Goal: Task Accomplishment & Management: Manage account settings

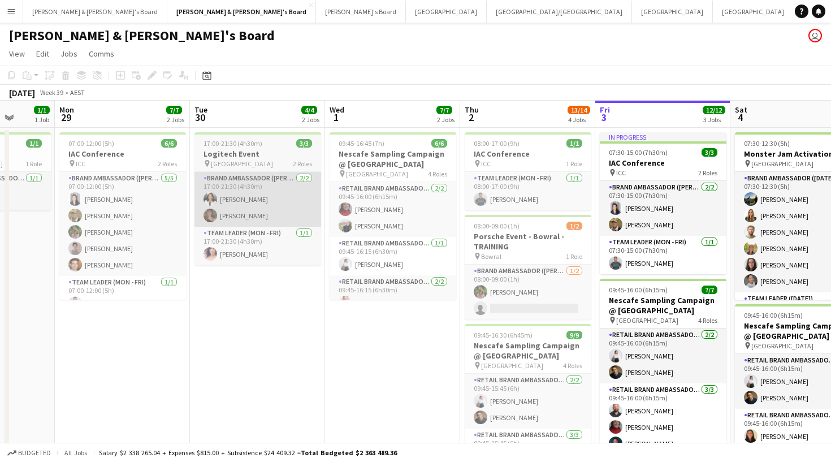
scroll to position [0, 350]
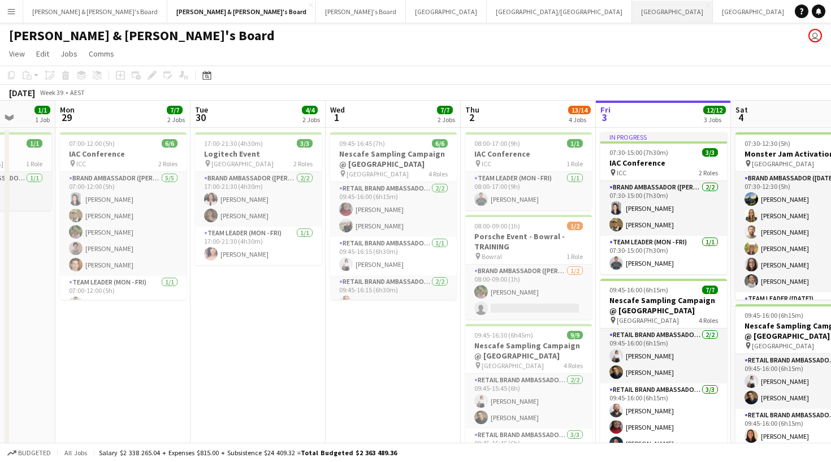
click at [632, 18] on button "Sydney Close" at bounding box center [672, 12] width 81 height 22
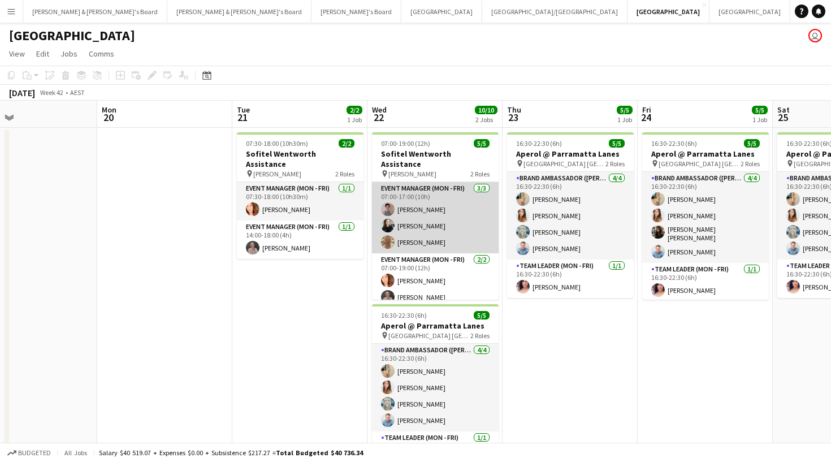
scroll to position [0, 553]
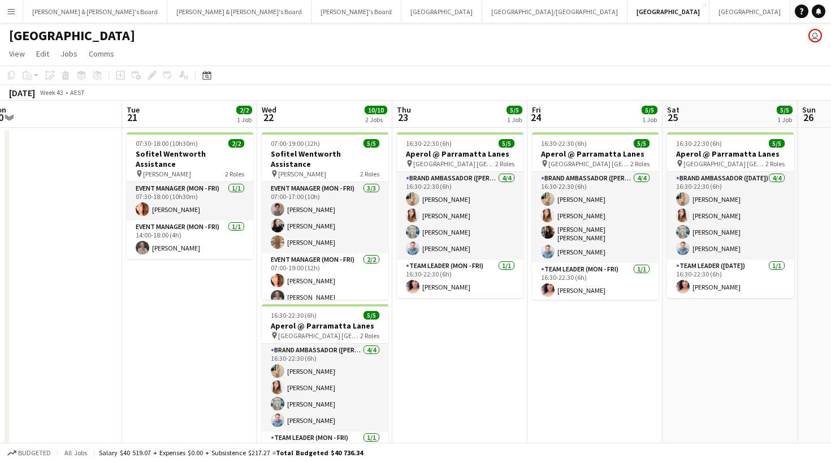
click at [479, 375] on app-date-cell "16:30-22:30 (6h) 5/5 Aperol @ Parramatta Lanes pin Parramatta Town Hall Forecou…" at bounding box center [459, 311] width 135 height 366
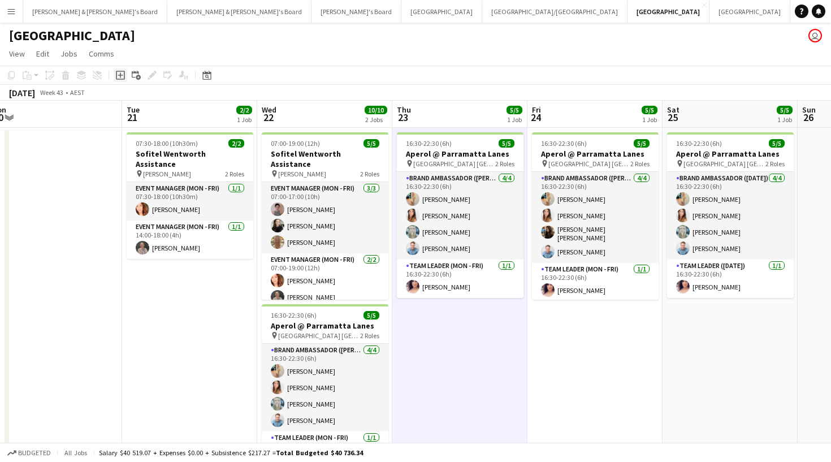
click at [122, 74] on icon "Add job" at bounding box center [120, 75] width 9 height 9
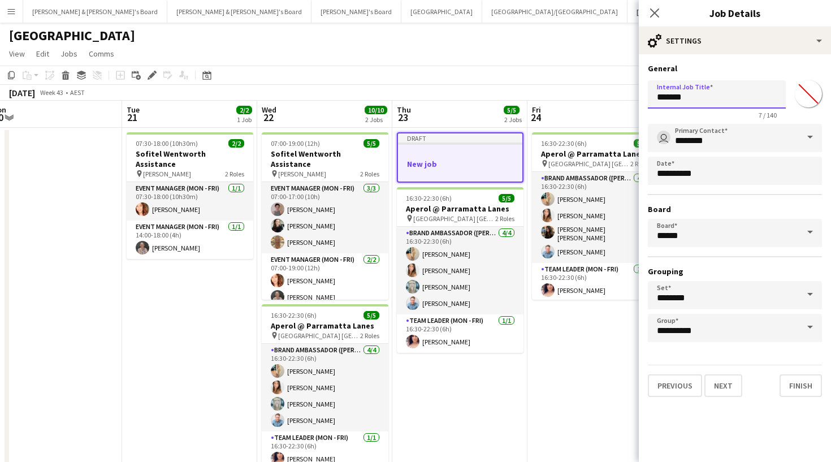
click at [686, 95] on input "*******" at bounding box center [716, 94] width 138 height 28
type input "**********"
click at [714, 395] on button "Next" at bounding box center [723, 385] width 38 height 23
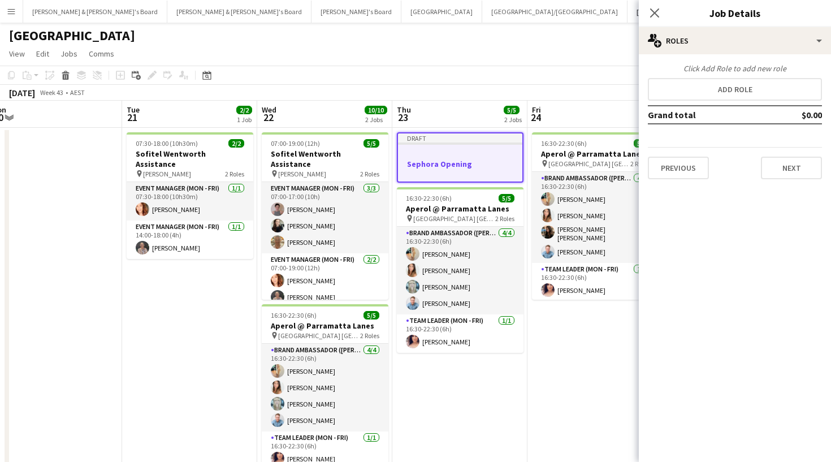
click at [706, 102] on div "Click Add Role to add new role Add role Grand total $0.00 Previous Next" at bounding box center [734, 121] width 192 height 116
click at [704, 97] on button "Add role" at bounding box center [734, 89] width 174 height 23
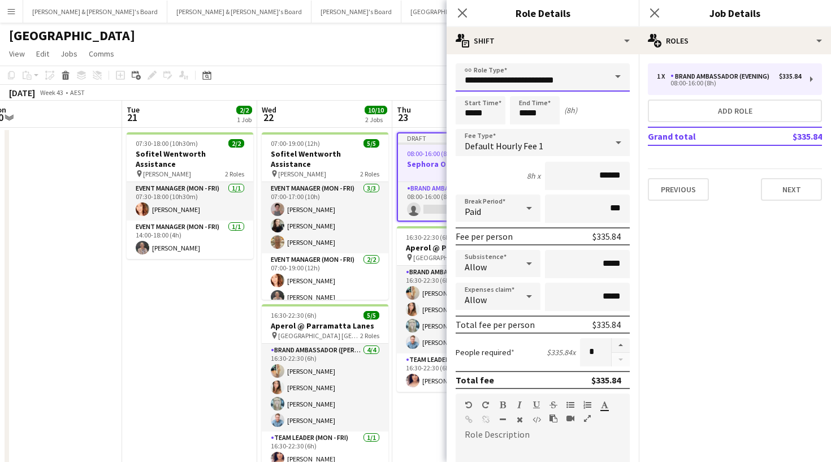
click at [582, 69] on input "**********" at bounding box center [542, 77] width 174 height 28
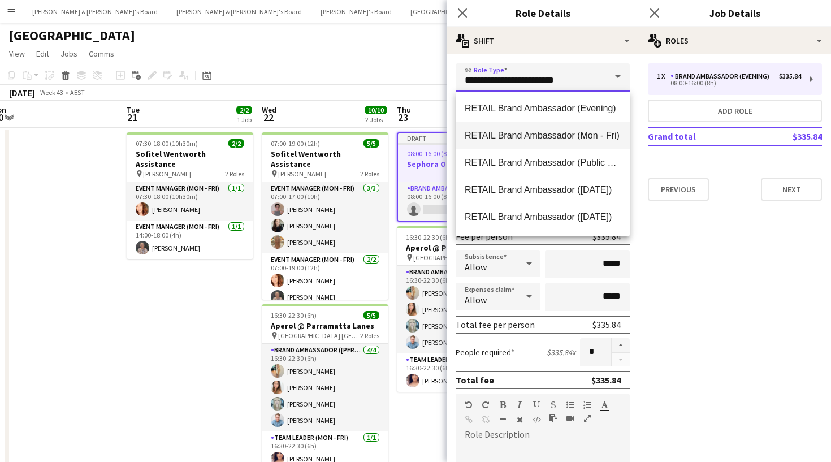
scroll to position [710, 0]
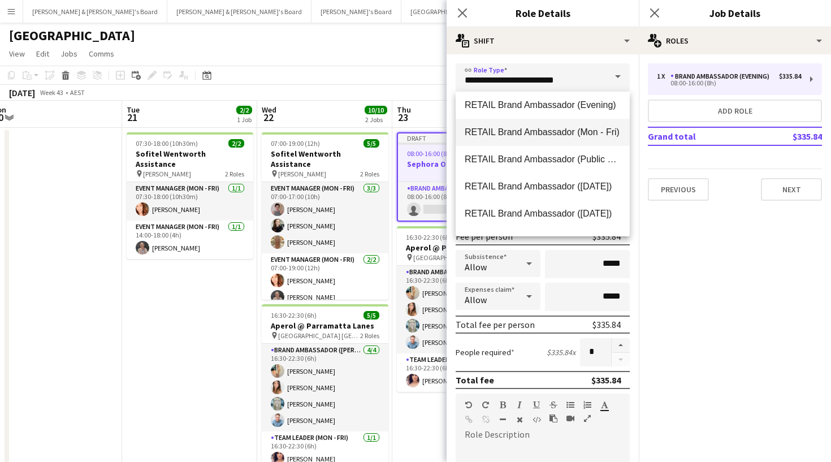
click at [562, 133] on span "RETAIL Brand Ambassador (Mon - Fri)" at bounding box center [542, 132] width 156 height 11
type input "**********"
type input "******"
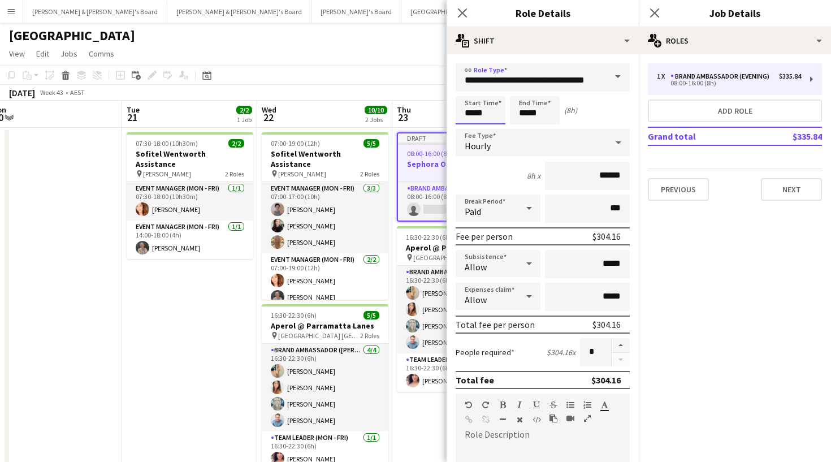
click at [482, 115] on input "*****" at bounding box center [480, 110] width 50 height 28
type input "*****"
click at [471, 93] on div at bounding box center [469, 90] width 23 height 11
click at [522, 111] on input "*****" at bounding box center [535, 110] width 50 height 28
click at [525, 94] on div at bounding box center [523, 90] width 23 height 11
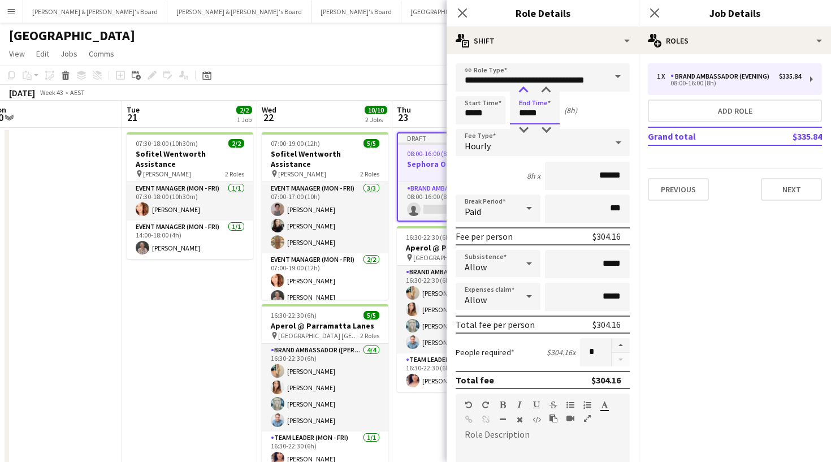
click at [525, 94] on div at bounding box center [523, 90] width 23 height 11
click at [525, 95] on div at bounding box center [523, 90] width 23 height 11
click at [525, 129] on div at bounding box center [523, 129] width 23 height 11
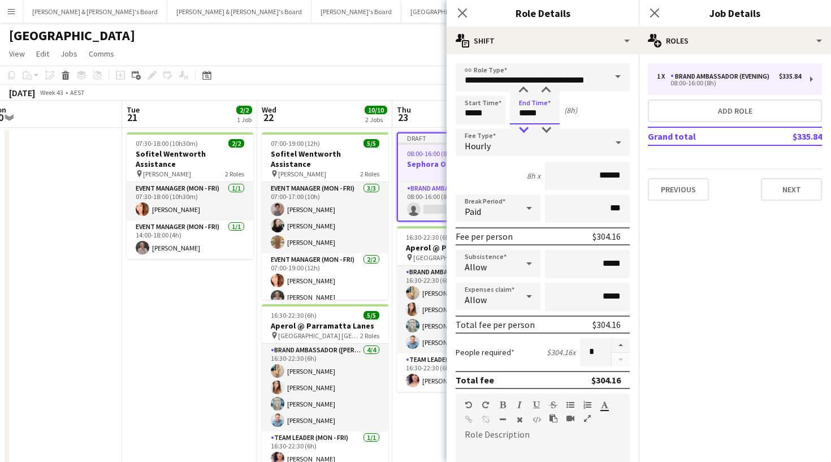
click at [525, 129] on div at bounding box center [523, 129] width 23 height 11
type input "*****"
click at [525, 129] on div at bounding box center [523, 129] width 23 height 11
click at [627, 341] on button "button" at bounding box center [620, 345] width 18 height 15
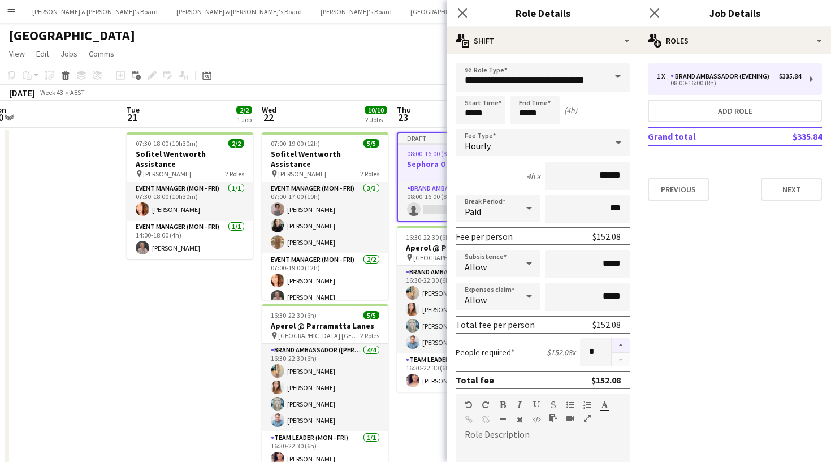
type input "*"
click at [707, 106] on button "Add role" at bounding box center [734, 110] width 174 height 23
type input "**********"
type input "*****"
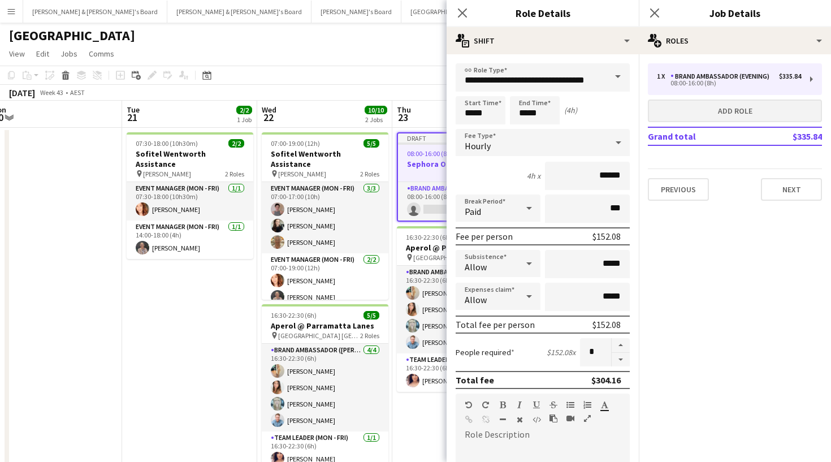
type input "******"
type input "*"
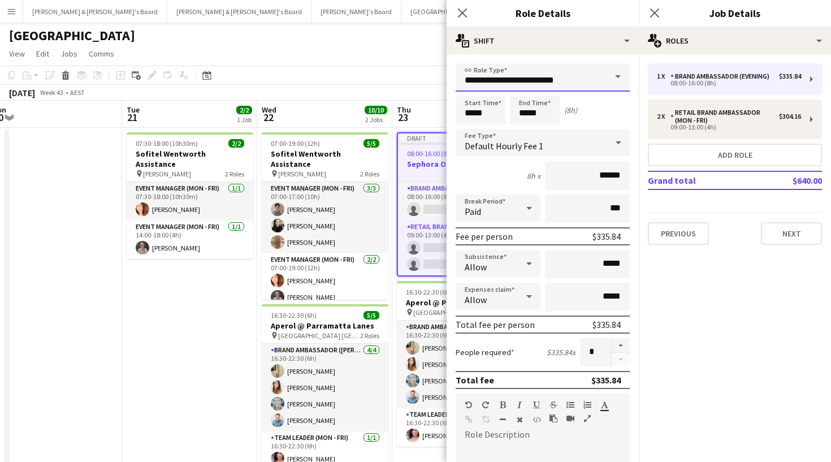
click at [565, 87] on input "**********" at bounding box center [542, 77] width 174 height 28
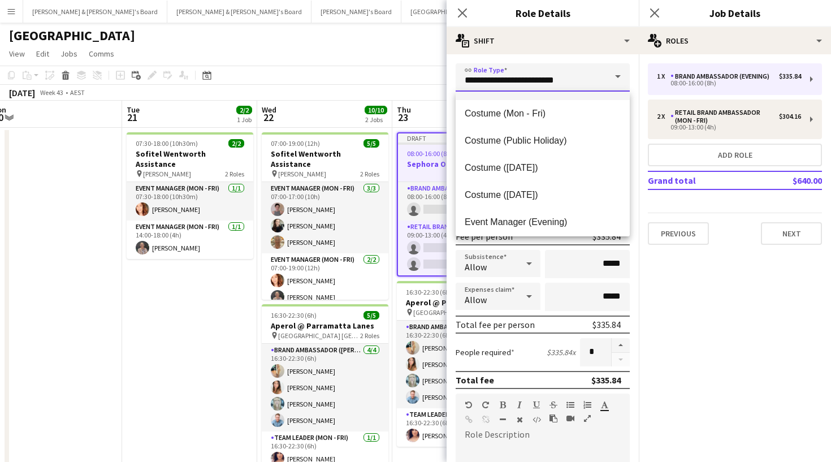
scroll to position [295, 0]
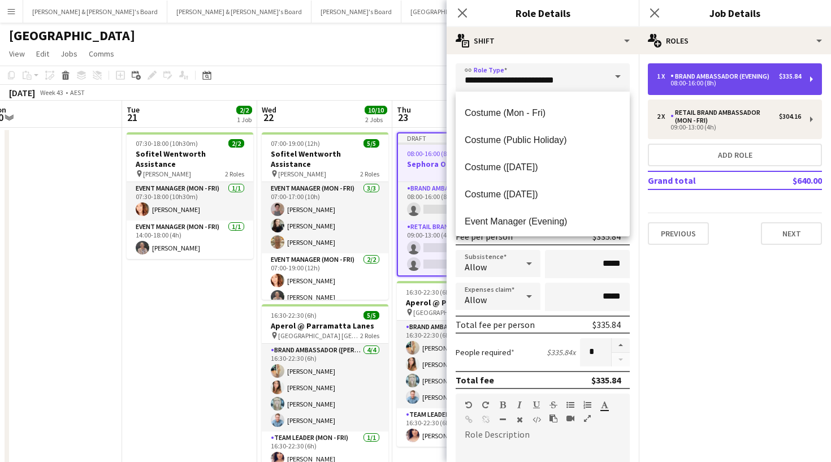
click at [707, 86] on div "08:00-16:00 (8h)" at bounding box center [729, 83] width 144 height 6
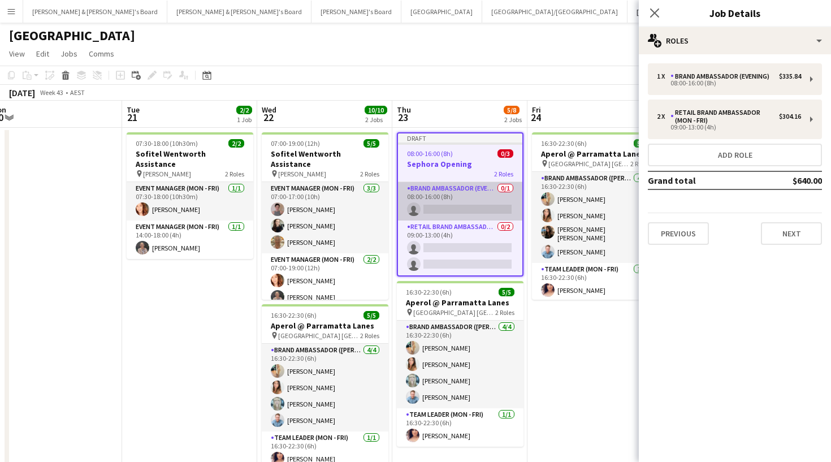
click at [434, 210] on app-card-role "Brand Ambassador (Evening) 0/1 08:00-16:00 (8h) single-neutral-actions" at bounding box center [460, 201] width 124 height 38
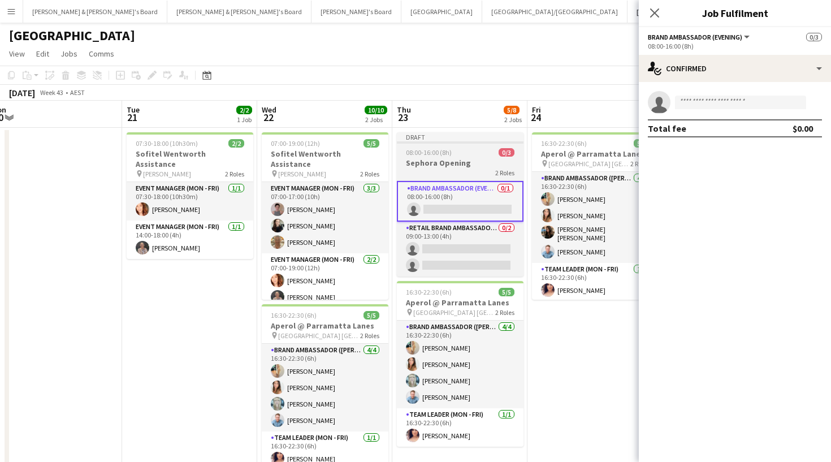
click at [461, 179] on app-job-card "Draft 08:00-16:00 (8h) 0/3 Sephora Opening 2 Roles Brand Ambassador (Evening) 0…" at bounding box center [460, 204] width 127 height 144
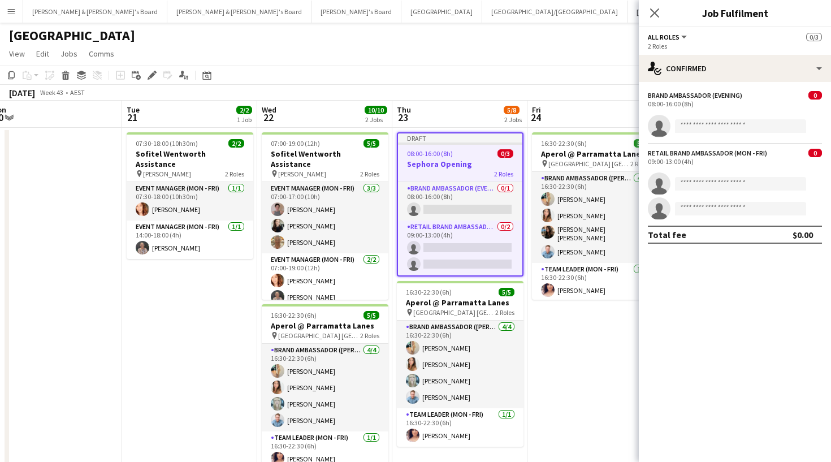
click at [690, 93] on div "Brand Ambassador (Evening)" at bounding box center [694, 95] width 94 height 8
click at [151, 69] on div "Edit" at bounding box center [152, 75] width 14 height 14
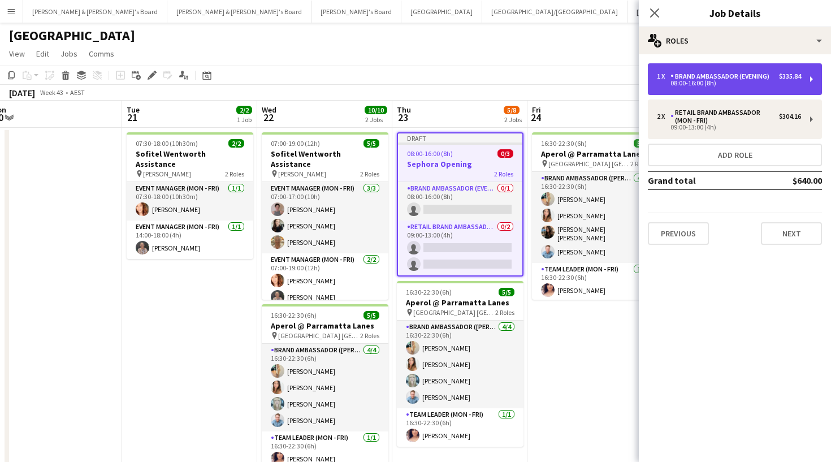
click at [713, 81] on div "08:00-16:00 (8h)" at bounding box center [729, 83] width 144 height 6
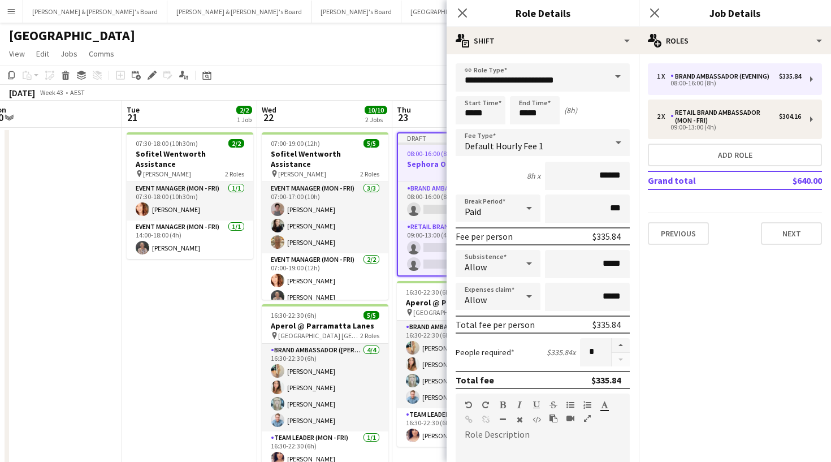
click at [610, 82] on span at bounding box center [618, 76] width 24 height 27
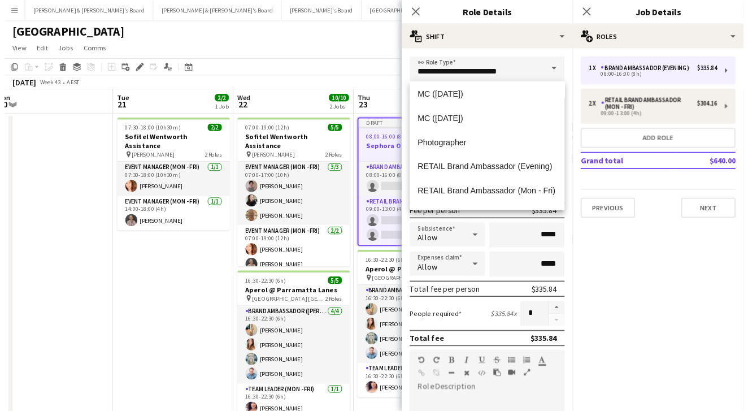
scroll to position [629, 0]
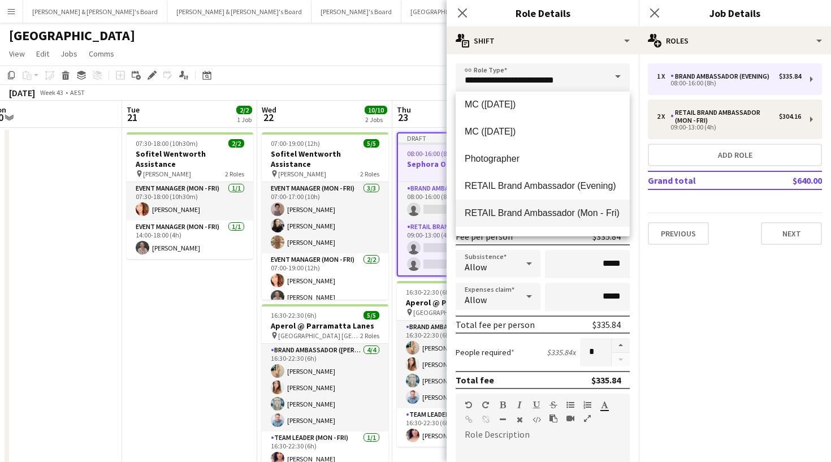
click at [554, 214] on span "RETAIL Brand Ambassador (Mon - Fri)" at bounding box center [542, 212] width 156 height 11
type input "**********"
type input "******"
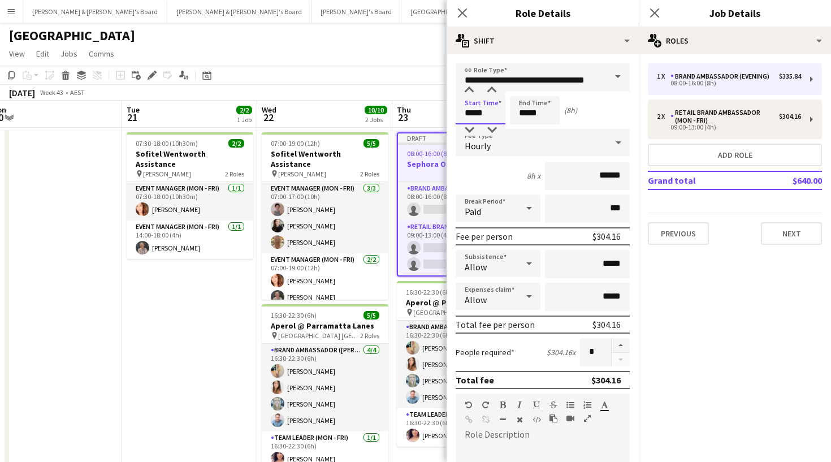
click at [494, 109] on input "*****" at bounding box center [480, 110] width 50 height 28
click at [476, 96] on input "*****" at bounding box center [480, 110] width 50 height 28
click at [472, 94] on div at bounding box center [469, 90] width 23 height 11
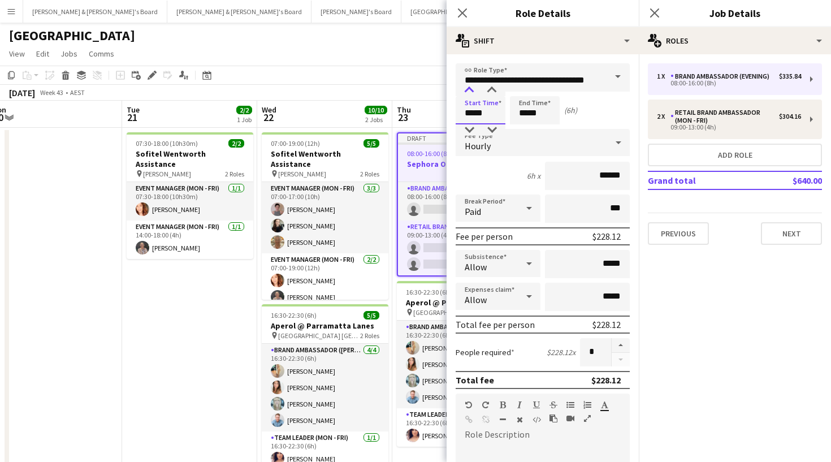
click at [472, 94] on div at bounding box center [469, 90] width 23 height 11
type input "*****"
click at [472, 94] on div at bounding box center [469, 90] width 23 height 11
click at [544, 123] on input "*****" at bounding box center [535, 110] width 50 height 28
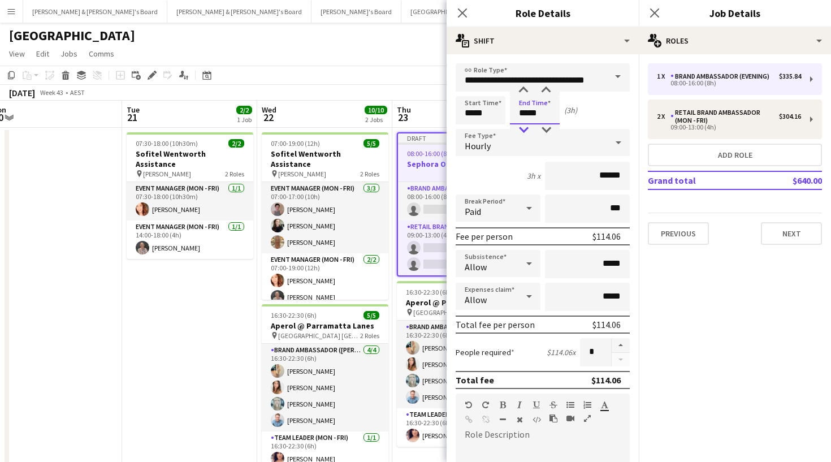
click at [530, 127] on div at bounding box center [523, 129] width 23 height 11
click at [525, 93] on div at bounding box center [523, 90] width 23 height 11
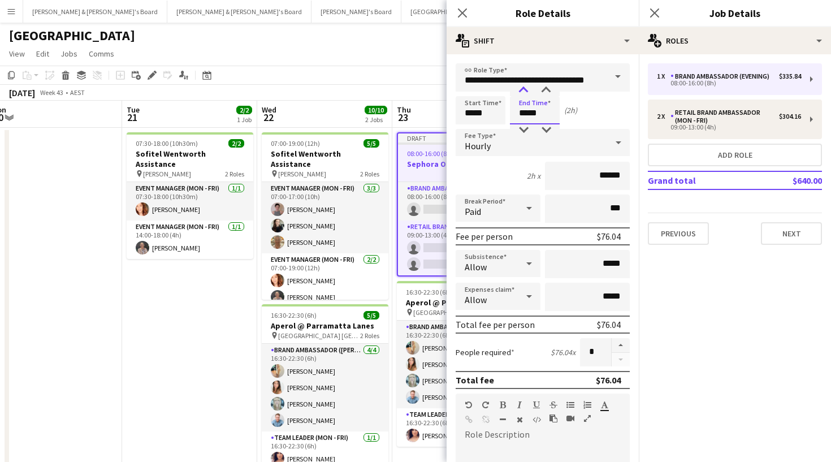
click at [525, 93] on div at bounding box center [523, 90] width 23 height 11
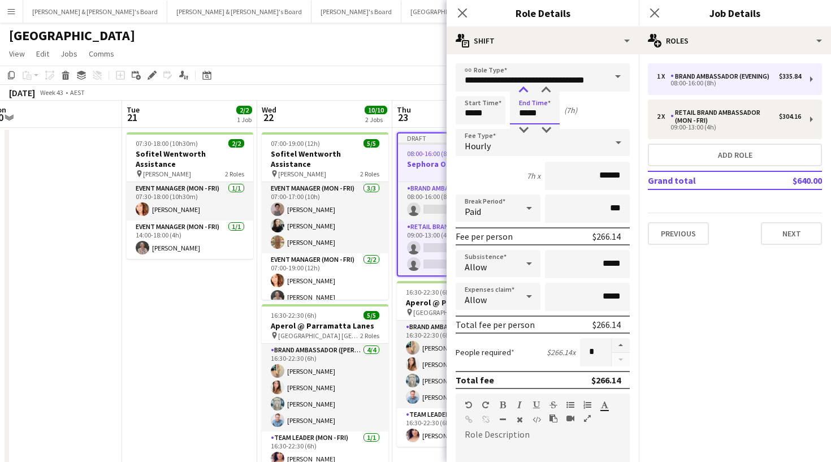
type input "*****"
click at [525, 93] on div at bounding box center [523, 90] width 23 height 11
click at [603, 208] on input "***" at bounding box center [587, 208] width 85 height 28
drag, startPoint x: 613, startPoint y: 210, endPoint x: 601, endPoint y: 208, distance: 12.1
click at [602, 208] on input "***" at bounding box center [587, 208] width 85 height 28
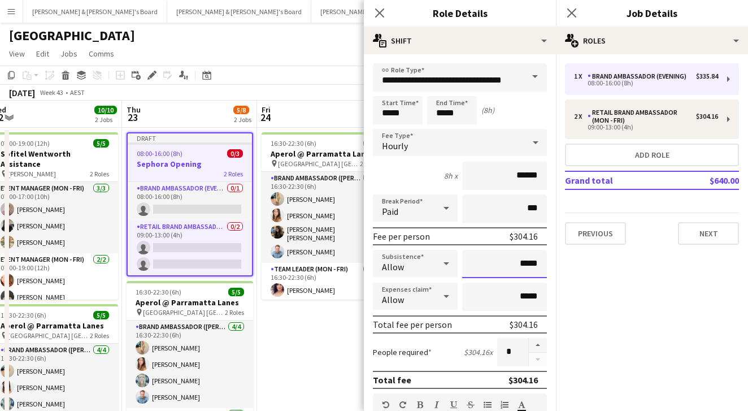
click at [530, 268] on input "*****" at bounding box center [504, 264] width 85 height 28
type input "******"
click at [526, 208] on input "***" at bounding box center [504, 208] width 85 height 28
drag, startPoint x: 530, startPoint y: 209, endPoint x: 523, endPoint y: 208, distance: 7.4
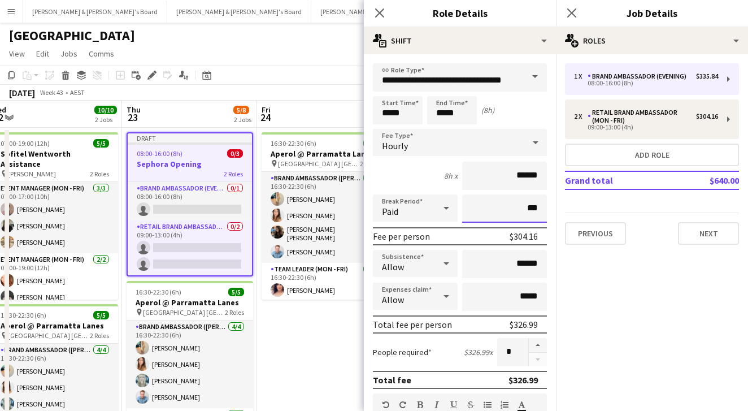
click at [523, 208] on input "***" at bounding box center [504, 208] width 85 height 28
type input "****"
click at [620, 315] on mat-expansion-panel "pencil3 General details 1 x Brand Ambassador (Evening) $335.84 08:00-16:00 (8h)…" at bounding box center [652, 232] width 192 height 357
click at [720, 234] on button "Next" at bounding box center [708, 233] width 61 height 23
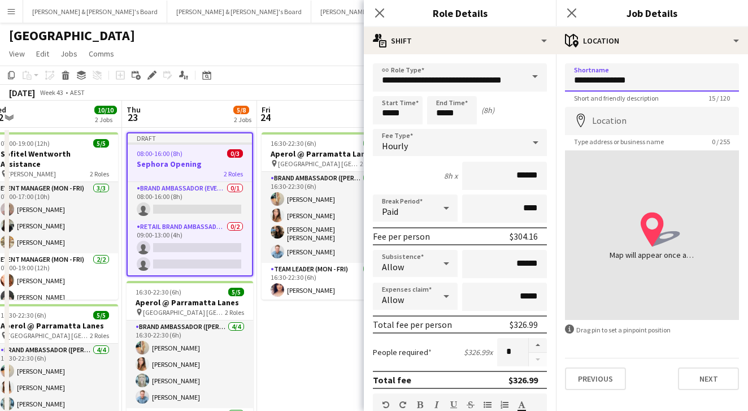
type input "**********"
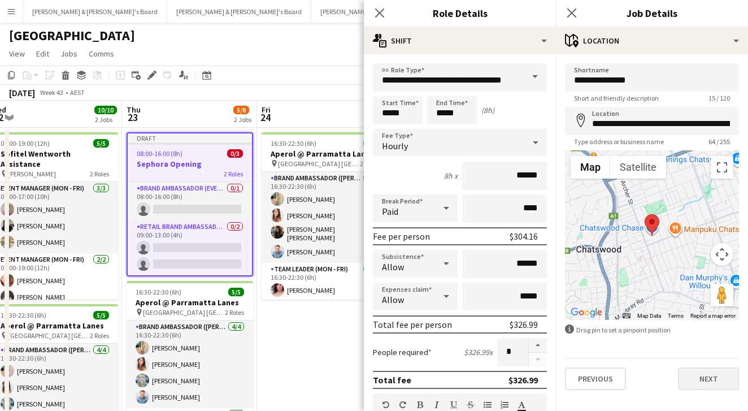
click at [707, 376] on button "Next" at bounding box center [708, 378] width 61 height 23
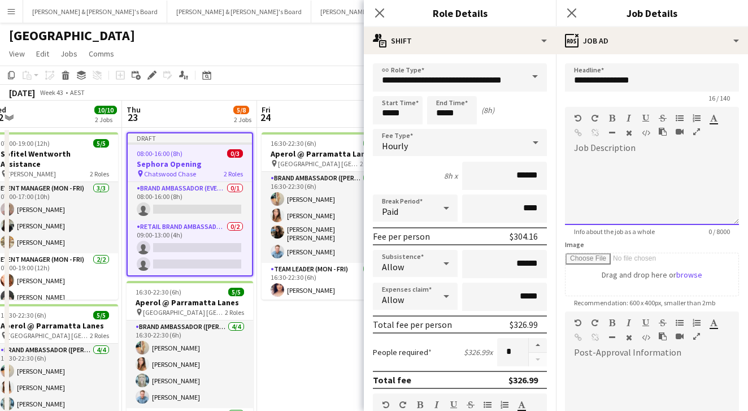
click at [646, 198] on div at bounding box center [652, 191] width 174 height 68
paste div
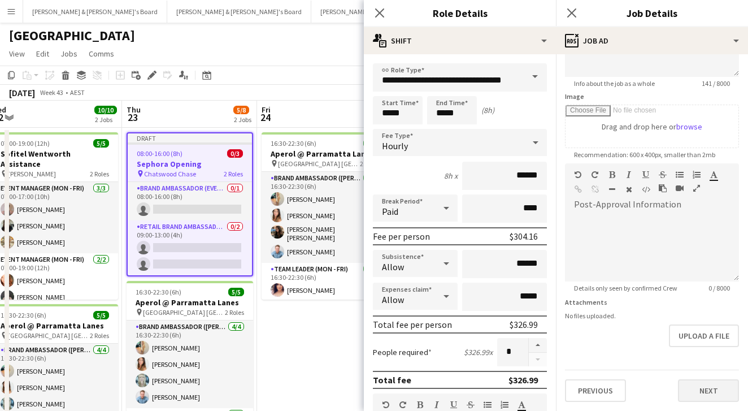
scroll to position [148, 0]
click at [710, 390] on button "Next" at bounding box center [708, 390] width 61 height 23
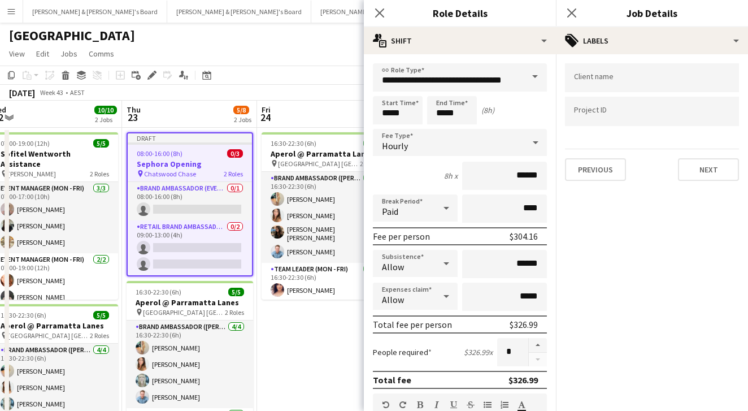
scroll to position [0, 0]
click at [699, 175] on button "Next" at bounding box center [708, 169] width 61 height 23
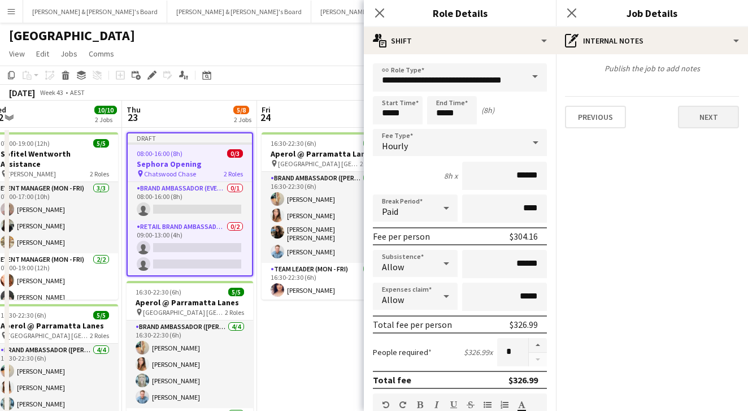
click at [723, 120] on button "Next" at bounding box center [708, 117] width 61 height 23
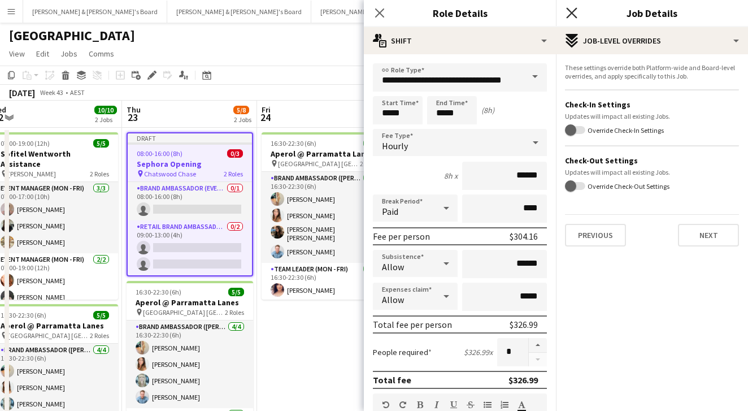
click at [567, 8] on icon at bounding box center [571, 12] width 11 height 11
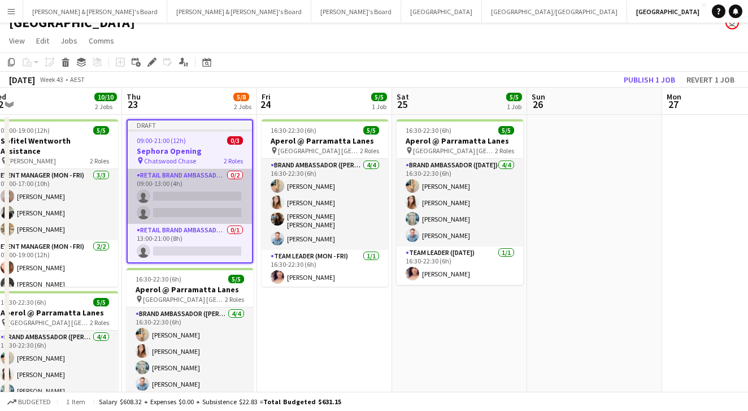
scroll to position [24, 0]
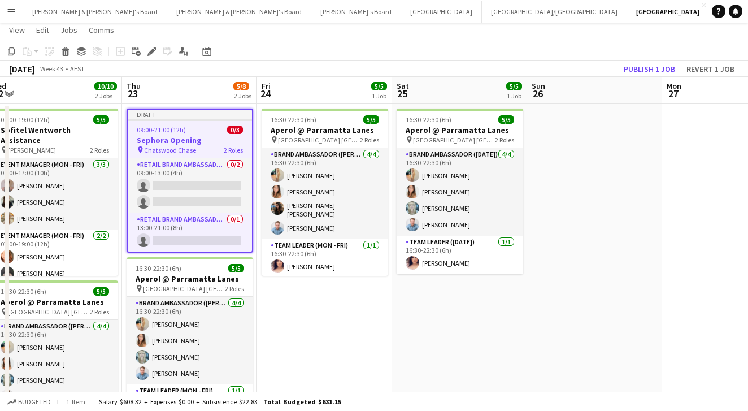
click at [572, 60] on app-toolbar "Copy Paste Paste Command V Paste with crew Command Shift V Paste linked Job [GE…" at bounding box center [374, 51] width 748 height 19
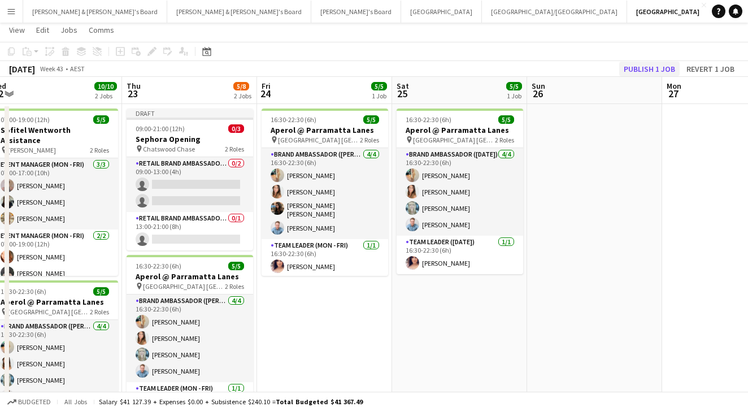
click at [641, 69] on button "Publish 1 job" at bounding box center [649, 69] width 60 height 15
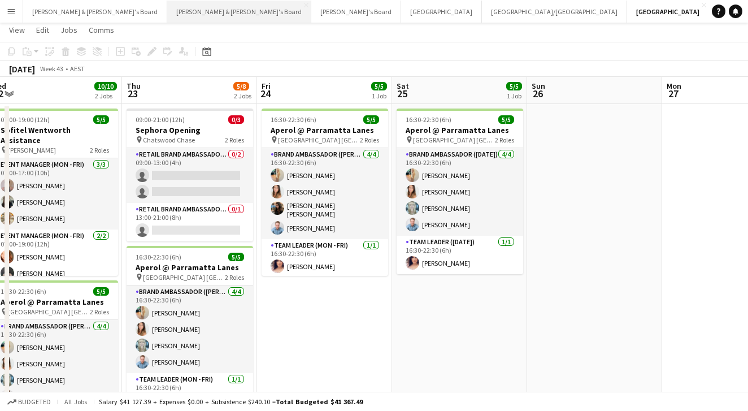
click at [167, 11] on button "[PERSON_NAME] & [PERSON_NAME]'s Board Close" at bounding box center [239, 12] width 144 height 22
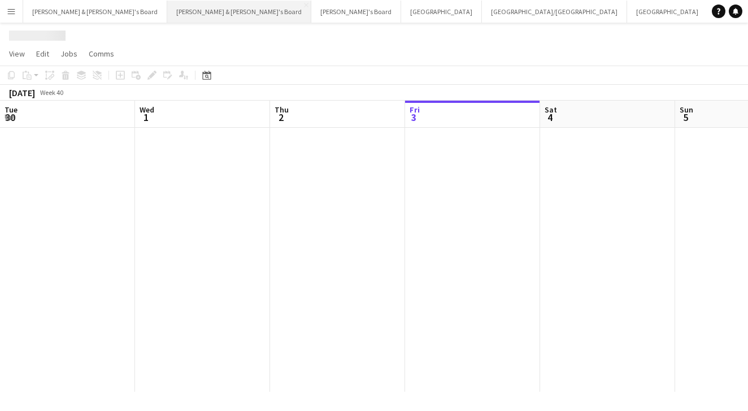
scroll to position [0, 270]
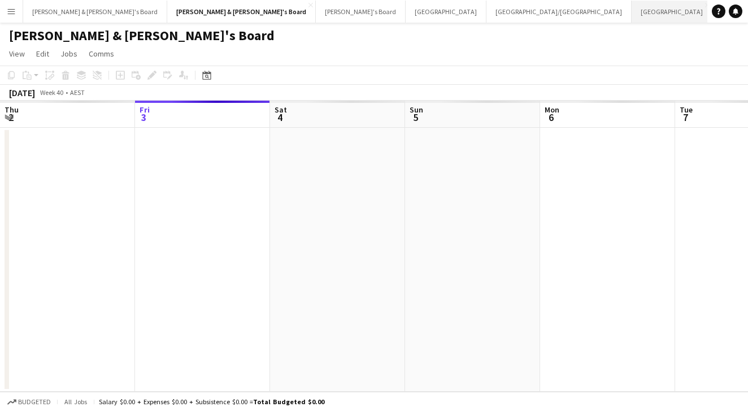
click at [632, 10] on button "Sydney Close" at bounding box center [672, 12] width 81 height 22
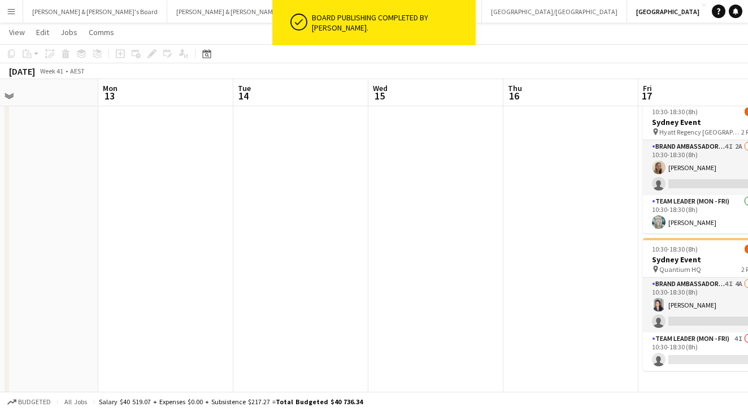
scroll to position [0, 246]
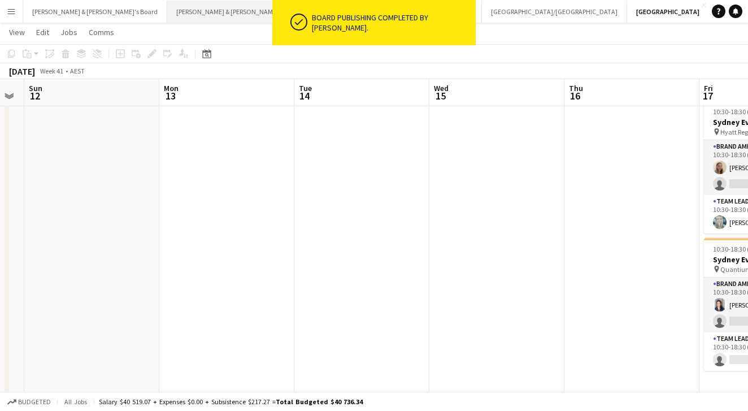
click at [167, 12] on button "[PERSON_NAME] & [PERSON_NAME]'s Board Close" at bounding box center [239, 12] width 144 height 22
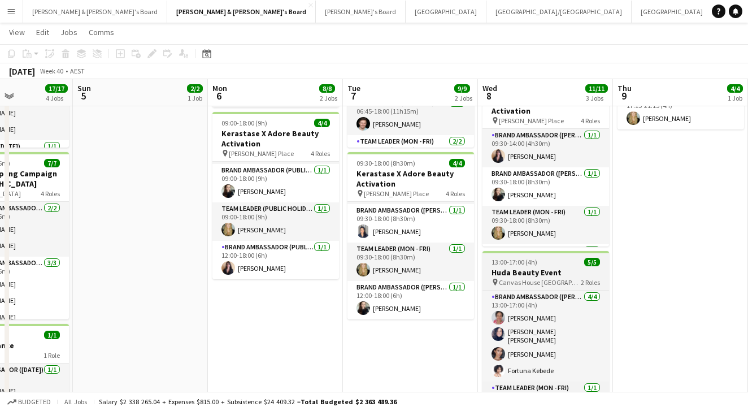
scroll to position [36, 0]
click at [551, 264] on div "13:00-17:00 (4h) 5/5" at bounding box center [545, 262] width 127 height 8
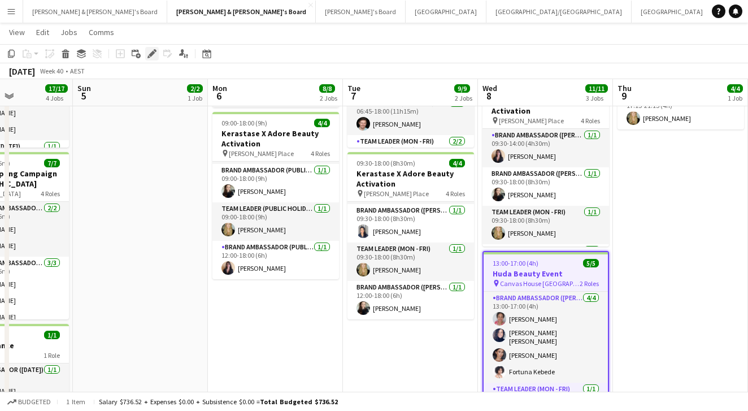
click at [147, 54] on icon "Edit" at bounding box center [151, 53] width 9 height 9
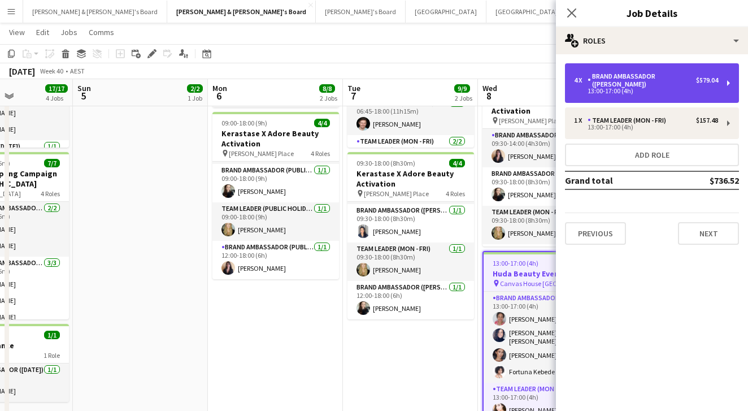
click at [584, 88] on div "4 x Brand Ambassador (Mon - Fri) $579.04 13:00-17:00 (4h)" at bounding box center [652, 83] width 174 height 40
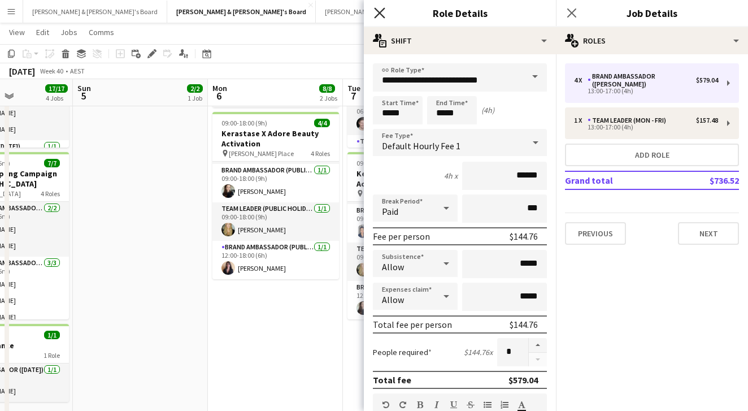
click at [381, 9] on icon "Close pop-in" at bounding box center [379, 12] width 11 height 11
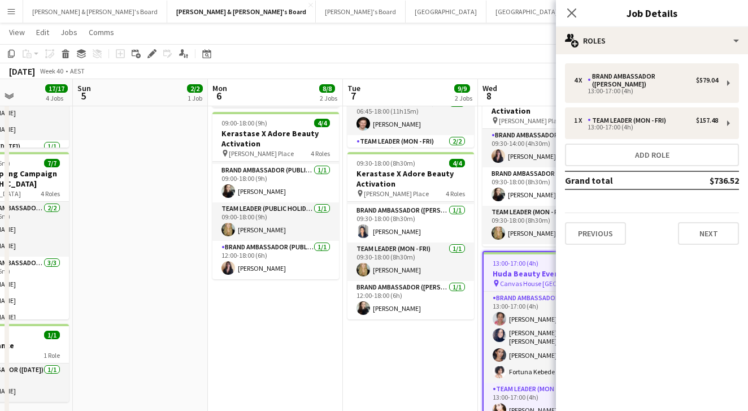
click at [562, 12] on div "Close pop-in" at bounding box center [572, 13] width 32 height 26
click at [568, 12] on icon "Close pop-in" at bounding box center [571, 12] width 11 height 11
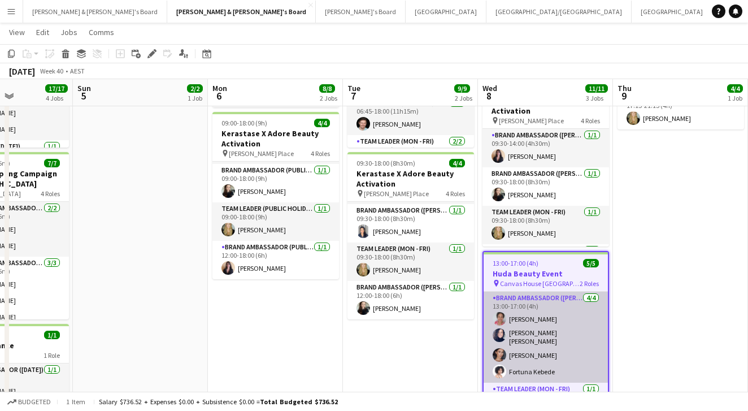
click at [513, 303] on app-card-role "Brand Ambassador (Mon - Fri) 4/4 13:00-17:00 (4h) Shana Robinson Natalia Ramire…" at bounding box center [546, 337] width 124 height 91
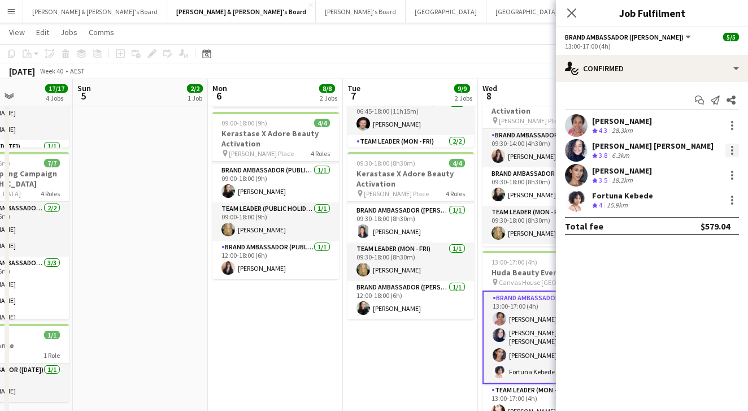
click at [732, 152] on div at bounding box center [732, 151] width 14 height 14
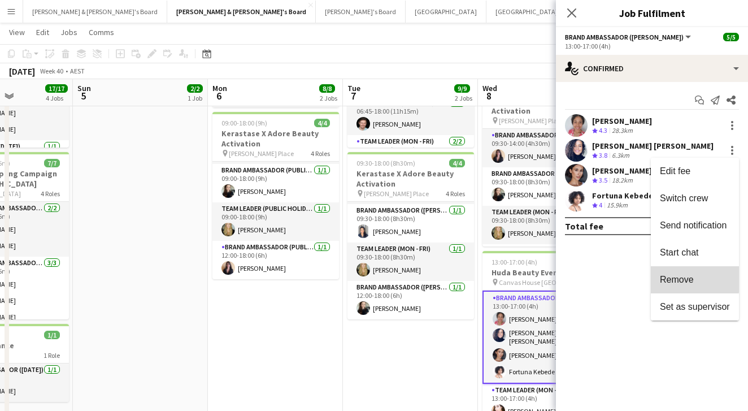
click at [680, 278] on span "Remove" at bounding box center [677, 280] width 34 height 10
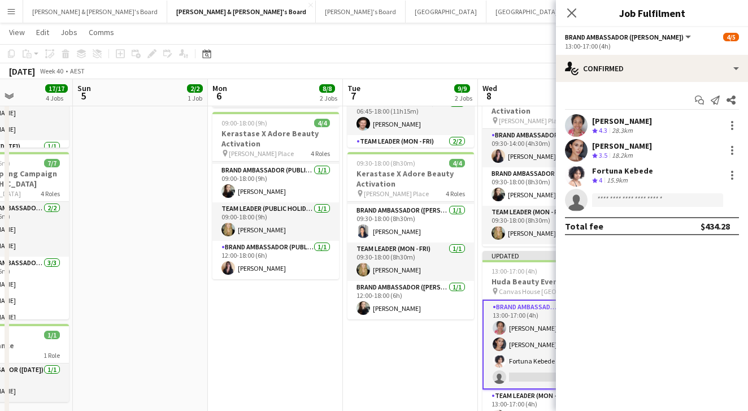
click at [631, 275] on mat-expansion-panel "check Confirmed Start chat Send notification Share Shana Robinson Crew rating 4…" at bounding box center [652, 246] width 192 height 329
click at [577, 10] on app-icon "Close pop-in" at bounding box center [572, 13] width 16 height 16
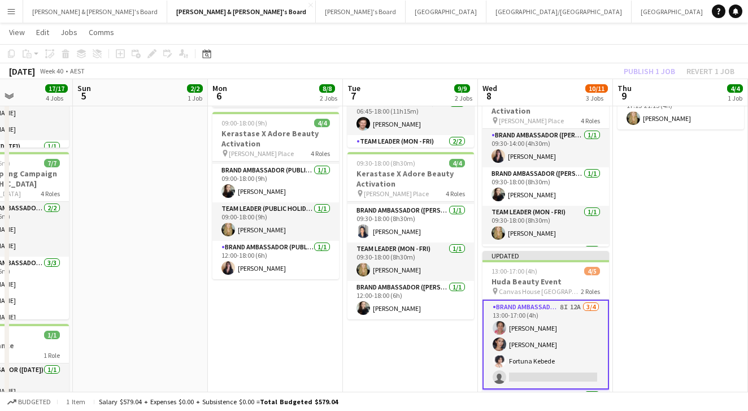
click at [635, 49] on app-toolbar "Copy Paste Paste Command V Paste with crew Command Shift V Paste linked Job [GE…" at bounding box center [374, 53] width 748 height 19
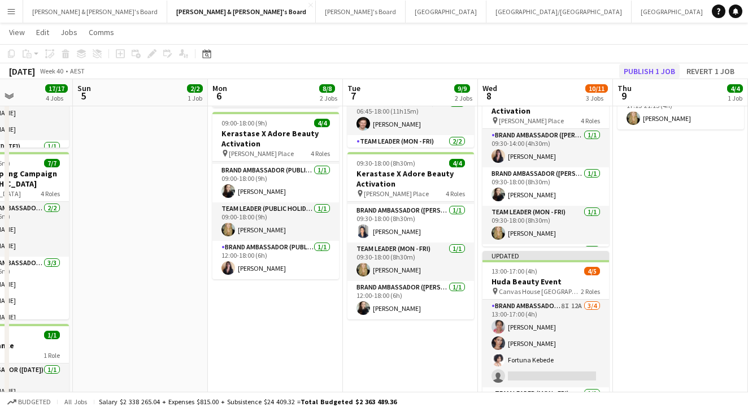
click at [637, 65] on button "Publish 1 job" at bounding box center [649, 71] width 60 height 15
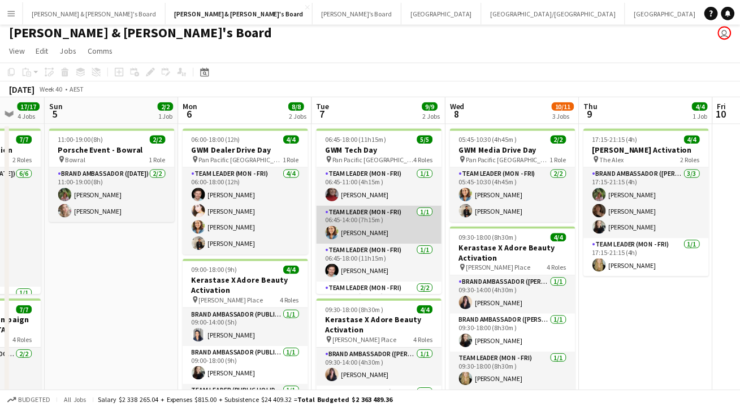
scroll to position [5, 0]
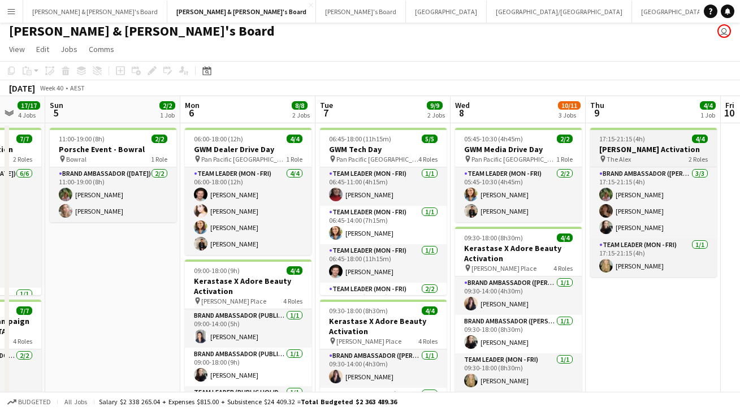
click at [655, 147] on h3 "[PERSON_NAME] Activation" at bounding box center [653, 149] width 127 height 10
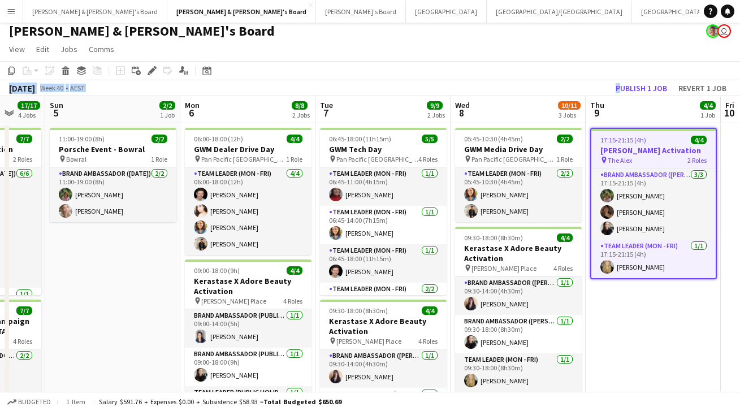
drag, startPoint x: 507, startPoint y: 71, endPoint x: 432, endPoint y: 90, distance: 77.2
click at [432, 90] on div "Copy Paste Paste Command V Paste with crew Command Shift V Paste linked Job [GE…" at bounding box center [370, 78] width 740 height 35
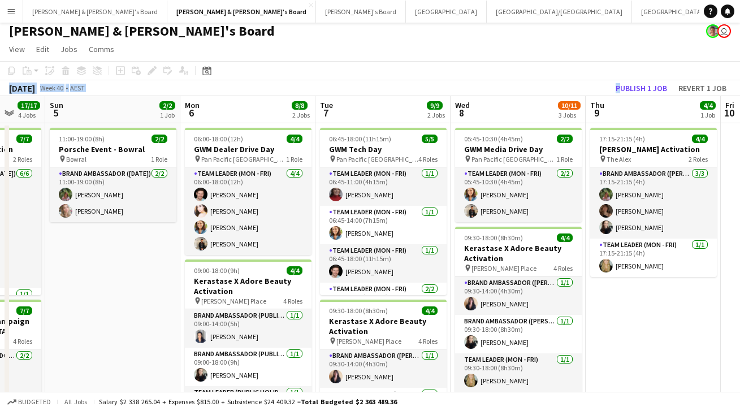
drag, startPoint x: 482, startPoint y: 77, endPoint x: 295, endPoint y: 89, distance: 187.4
click at [295, 89] on div "Copy Paste Paste Command V Paste with crew Command Shift V Paste linked Job [GE…" at bounding box center [370, 78] width 740 height 35
click at [357, 77] on app-toolbar "Copy Paste Paste Command V Paste with crew Command Shift V Paste linked Job [GE…" at bounding box center [370, 70] width 740 height 19
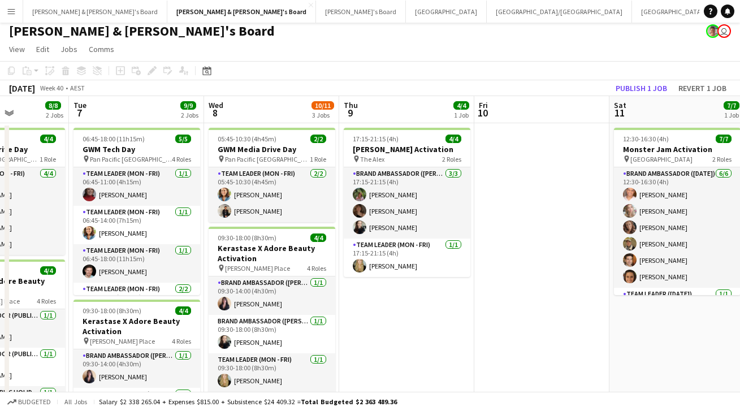
drag, startPoint x: 604, startPoint y: 322, endPoint x: 436, endPoint y: 319, distance: 168.4
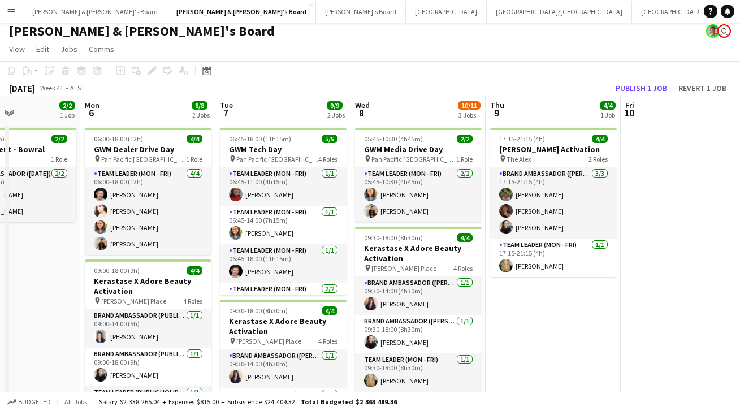
drag, startPoint x: 476, startPoint y: 308, endPoint x: 245, endPoint y: 314, distance: 230.6
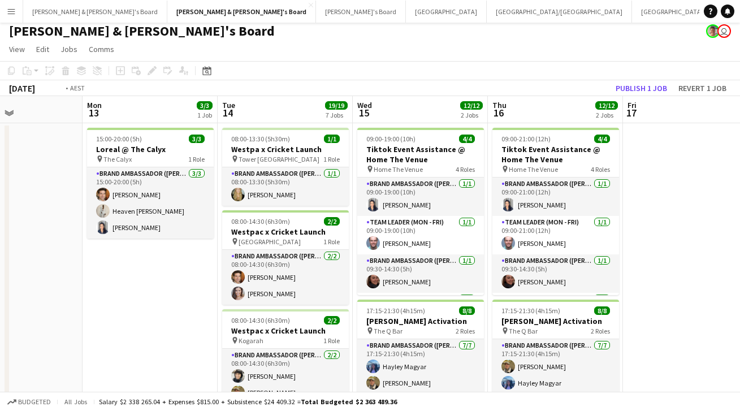
scroll to position [0, 324]
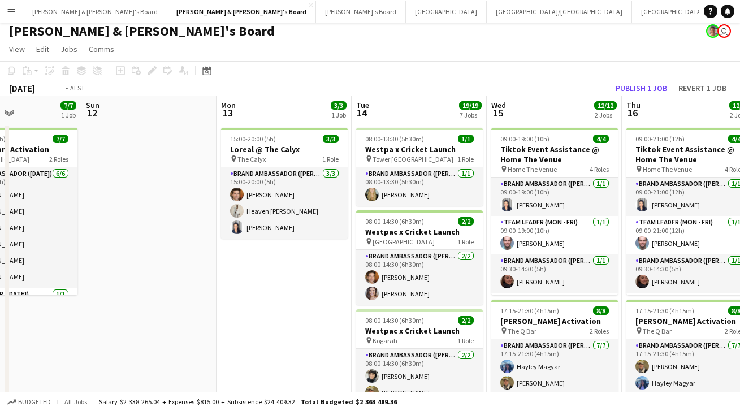
drag, startPoint x: 287, startPoint y: 303, endPoint x: -90, endPoint y: 316, distance: 377.1
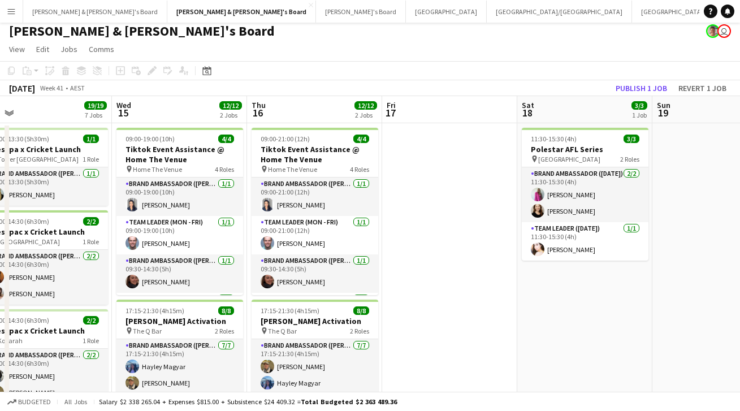
scroll to position [0, 295]
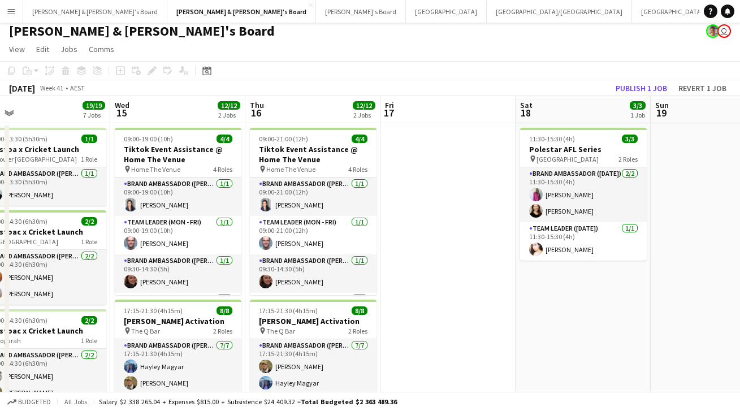
drag, startPoint x: 671, startPoint y: 259, endPoint x: 430, endPoint y: 302, distance: 244.9
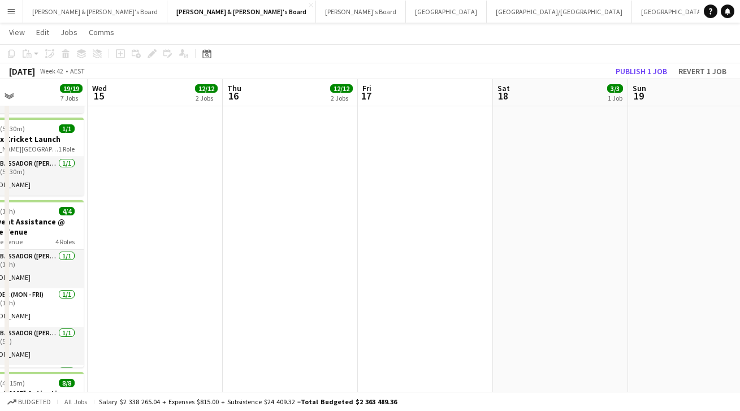
drag, startPoint x: 493, startPoint y: 295, endPoint x: 45, endPoint y: 320, distance: 448.2
click at [0, 367] on html "Menu Boards Boards Boards All jobs Status Workforce Workforce My Workforce Recr…" at bounding box center [370, 372] width 740 height 1496
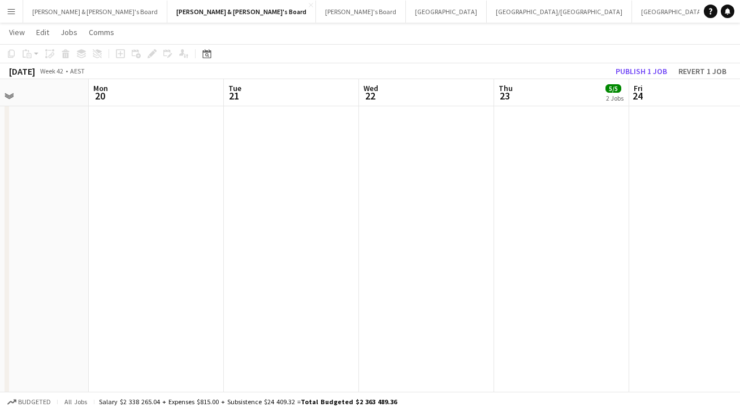
drag, startPoint x: 603, startPoint y: 283, endPoint x: 311, endPoint y: 310, distance: 293.3
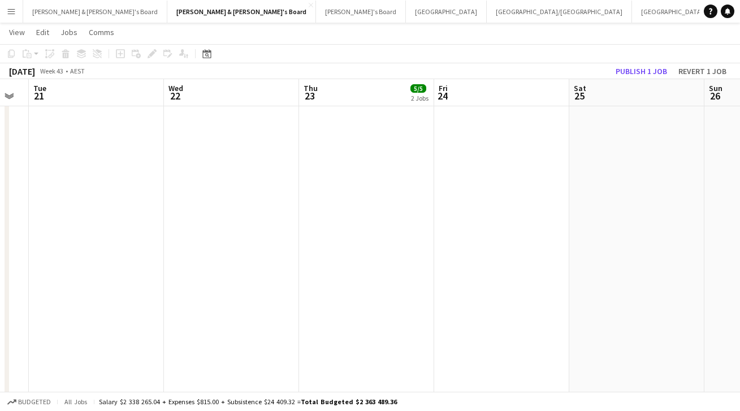
scroll to position [0, 444]
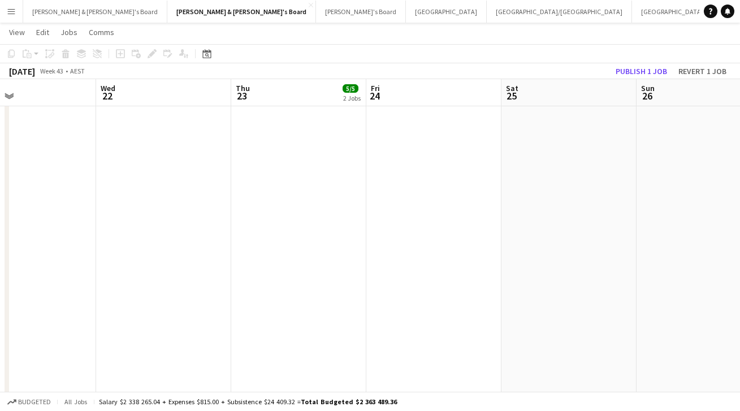
drag, startPoint x: 521, startPoint y: 278, endPoint x: 264, endPoint y: 312, distance: 258.7
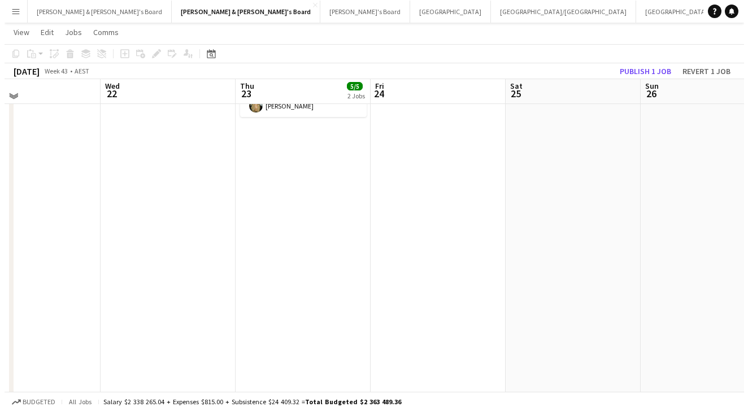
scroll to position [0, 0]
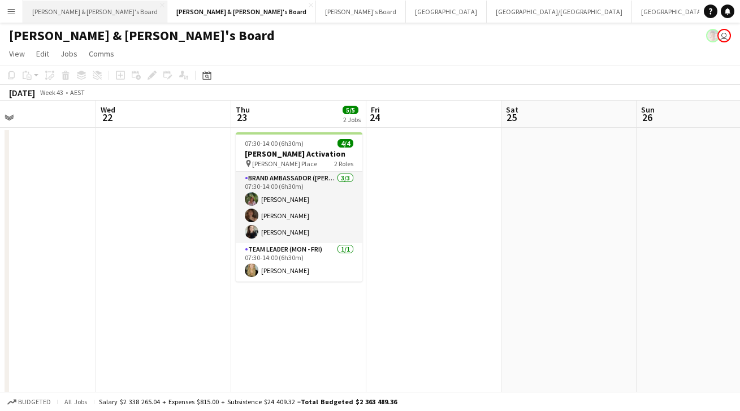
click at [82, 8] on button "[PERSON_NAME] & [PERSON_NAME]'s Board Close" at bounding box center [95, 12] width 144 height 22
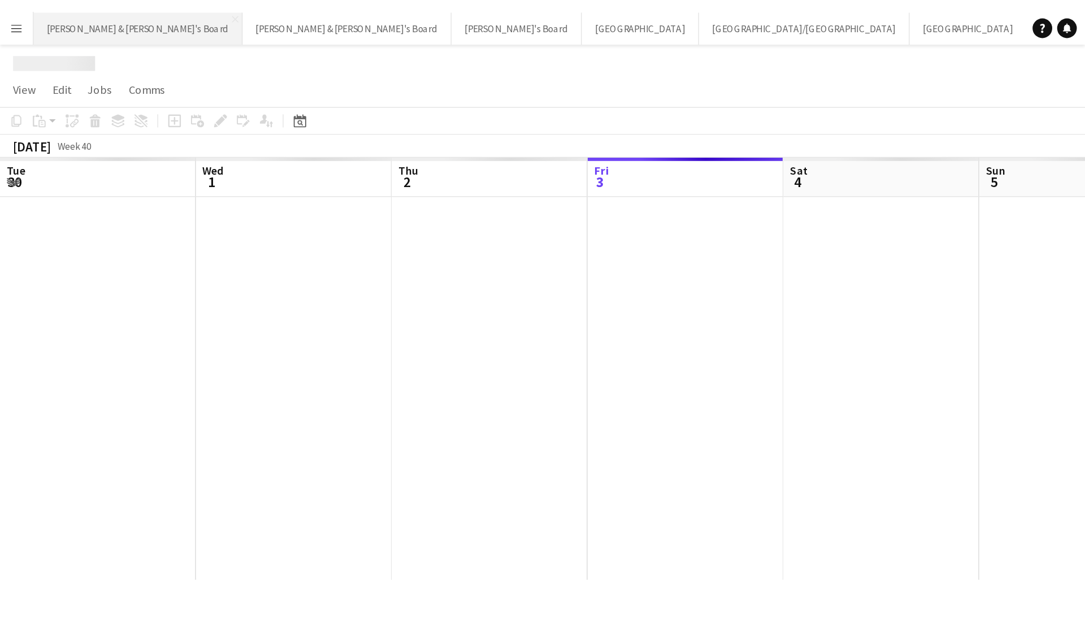
scroll to position [0, 270]
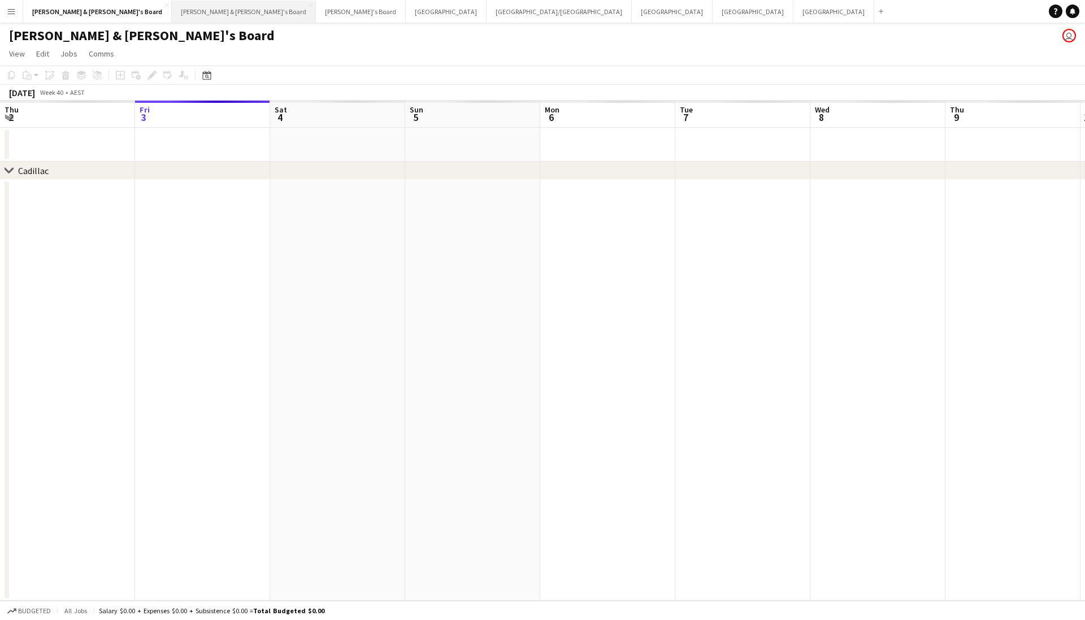
click at [172, 13] on button "[PERSON_NAME] & [PERSON_NAME]'s Board Close" at bounding box center [244, 12] width 144 height 22
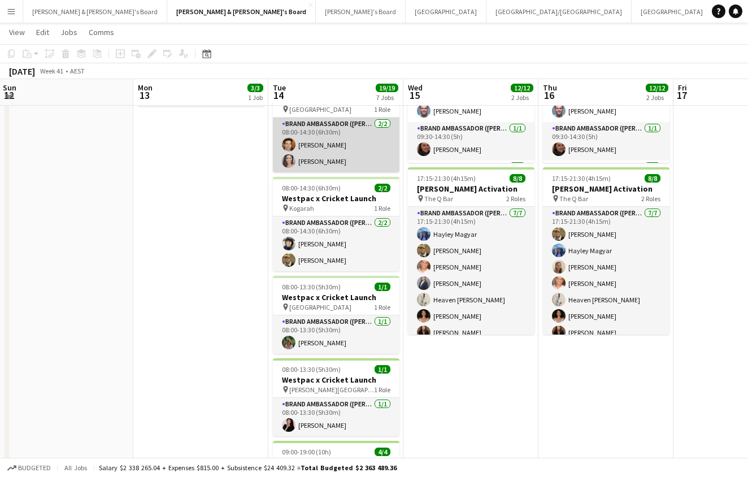
scroll to position [137, 0]
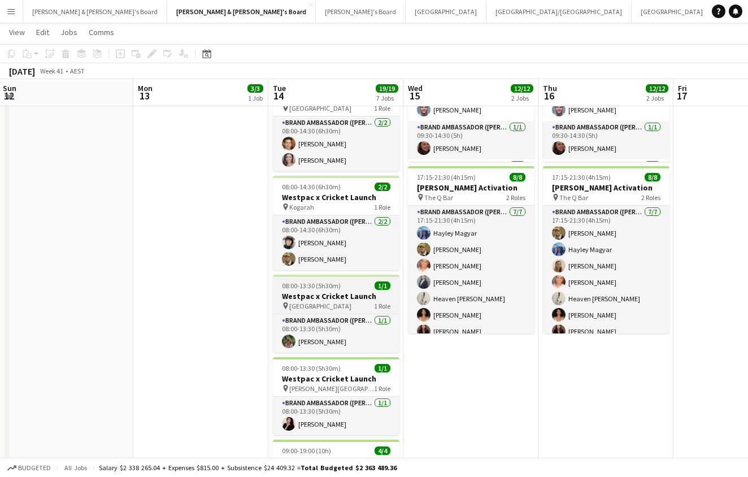
click at [346, 297] on h3 "Westpac x Cricket Launch" at bounding box center [336, 296] width 127 height 10
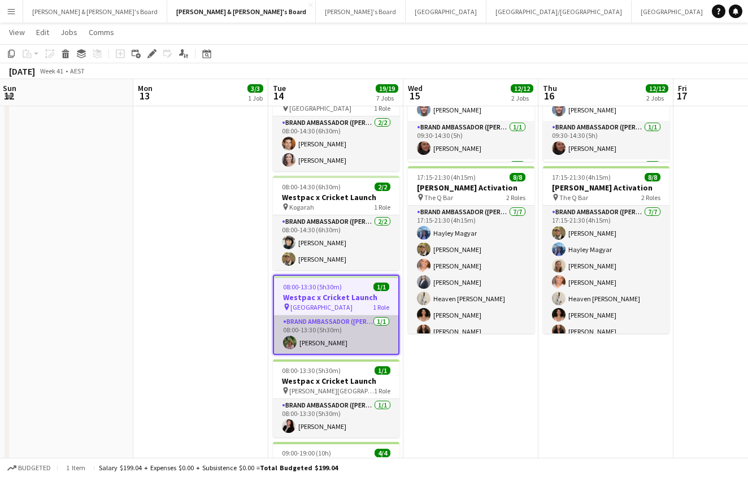
click at [347, 337] on app-card-role "Brand Ambassador (Mon - Fri) 1/1 08:00-13:30 (5h30m) Laura Sanchidrian-Martinez" at bounding box center [336, 334] width 124 height 38
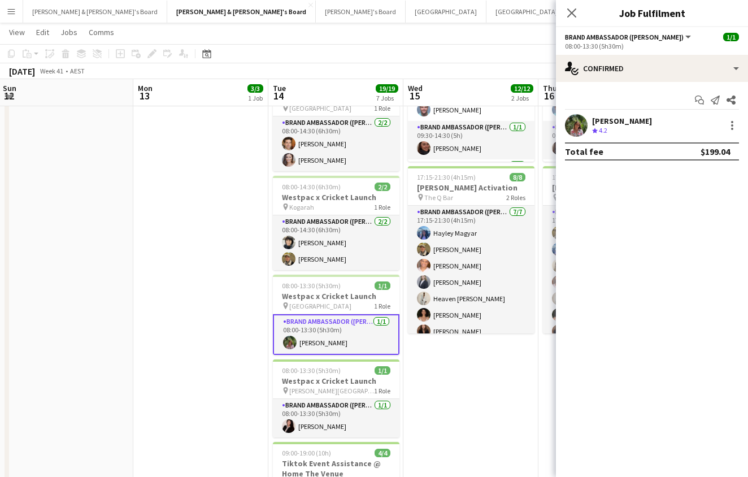
click at [628, 123] on div "[PERSON_NAME]" at bounding box center [622, 121] width 60 height 10
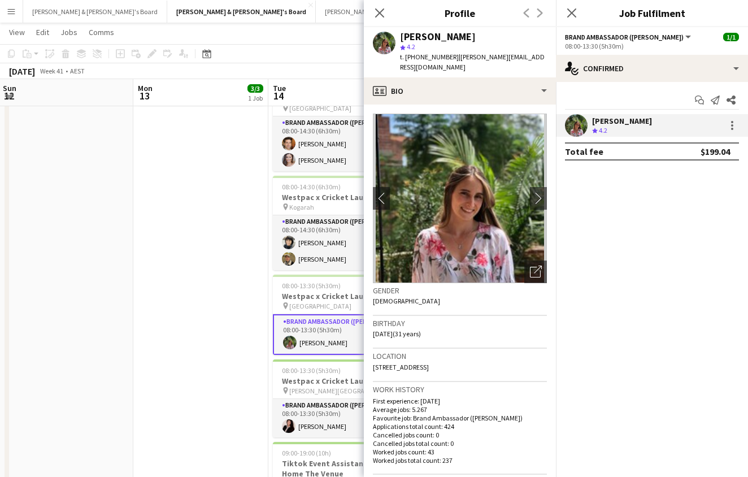
click at [470, 57] on span "| laura.sanchimartinez@gmail.com" at bounding box center [472, 62] width 145 height 19
click at [466, 57] on span "| laura.sanchimartinez@gmail.com" at bounding box center [472, 62] width 145 height 19
drag, startPoint x: 452, startPoint y: 57, endPoint x: 493, endPoint y: 55, distance: 41.3
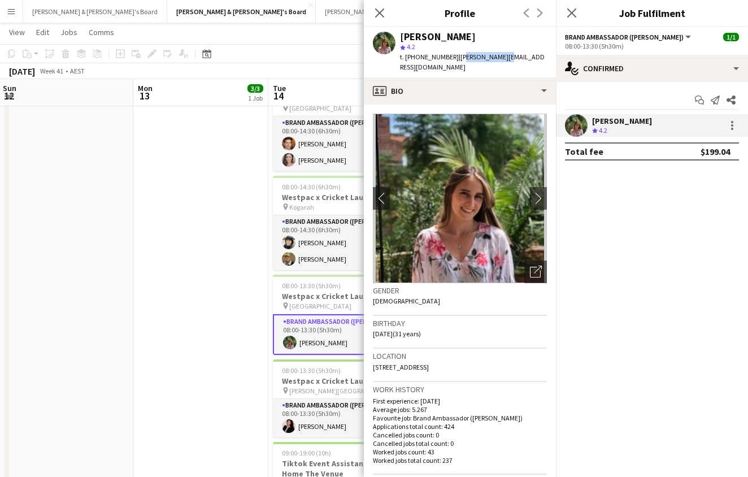
click at [493, 55] on span "| laura.sanchimartinez@gmail.com" at bounding box center [472, 62] width 145 height 19
click at [453, 58] on span "| laura.sanchimartinez@gmail.com" at bounding box center [472, 62] width 145 height 19
drag, startPoint x: 451, startPoint y: 58, endPoint x: 533, endPoint y: 58, distance: 81.4
click at [533, 58] on span "| laura.sanchimartinez@gmail.com" at bounding box center [472, 62] width 145 height 19
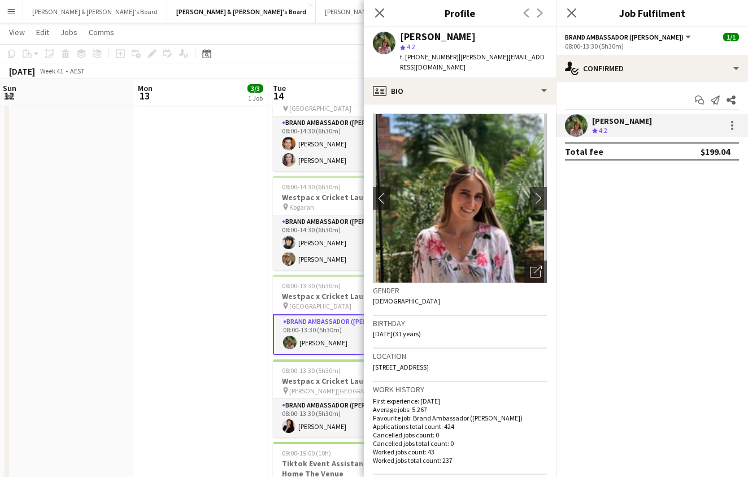
drag, startPoint x: 450, startPoint y: 57, endPoint x: 546, endPoint y: 57, distance: 95.5
click at [546, 57] on div "Laura Sanchidrian-Martinez star 4.2 t. +61410879042 | laura.sanchimartinez@gmai…" at bounding box center [460, 52] width 192 height 50
copy span "laura.sanchimartinez@gmail.com"
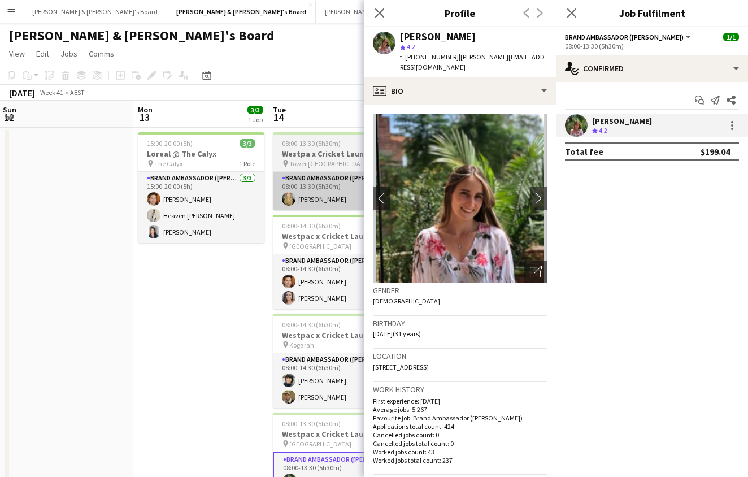
scroll to position [0, 0]
click at [323, 174] on app-card-role "Brand Ambassador (Mon - Fri) 1/1 08:00-13:30 (5h30m) Amber Davis" at bounding box center [336, 191] width 127 height 38
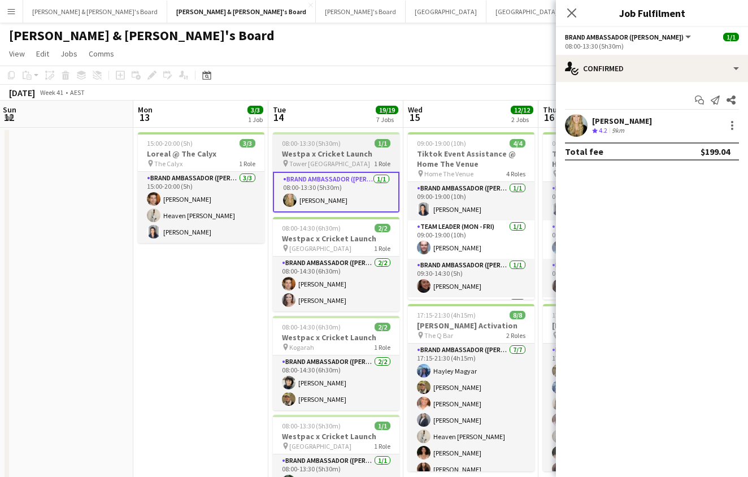
scroll to position [0, 407]
click at [329, 151] on h3 "Westpa x Cricket Launch" at bounding box center [335, 154] width 127 height 10
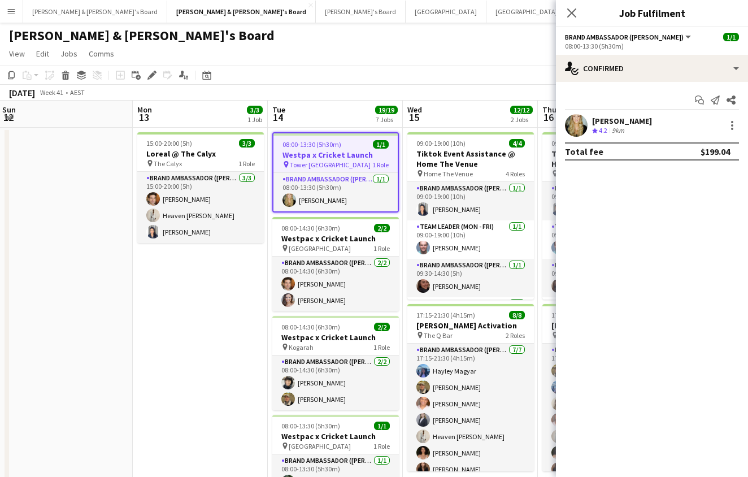
click at [572, 124] on app-user-avatar at bounding box center [576, 125] width 23 height 23
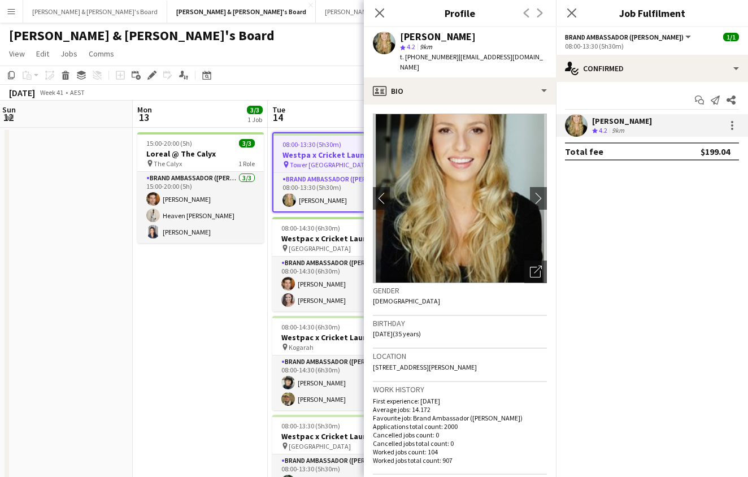
click at [466, 54] on span "| sissapower@hotmail.com" at bounding box center [471, 62] width 143 height 19
click at [473, 57] on span "| sissapower@hotmail.com" at bounding box center [471, 62] width 143 height 19
drag, startPoint x: 455, startPoint y: 58, endPoint x: 536, endPoint y: 58, distance: 80.8
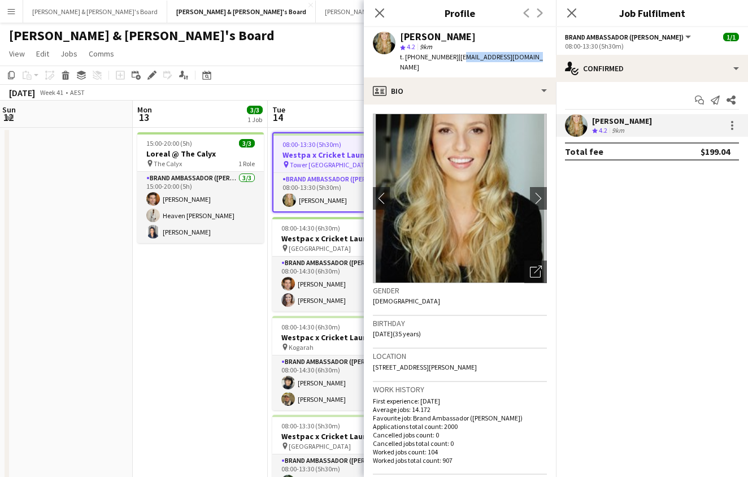
click at [536, 58] on app-profile-header "Amber Davis star 4.2 9km t. +610416827961 | sissapower@hotmail.com" at bounding box center [460, 52] width 192 height 50
click at [498, 55] on span "| sissapower@hotmail.com" at bounding box center [471, 62] width 143 height 19
drag, startPoint x: 453, startPoint y: 55, endPoint x: 552, endPoint y: 53, distance: 99.5
click at [552, 53] on app-profile-header "Amber Davis star 4.2 9km t. +610416827961 | sissapower@hotmail.com" at bounding box center [460, 52] width 192 height 50
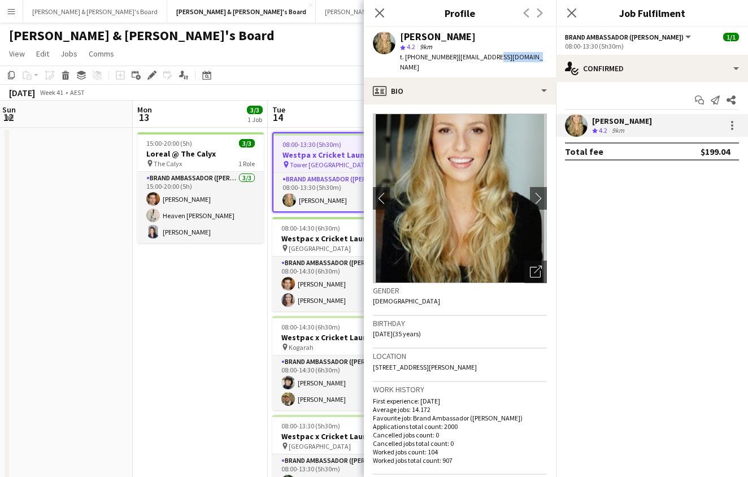
copy span "sissapower@hotmail.com"
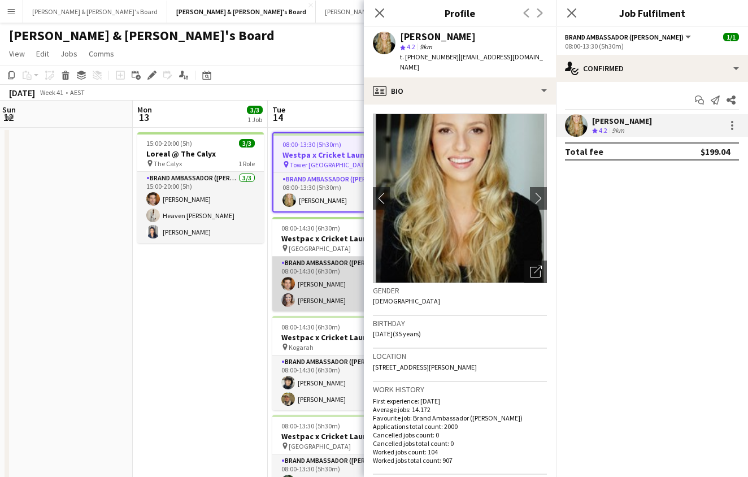
click at [325, 280] on app-card-role "Brand Ambassador (Mon - Fri) 2/2 08:00-14:30 (6h30m) Juan Montes Claire Stephens" at bounding box center [335, 284] width 127 height 55
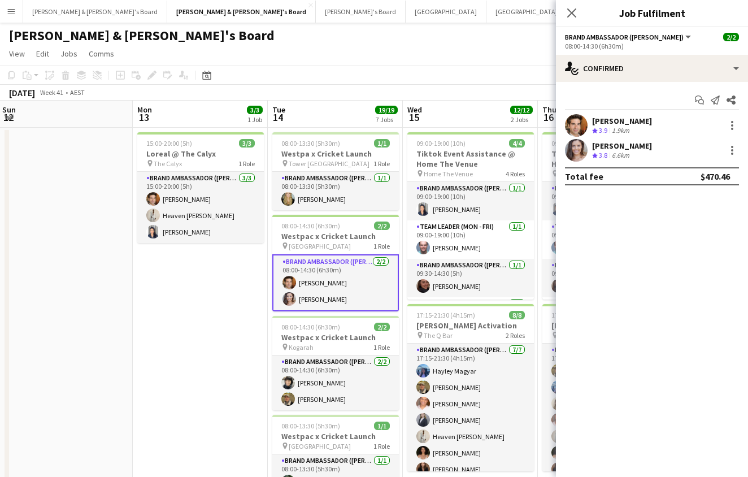
click at [583, 111] on div "Start chat Send notification Share Juan Montes Crew rating 3.9 1.9km Claire Ste…" at bounding box center [652, 138] width 192 height 112
click at [577, 128] on app-user-avatar at bounding box center [576, 125] width 23 height 23
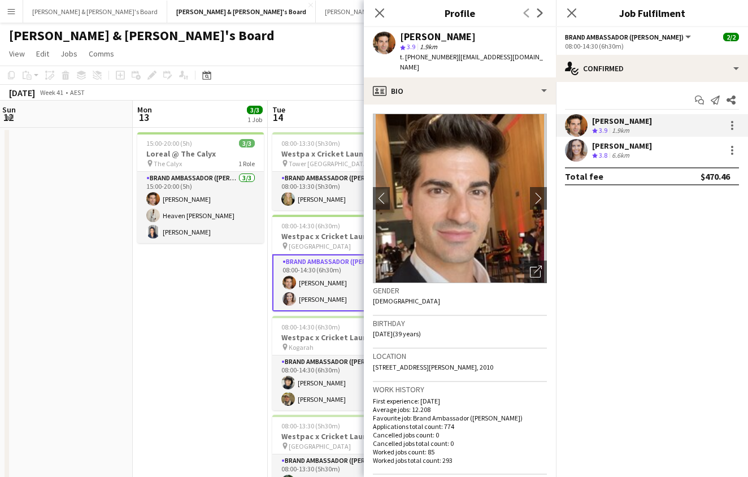
click at [452, 57] on span "| wertuc@gmail.com" at bounding box center [471, 62] width 143 height 19
drag, startPoint x: 449, startPoint y: 57, endPoint x: 521, endPoint y: 57, distance: 72.3
click at [521, 57] on app-profile-header "Juan Montes star 3.9 1.9km t. +61416938727 | wertuc@gmail.com" at bounding box center [460, 52] width 192 height 50
copy span "wertuc@gmail.com"
click at [601, 144] on div "[PERSON_NAME]" at bounding box center [622, 146] width 60 height 10
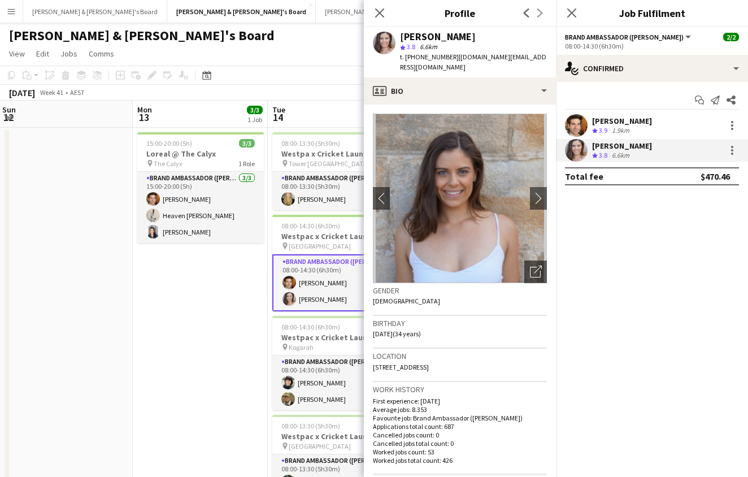
drag, startPoint x: 455, startPoint y: 56, endPoint x: 552, endPoint y: 59, distance: 97.2
click at [552, 59] on app-profile-header "Claire Stephens star 3.8 6.6km t. +610423691767 | cstephens.promo@gmail.com" at bounding box center [460, 52] width 192 height 50
copy span "cstephens.promo@gmail.com"
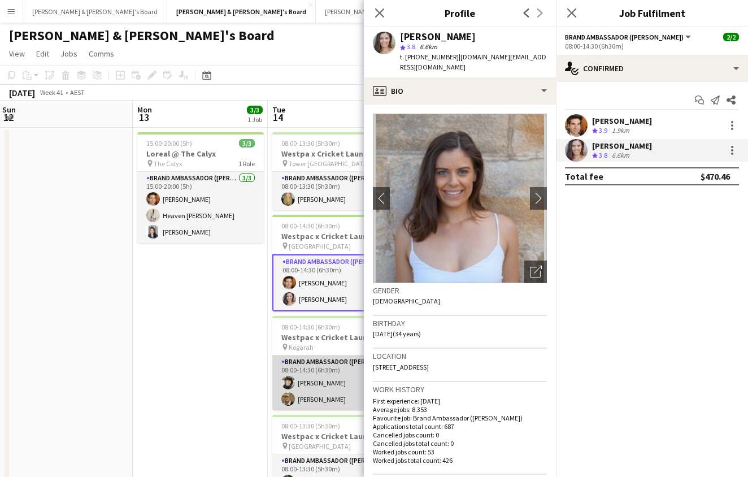
click at [302, 356] on app-card-role "Brand Ambassador (Mon - Fri) 2/2 08:00-14:30 (6h30m) Shirene D'Silva Juan Ferna…" at bounding box center [335, 382] width 127 height 55
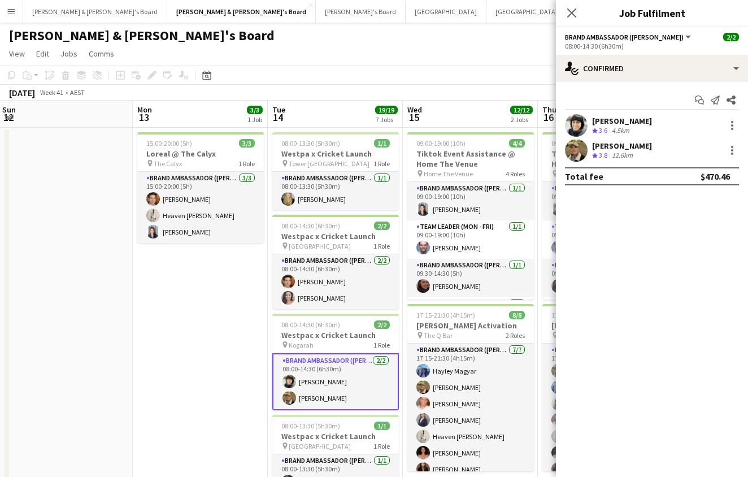
click at [572, 119] on app-user-avatar at bounding box center [576, 125] width 23 height 23
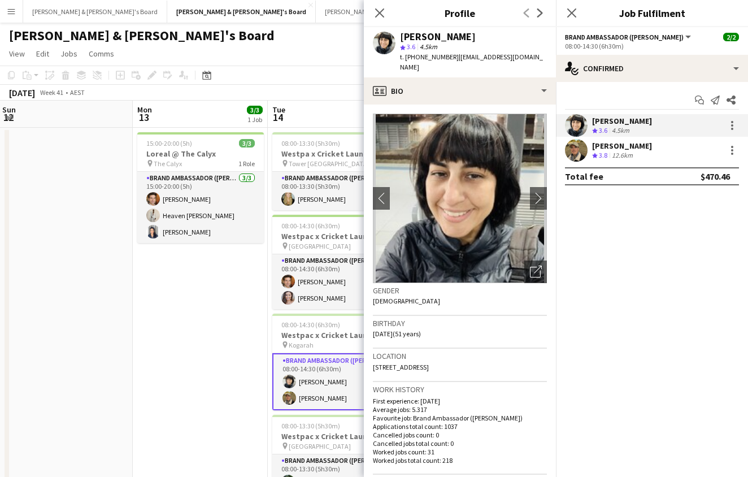
click at [460, 52] on div "t. +61450965888 | shirenedsilva6@gmail.com" at bounding box center [473, 62] width 147 height 20
drag, startPoint x: 450, startPoint y: 54, endPoint x: 538, endPoint y: 54, distance: 88.1
click at [538, 54] on app-profile-header "Shirene D'Silva star 3.6 4.5km t. +61450965888 | shirenedsilva6@gmail.com" at bounding box center [460, 52] width 192 height 50
copy span "shirenedsilva6@gmail.com"
click at [613, 148] on div "[PERSON_NAME]" at bounding box center [622, 146] width 60 height 10
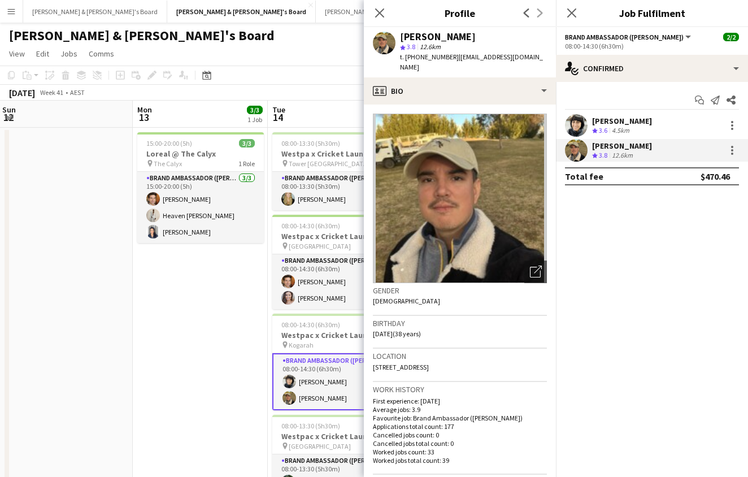
drag, startPoint x: 450, startPoint y: 56, endPoint x: 522, endPoint y: 56, distance: 72.3
click at [523, 56] on div "Juan Fernando Gil star 3.8 12.6km t. +61475062608 | ssjuan87@hotmail.com" at bounding box center [460, 52] width 192 height 50
copy span "ssjuan87@hotmail.com"
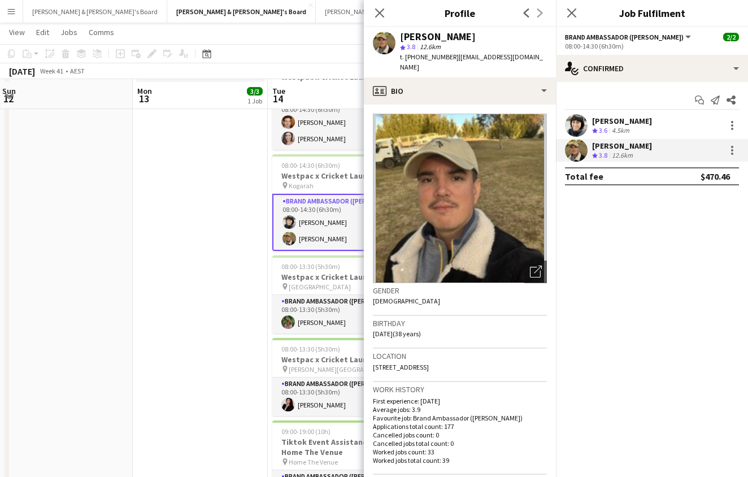
scroll to position [162, 0]
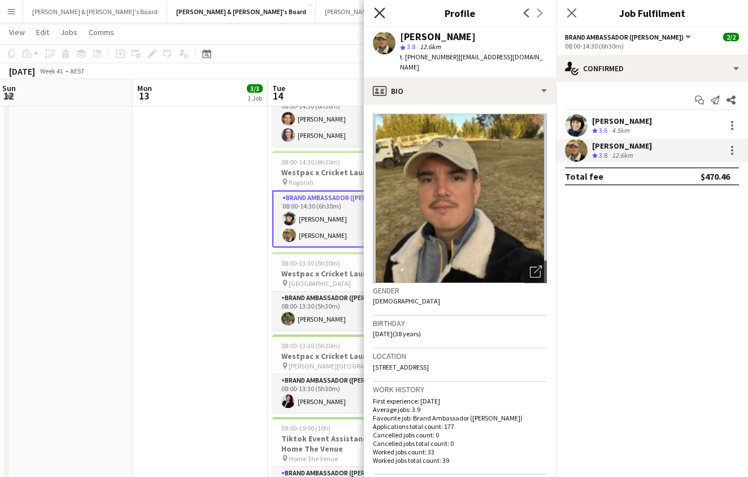
click at [377, 14] on icon "Close pop-in" at bounding box center [379, 12] width 11 height 11
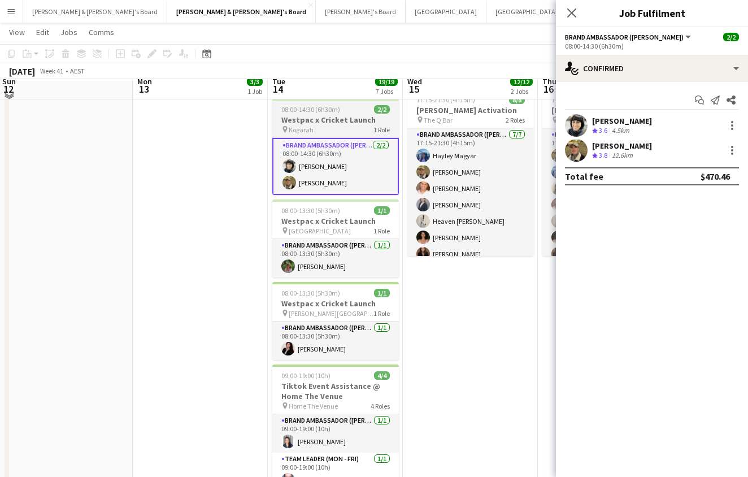
scroll to position [215, 0]
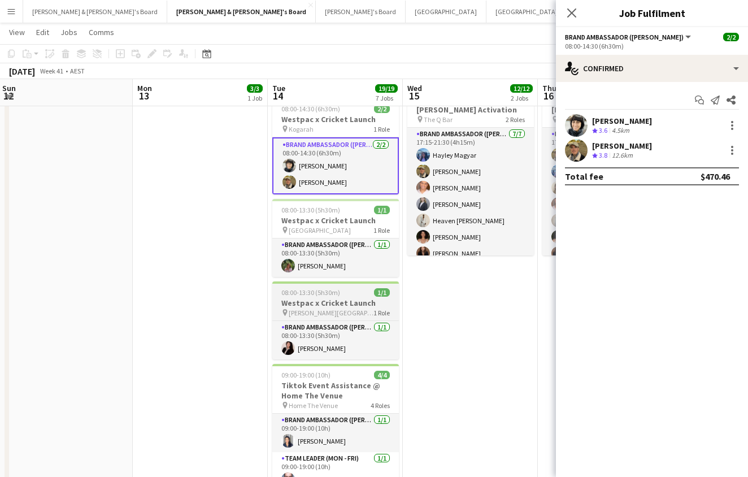
click at [327, 311] on div "pin Collins Street 1 Role" at bounding box center [335, 312] width 127 height 9
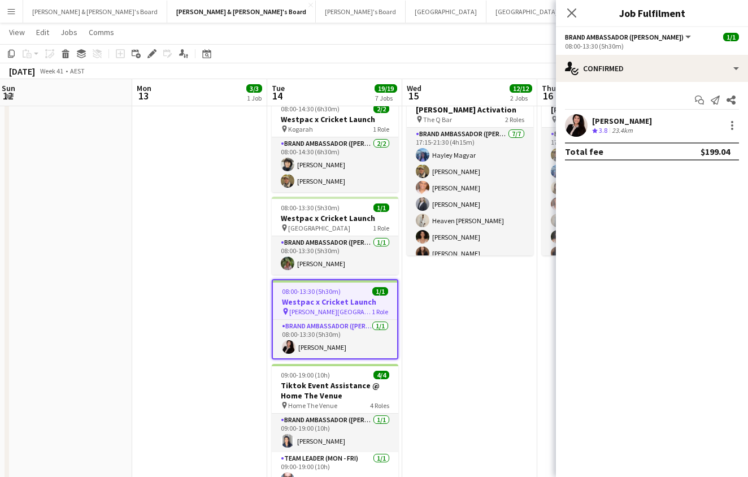
click at [579, 124] on app-user-avatar at bounding box center [576, 125] width 23 height 23
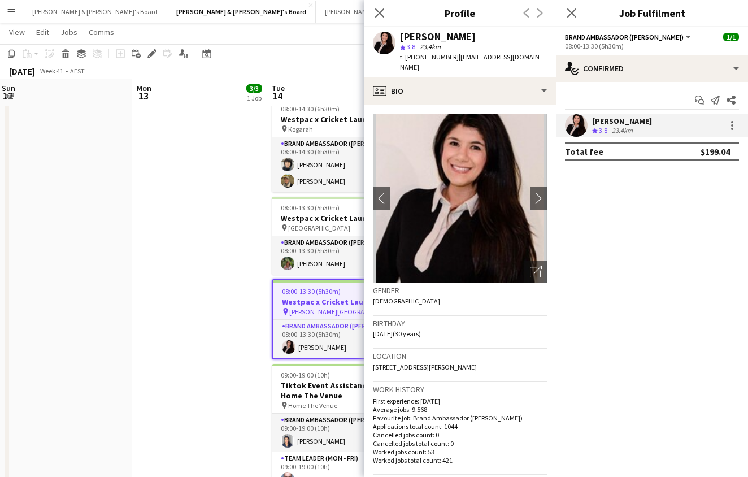
drag, startPoint x: 454, startPoint y: 58, endPoint x: 532, endPoint y: 62, distance: 78.1
click at [532, 62] on div "Angie Osorio star 3.8 23.4km t. +610415707156 | angeldataios@gmail.com" at bounding box center [460, 52] width 192 height 50
copy span "angeldataios@gmail.com"
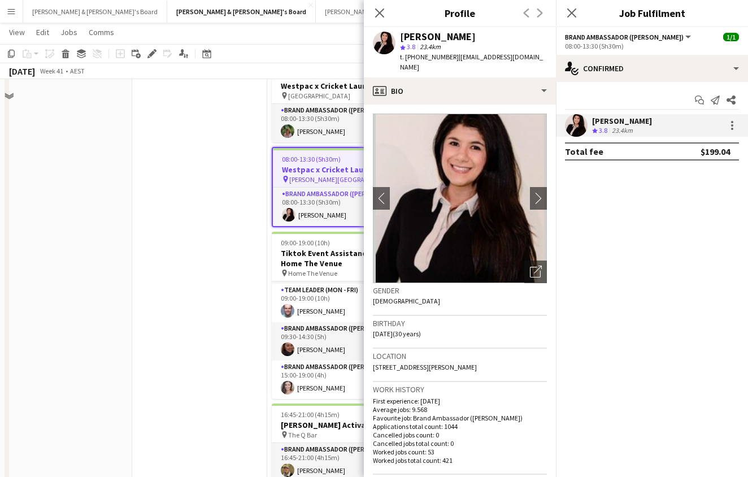
scroll to position [311, 0]
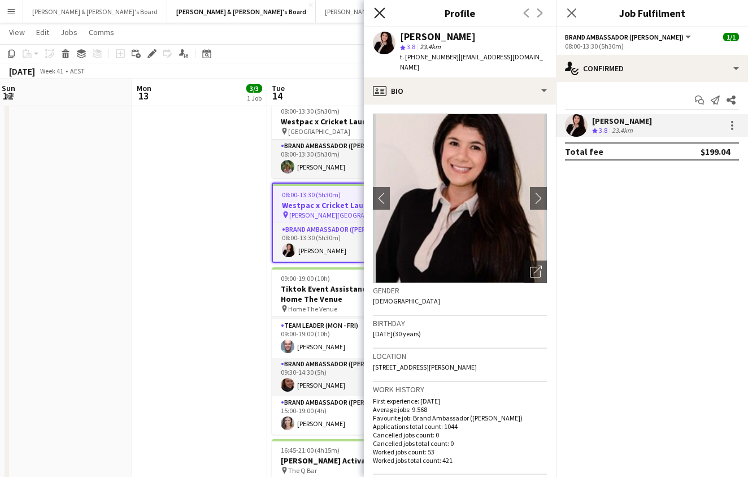
click at [380, 14] on icon at bounding box center [379, 12] width 11 height 11
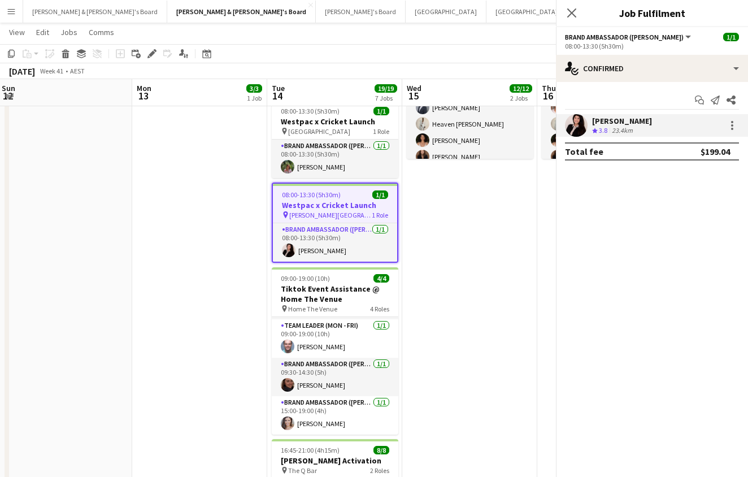
click at [380, 14] on body "Menu Boards Boards Boards All jobs Status Workforce Workforce My Workforce Recr…" at bounding box center [374, 437] width 748 height 1496
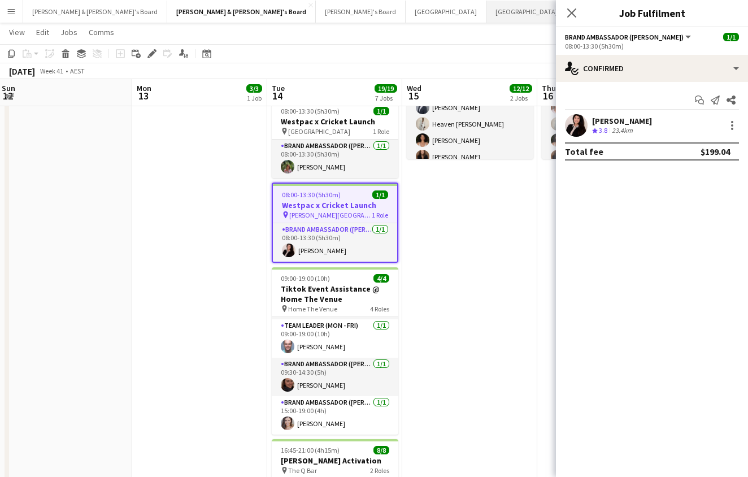
click at [486, 14] on button "[GEOGRAPHIC_DATA]/[GEOGRAPHIC_DATA] Close" at bounding box center [558, 12] width 145 height 22
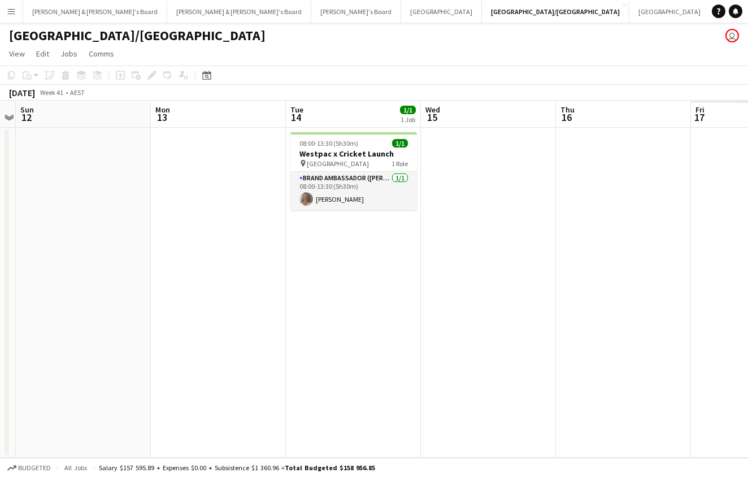
scroll to position [0, 411]
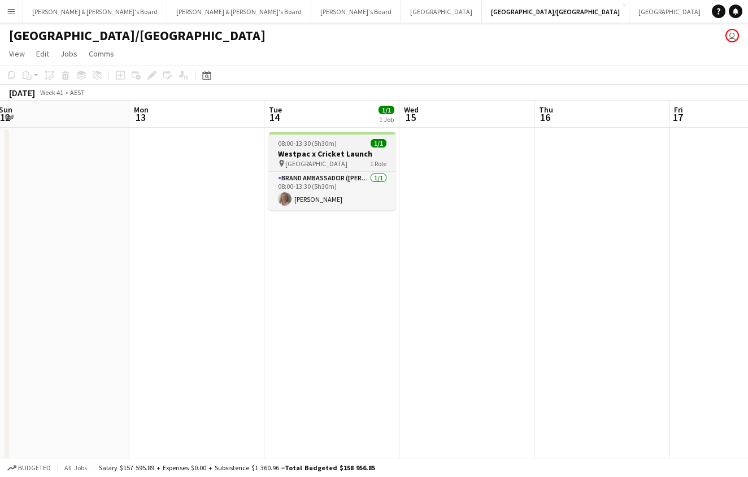
click at [306, 154] on h3 "Westpac x Cricket Launch" at bounding box center [332, 154] width 127 height 10
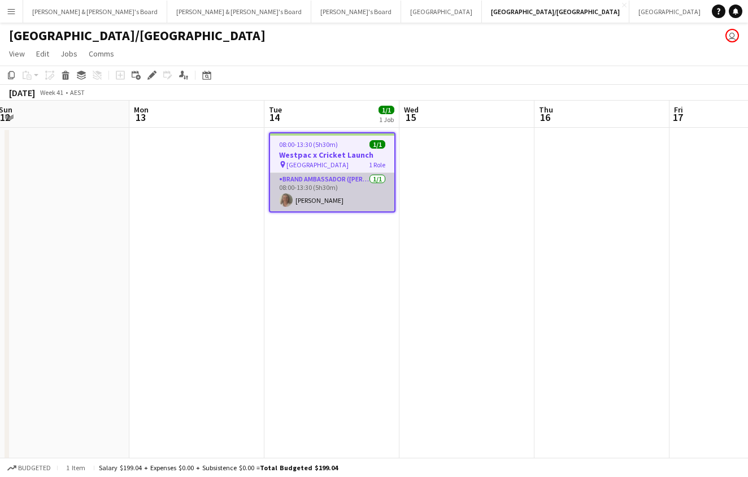
click at [316, 185] on app-card-role "Brand Ambassador (Mon - Fri) 1/1 08:00-13:30 (5h30m) Lesley Merriman" at bounding box center [332, 192] width 124 height 38
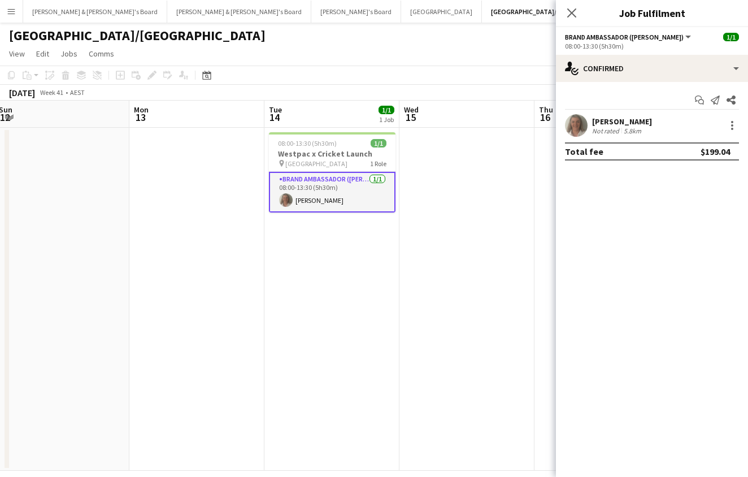
click at [575, 122] on app-user-avatar at bounding box center [576, 125] width 23 height 23
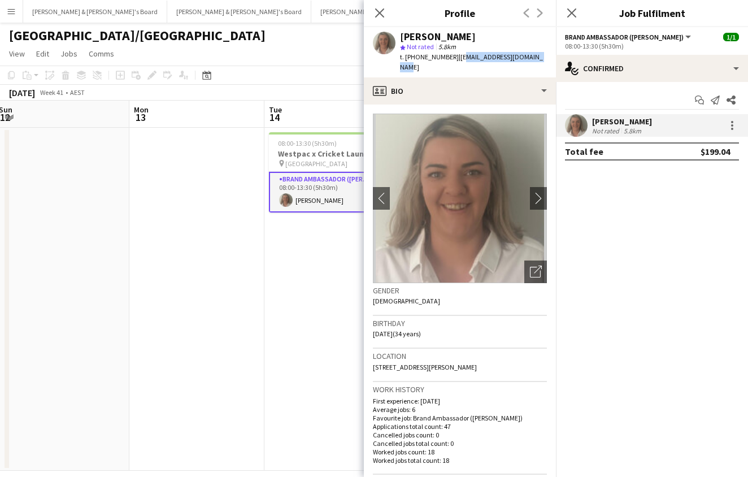
drag, startPoint x: 451, startPoint y: 56, endPoint x: 552, endPoint y: 56, distance: 100.6
click at [552, 56] on app-profile-header "Lesley Merriman star Not rated 5.8km t. +61402820133 | lesleymerriman5@gmail.com" at bounding box center [460, 52] width 192 height 50
copy span "esleymerriman5@gmail.com"
click at [370, 7] on div "Close pop-in" at bounding box center [380, 13] width 32 height 26
click at [376, 8] on icon "Close pop-in" at bounding box center [379, 12] width 11 height 11
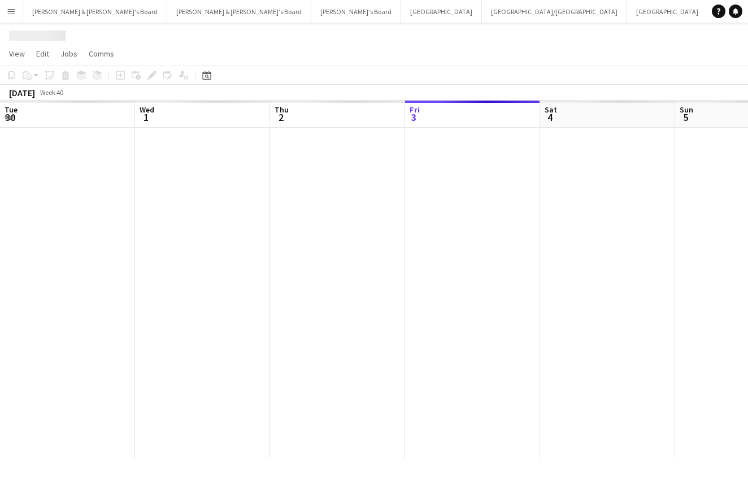
scroll to position [0, 270]
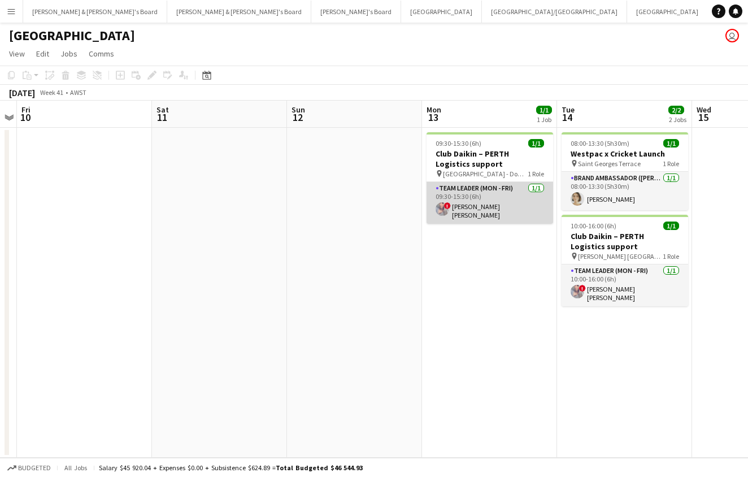
click at [463, 200] on app-card-role "Team Leader (Mon - Fri) 1/1 09:30-15:30 (6h) ! Jessica Bernardino Dinis" at bounding box center [490, 203] width 127 height 42
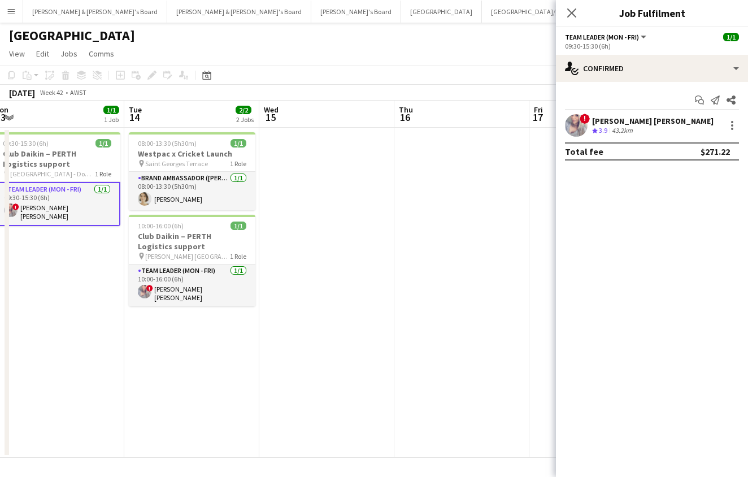
scroll to position [0, 279]
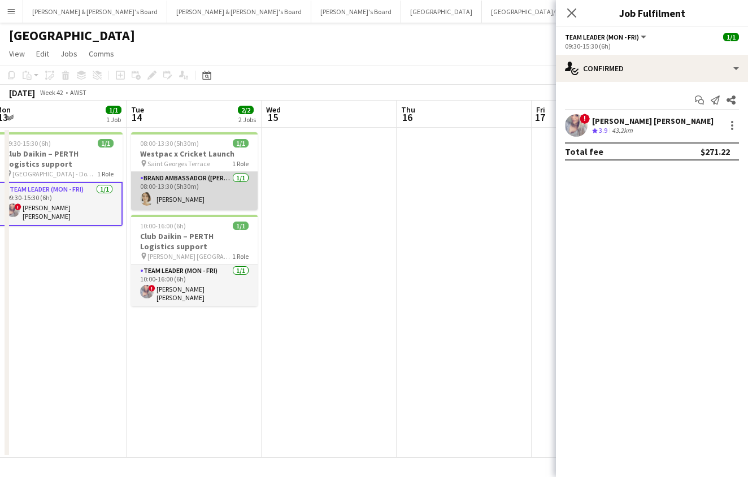
click at [213, 182] on app-card-role "Brand Ambassador (Mon - Fri) 1/1 08:00-13:30 (5h30m) Liris Weinhardt" at bounding box center [194, 191] width 127 height 38
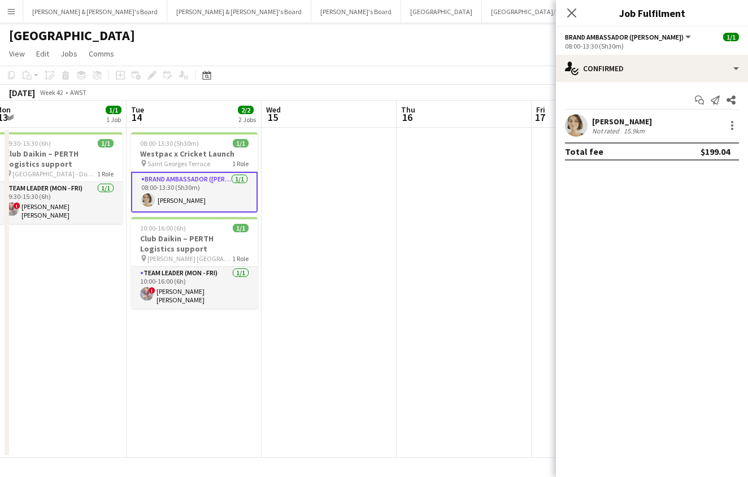
click at [572, 121] on app-user-avatar at bounding box center [576, 125] width 23 height 23
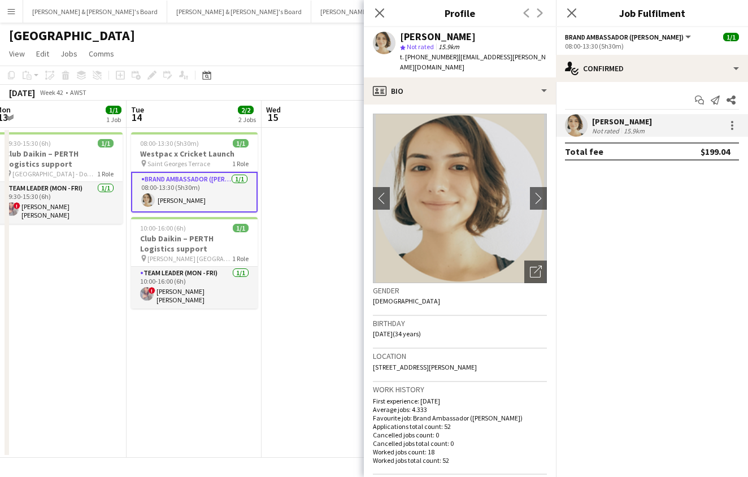
click at [471, 54] on span "| liris.weinhardt@gmail.com" at bounding box center [473, 62] width 146 height 19
click at [463, 54] on span "| liris.weinhardt@gmail.com" at bounding box center [473, 62] width 146 height 19
drag, startPoint x: 454, startPoint y: 54, endPoint x: 547, endPoint y: 58, distance: 93.3
click at [547, 58] on app-profile-header "Liris Weinhardt star Not rated 15.9km t. +610404235637 | liris.weinhardt@gmail.…" at bounding box center [460, 52] width 192 height 50
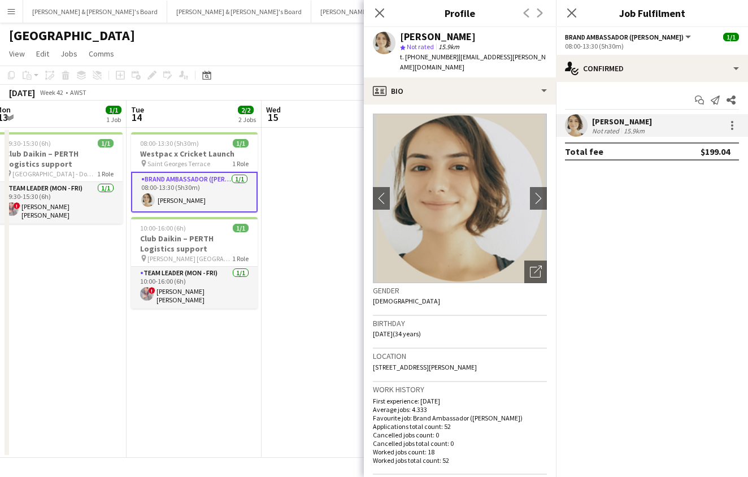
copy span "liris.weinhardt@gmail.com"
click at [377, 12] on icon "Close pop-in" at bounding box center [379, 12] width 11 height 11
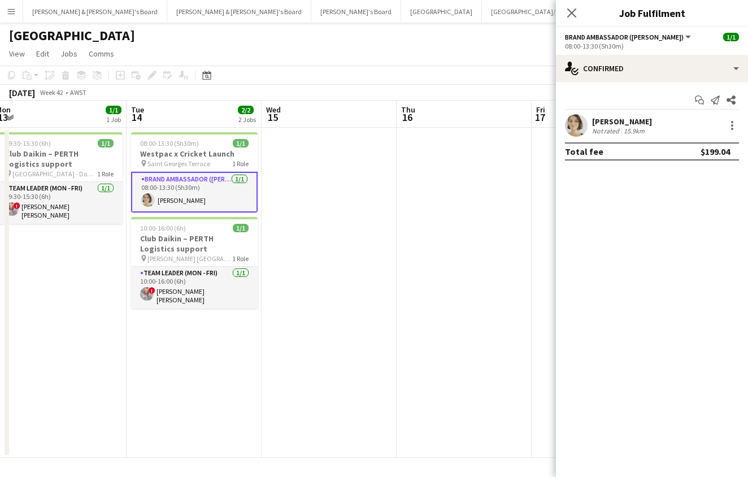
click at [708, 13] on button "Adelaide Close" at bounding box center [748, 12] width 81 height 22
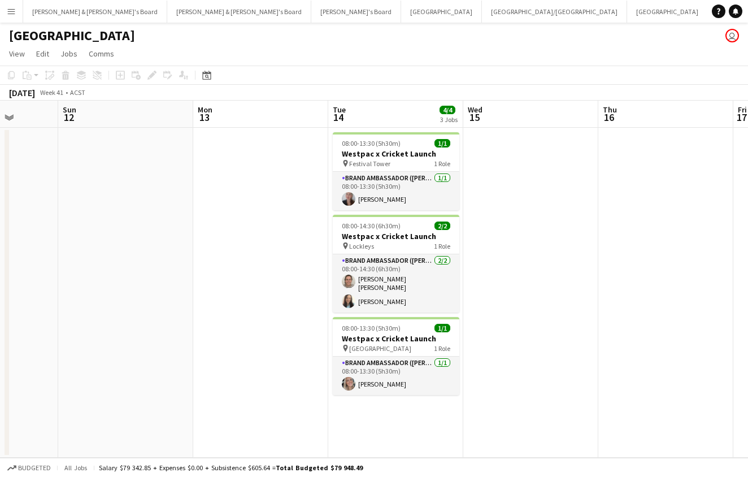
scroll to position [0, 349]
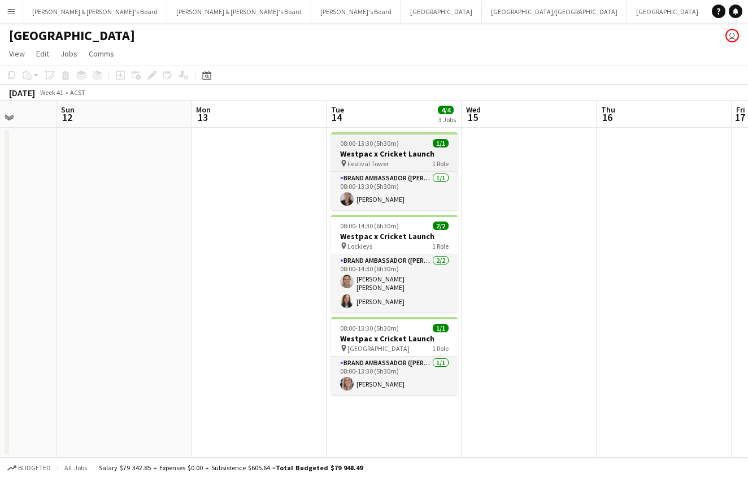
click at [371, 164] on span "Festival Tower" at bounding box center [367, 163] width 41 height 8
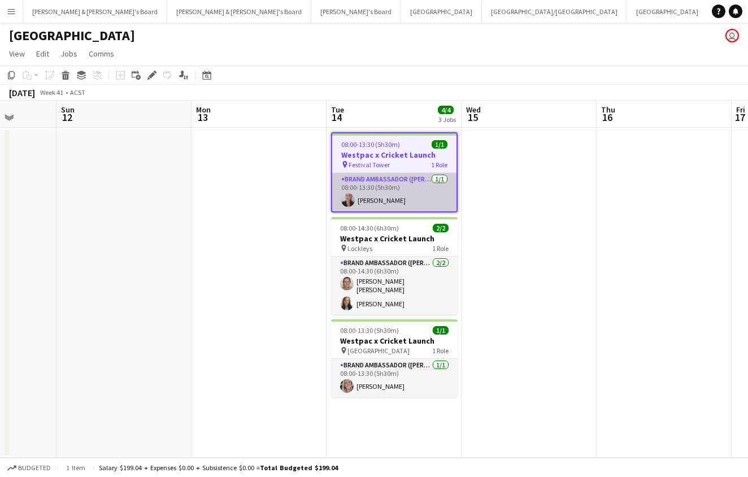
click at [398, 194] on app-card-role "Brand Ambassador (Mon - Fri) 1/1 08:00-13:30 (5h30m) Jessie Shafer" at bounding box center [394, 192] width 124 height 38
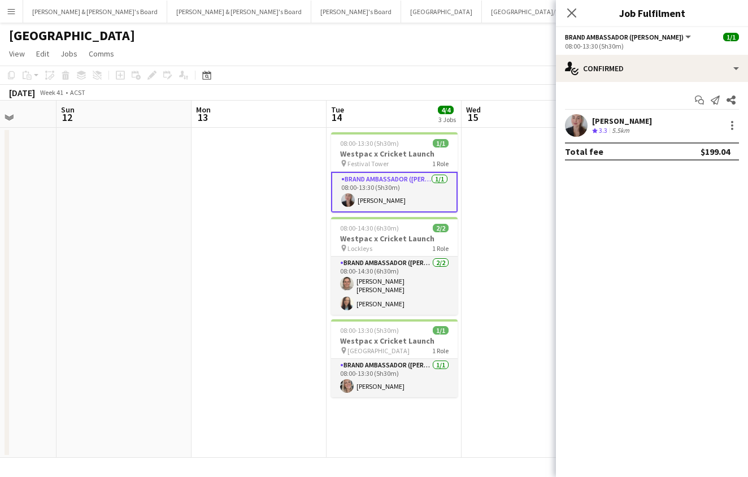
click at [610, 119] on div "Jessie Shafer" at bounding box center [622, 121] width 60 height 10
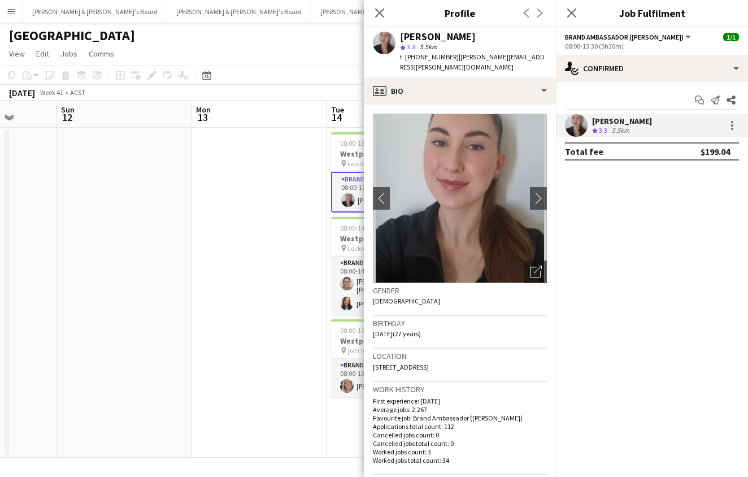
click at [471, 54] on span "| jessie.shafer@hotmail.com" at bounding box center [472, 62] width 145 height 19
click at [487, 58] on span "| jessie.shafer@hotmail.com" at bounding box center [472, 62] width 145 height 19
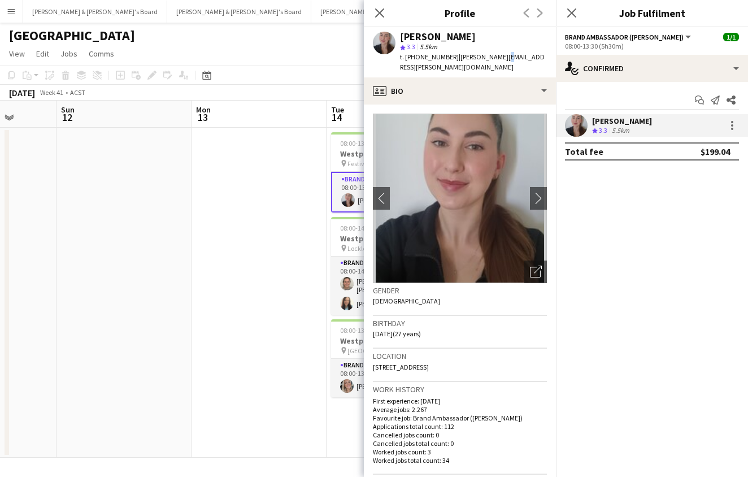
drag, startPoint x: 450, startPoint y: 58, endPoint x: 545, endPoint y: 60, distance: 94.4
click at [545, 60] on app-profile-header "Jessie Shafer star 3.3 5.5km t. +61435640291 | jessie.shafer@hotmail.com" at bounding box center [460, 52] width 192 height 50
copy span "jessie.shafer@hotmail.com"
click at [345, 224] on span "08:00-14:30 (6h30m)" at bounding box center [369, 228] width 59 height 8
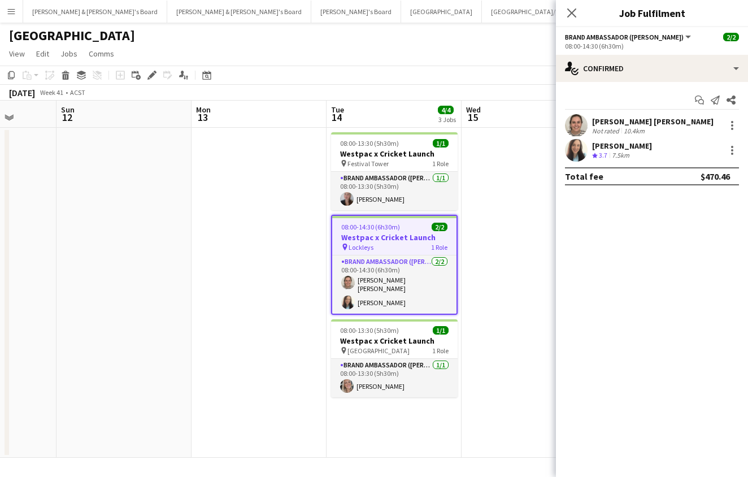
click at [576, 125] on app-user-avatar at bounding box center [576, 125] width 23 height 23
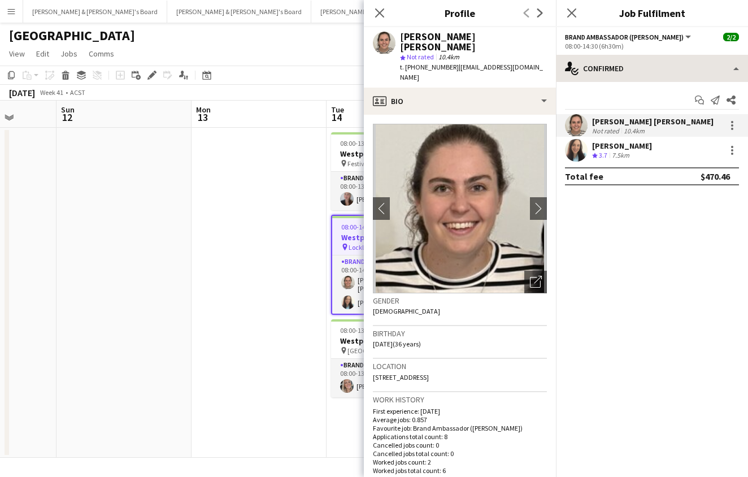
drag, startPoint x: 450, startPoint y: 58, endPoint x: 565, endPoint y: 60, distance: 115.3
click at [565, 60] on body "Menu Boards Boards Boards All jobs Status Workforce Workforce My Workforce Recr…" at bounding box center [374, 238] width 748 height 477
click at [481, 63] on span "| naticaimi@gmail.com" at bounding box center [471, 72] width 143 height 19
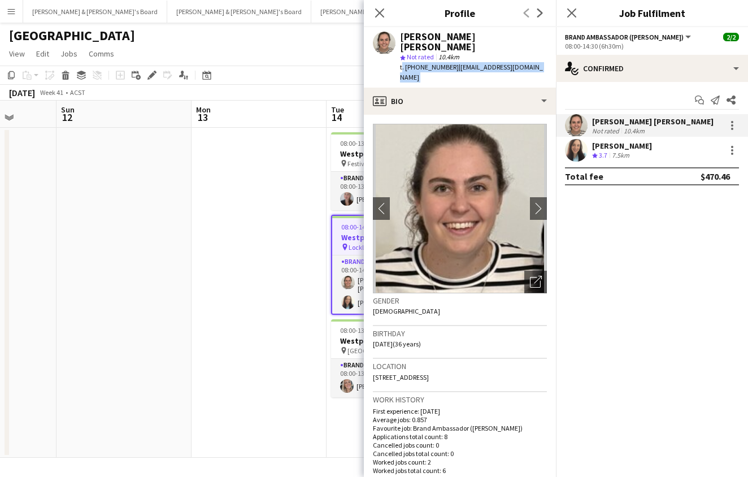
click at [481, 63] on span "| naticaimi@gmail.com" at bounding box center [471, 72] width 143 height 19
click at [477, 63] on span "| naticaimi@gmail.com" at bounding box center [471, 72] width 143 height 19
drag, startPoint x: 449, startPoint y: 56, endPoint x: 541, endPoint y: 59, distance: 91.6
click at [541, 59] on app-profile-header "Natalia Soledad Caimi star Not rated 10.4km t. +61405771581 | naticaimi@gmail.c…" at bounding box center [460, 57] width 192 height 60
click at [579, 148] on app-user-avatar at bounding box center [576, 150] width 23 height 23
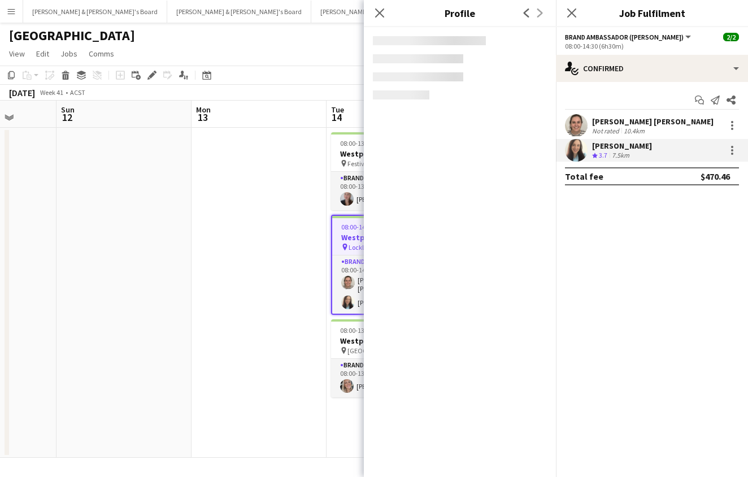
click at [579, 148] on app-user-avatar at bounding box center [576, 150] width 23 height 23
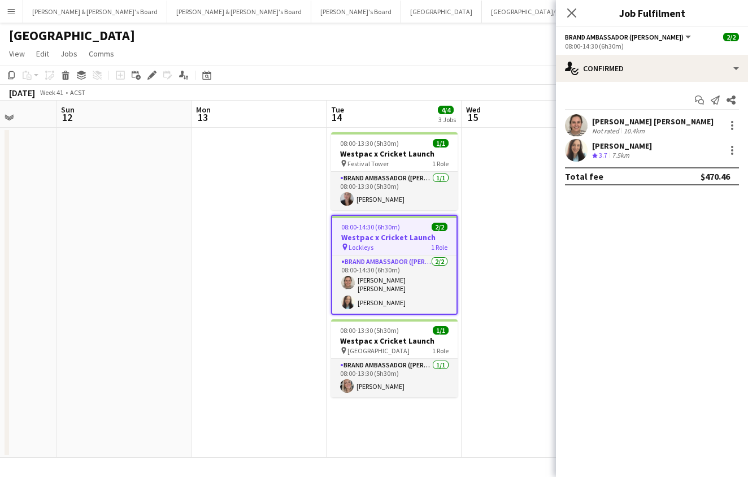
click at [577, 147] on app-user-avatar at bounding box center [576, 150] width 23 height 23
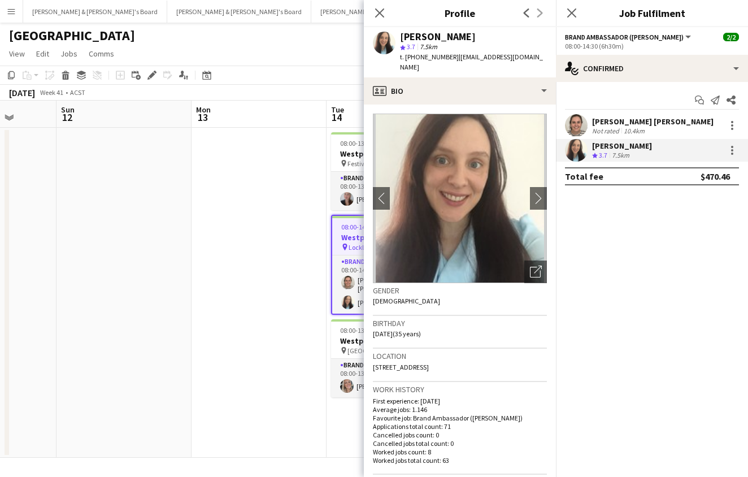
drag, startPoint x: 454, startPoint y: 58, endPoint x: 529, endPoint y: 63, distance: 74.7
click at [529, 63] on app-profile-header "Kloe Letinic star 3.7 7.5km t. +610400770353 | kloe.ellyce@gmail.com" at bounding box center [460, 52] width 192 height 50
click at [336, 332] on app-job-card "08:00-13:30 (5h30m) 1/1 Westpac x Cricket Launch pin Bedford 1 Role Brand Ambas…" at bounding box center [394, 358] width 127 height 78
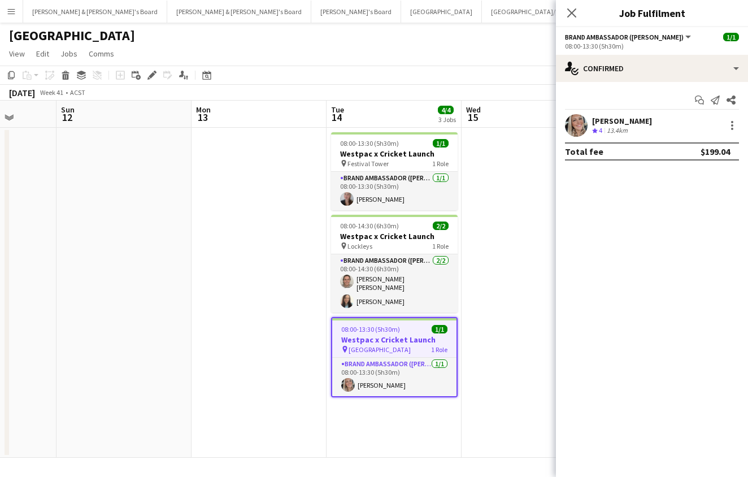
click at [575, 120] on app-user-avatar at bounding box center [576, 125] width 23 height 23
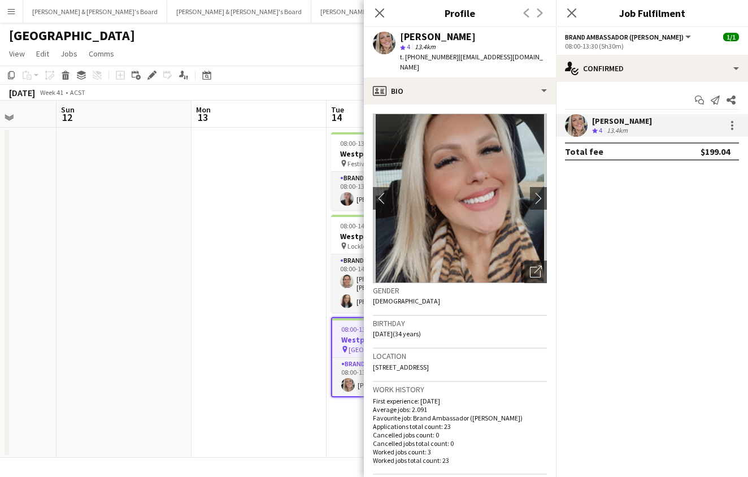
click at [467, 54] on span "| thelittleanimalco@outlook.com" at bounding box center [471, 62] width 143 height 19
click at [481, 49] on div "star 4 13.4km" at bounding box center [473, 47] width 147 height 10
drag, startPoint x: 454, startPoint y: 55, endPoint x: 550, endPoint y: 55, distance: 96.6
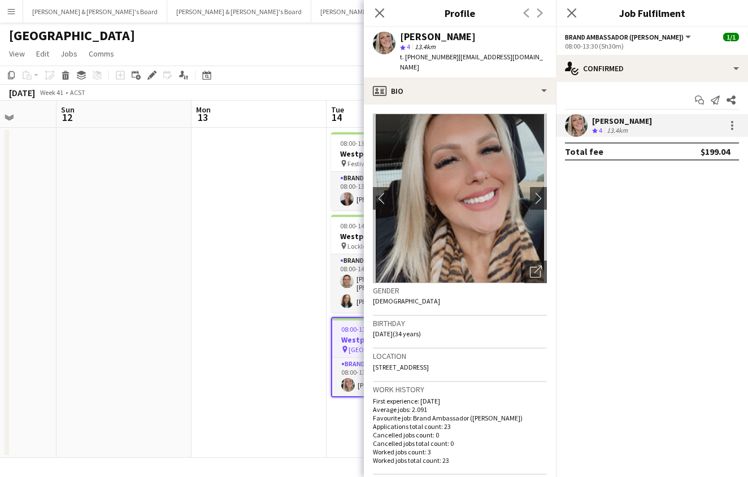
click at [550, 55] on div "Clair Petersen star 4 13.4km t. +610401004848 | thelittleanimalco@outlook.com" at bounding box center [460, 52] width 192 height 50
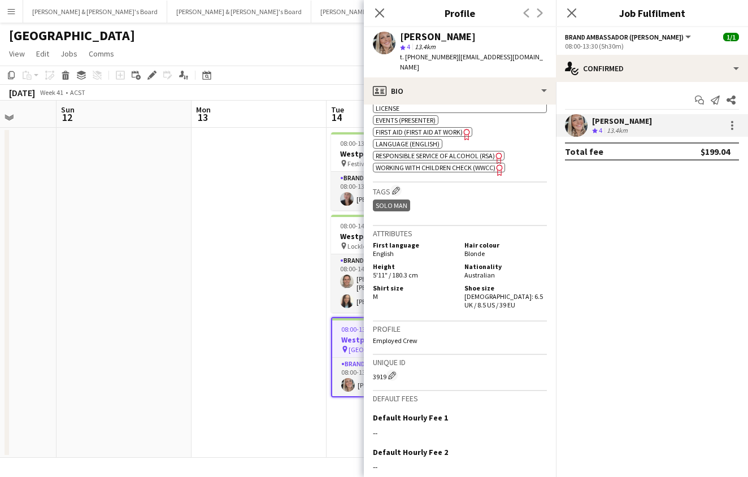
scroll to position [574, 0]
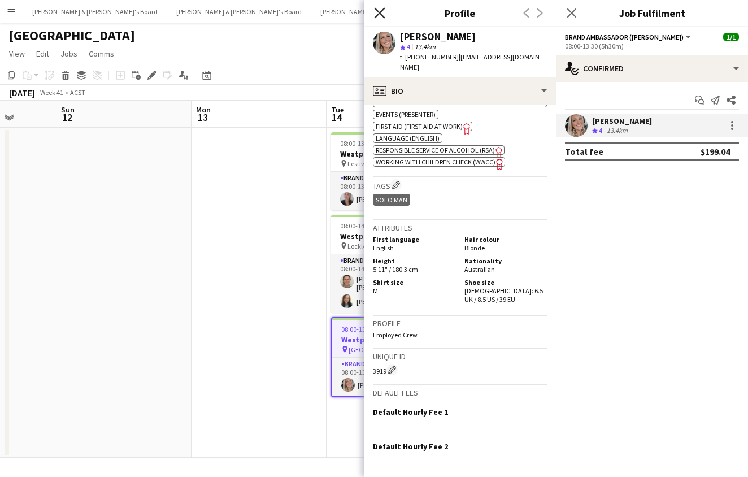
click at [375, 11] on icon "Close pop-in" at bounding box center [379, 12] width 11 height 11
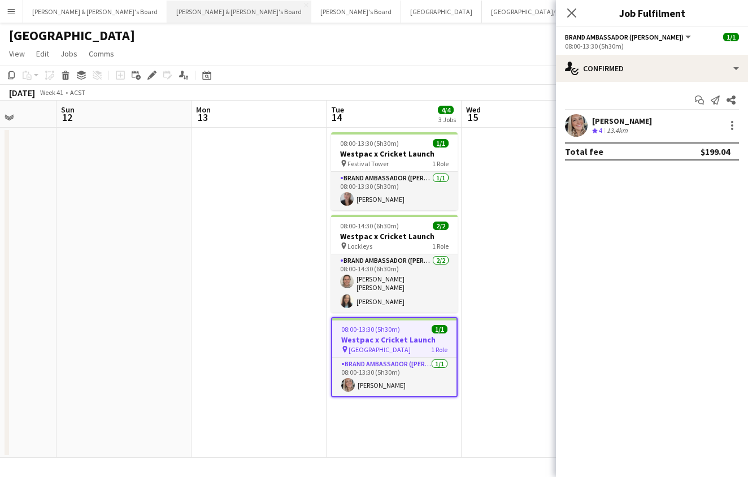
click at [167, 16] on button "[PERSON_NAME] & [PERSON_NAME]'s Board Close" at bounding box center [239, 12] width 144 height 22
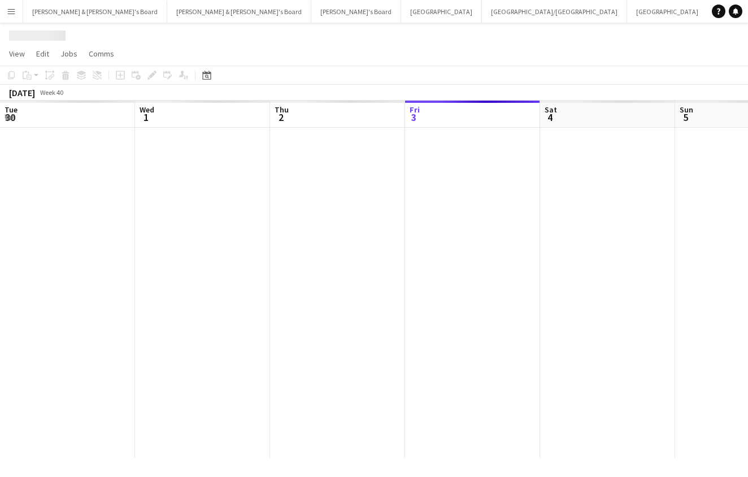
scroll to position [0, 270]
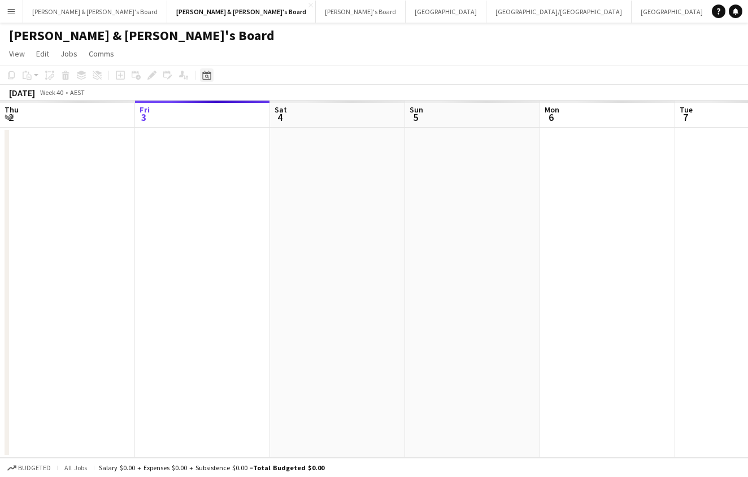
click at [202, 74] on icon "Date picker" at bounding box center [206, 75] width 9 height 9
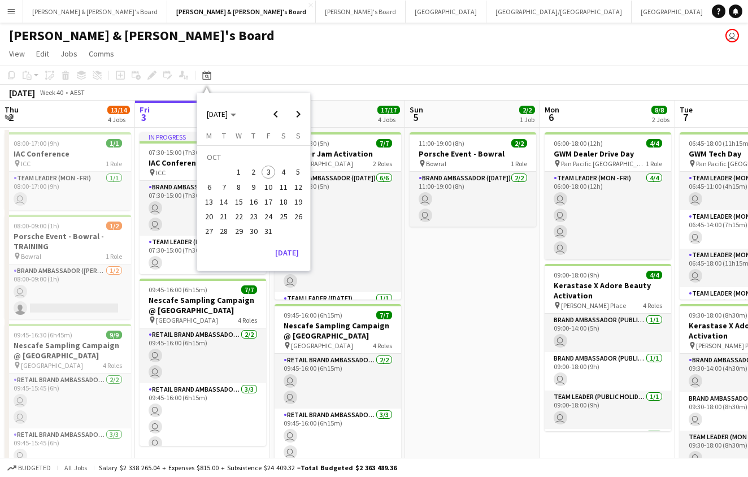
click at [217, 203] on button "14" at bounding box center [223, 201] width 15 height 15
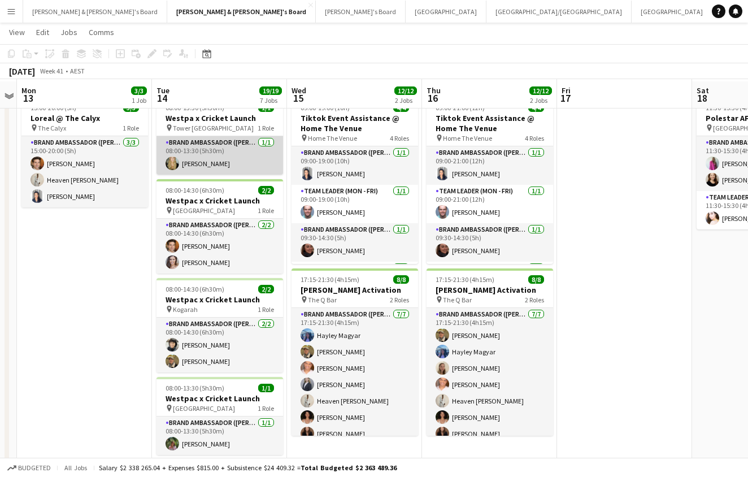
scroll to position [42, 0]
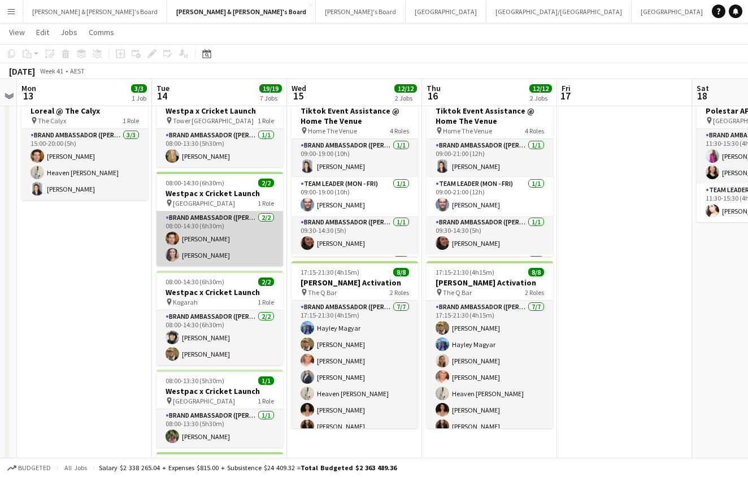
click at [211, 232] on app-card-role "Brand Ambassador (Mon - Fri) 2/2 08:00-14:30 (6h30m) Juan Montes Claire Stephens" at bounding box center [220, 238] width 127 height 55
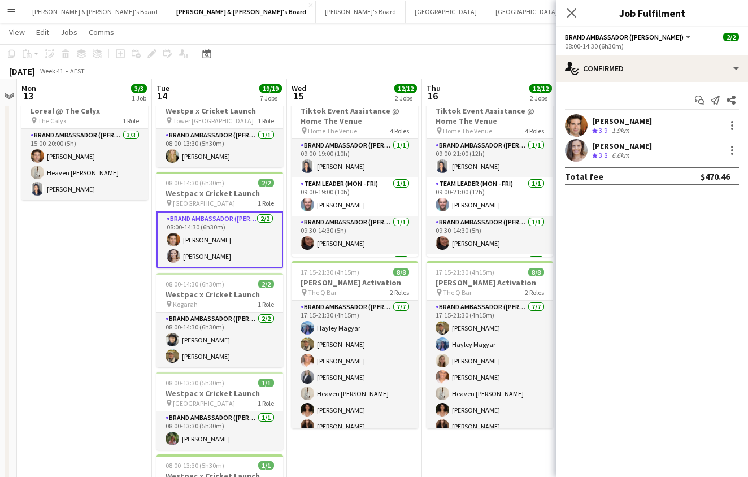
click at [571, 124] on app-user-avatar at bounding box center [576, 125] width 23 height 23
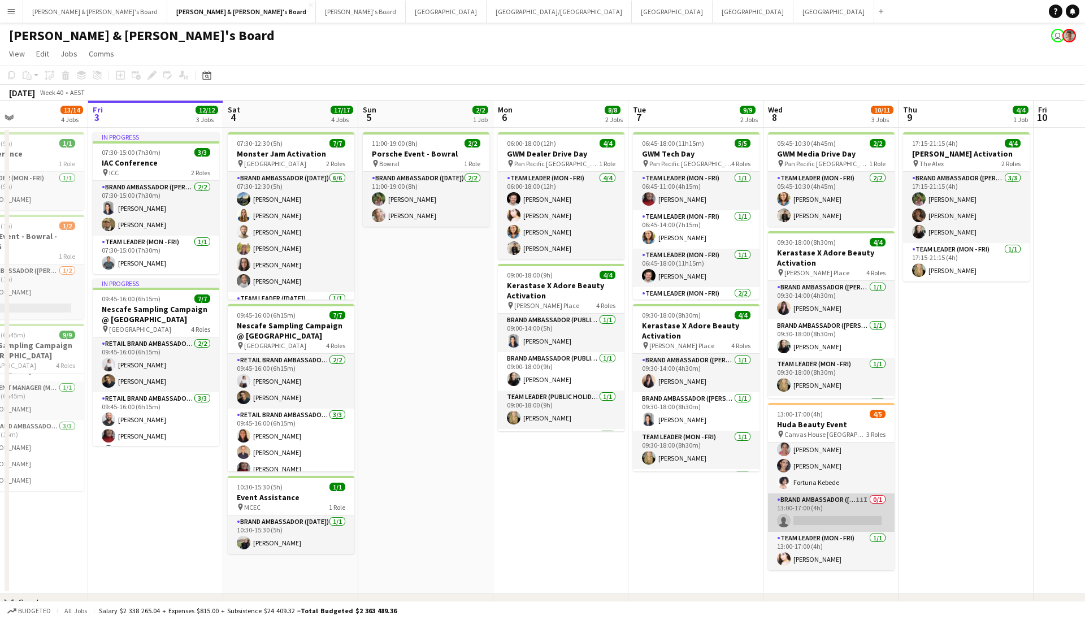
scroll to position [20, 0]
click at [747, 460] on app-card-role "Brand Ambassador (Mon - Fri) 11I 0/1 13:00-17:00 (4h) single-neutral-actions" at bounding box center [831, 512] width 127 height 38
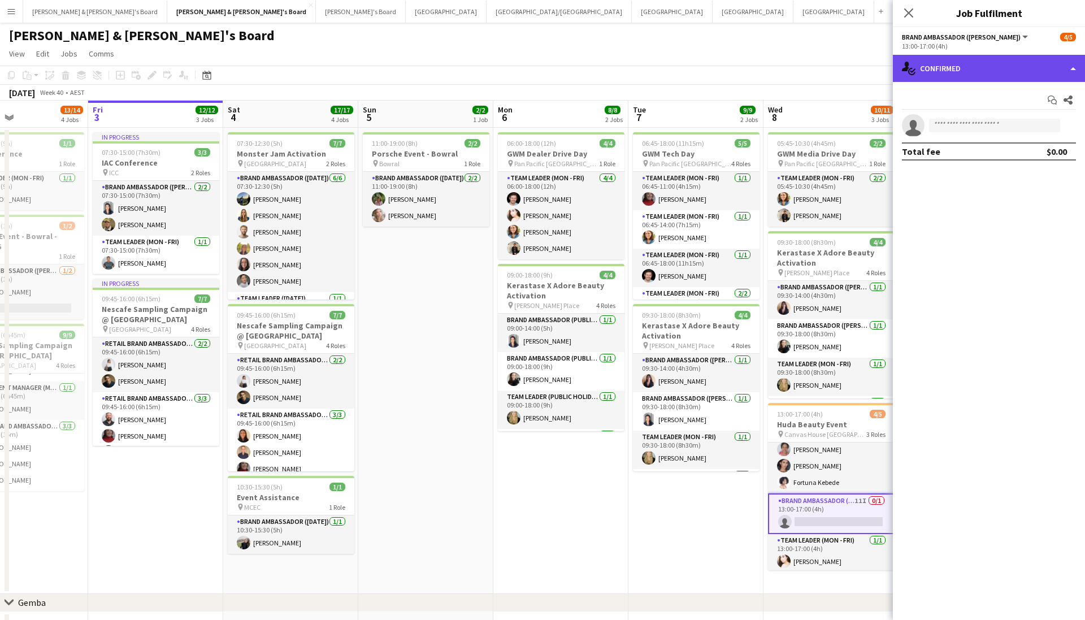
click at [747, 73] on div "single-neutral-actions-check-2 Confirmed" at bounding box center [989, 68] width 192 height 27
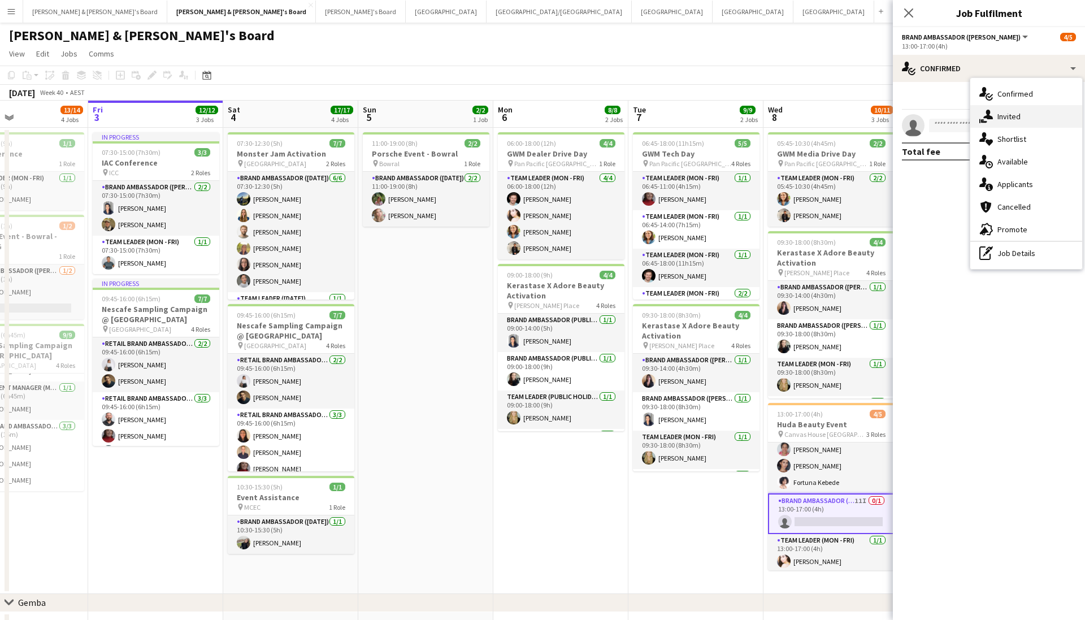
click at [747, 116] on span "Invited" at bounding box center [1008, 116] width 23 height 10
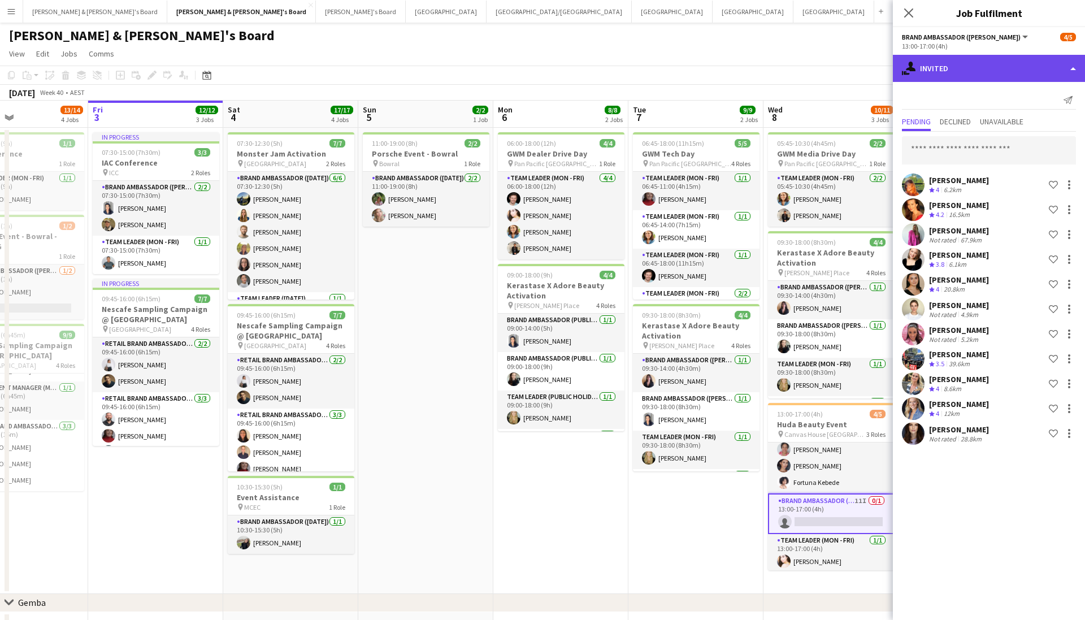
click at [747, 63] on div "single-neutral-actions-share-1 Invited" at bounding box center [989, 68] width 192 height 27
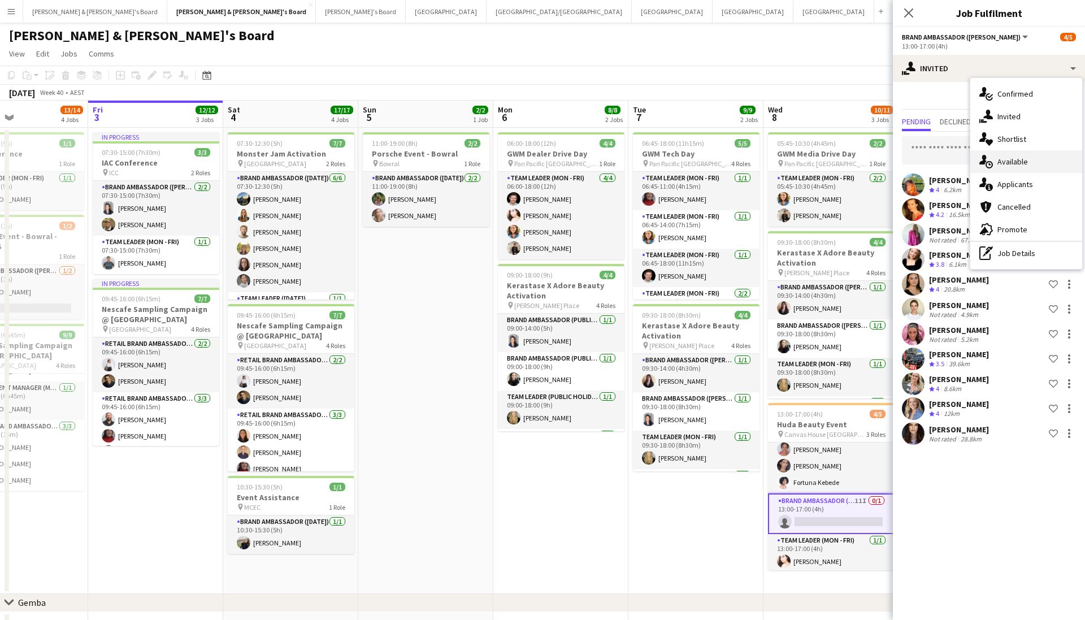
click at [747, 162] on span "Available" at bounding box center [1012, 162] width 31 height 10
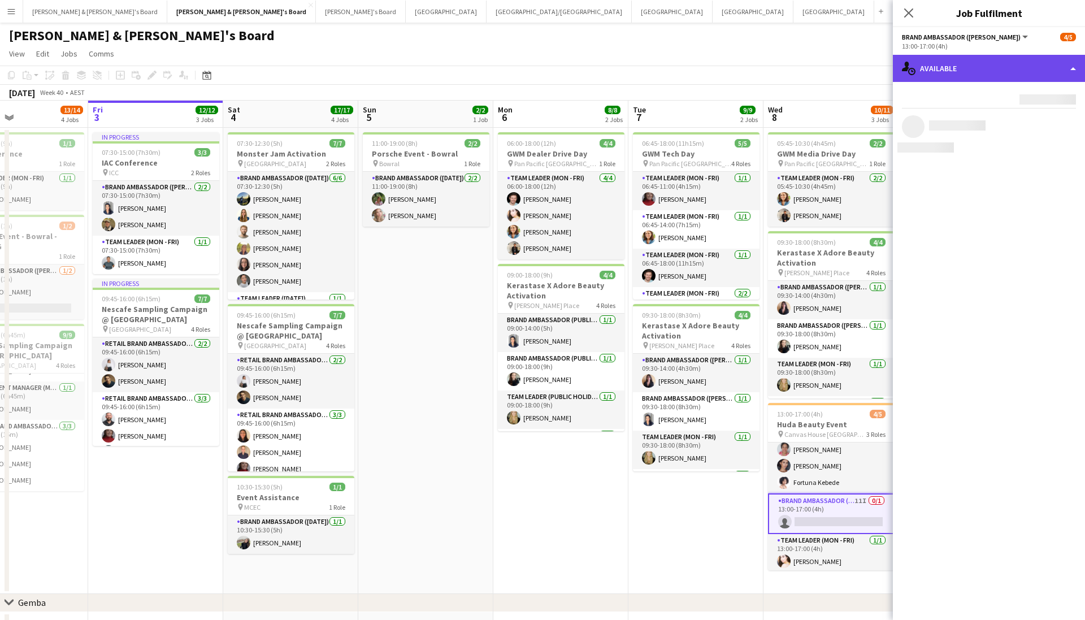
click at [747, 68] on div "single-neutral-actions-upload Available" at bounding box center [989, 68] width 192 height 27
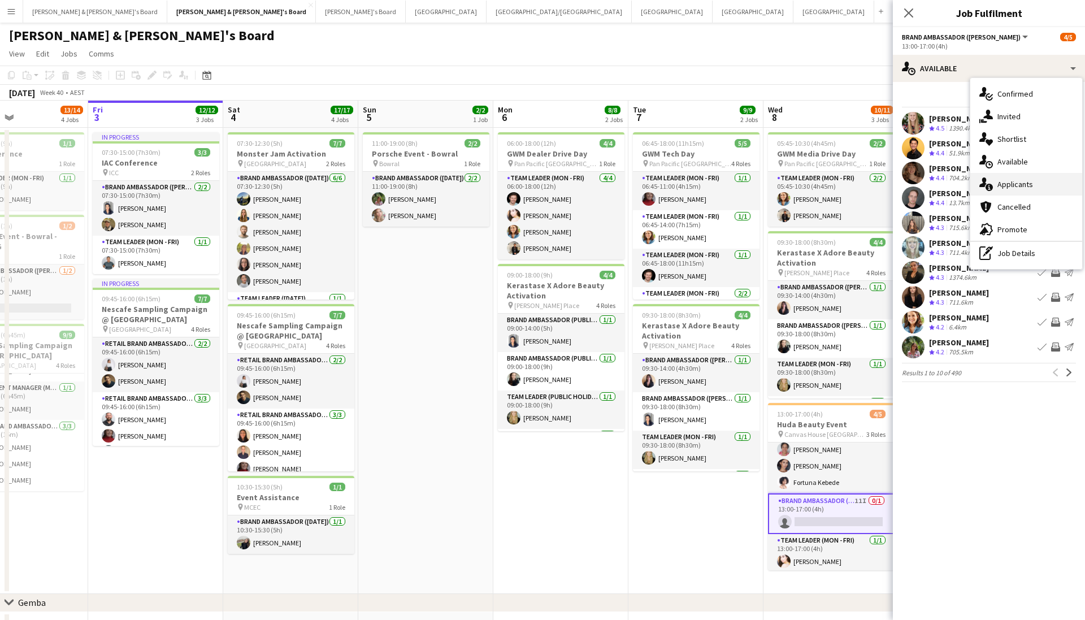
click at [747, 184] on span "Applicants" at bounding box center [1015, 184] width 36 height 10
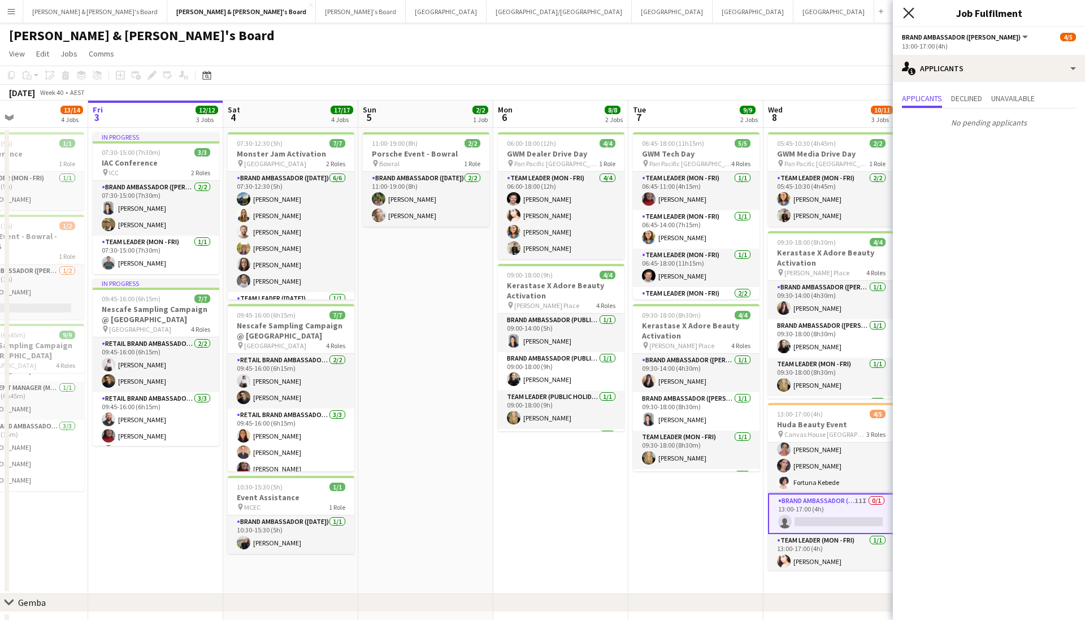
click at [747, 10] on icon "Close pop-in" at bounding box center [908, 12] width 11 height 11
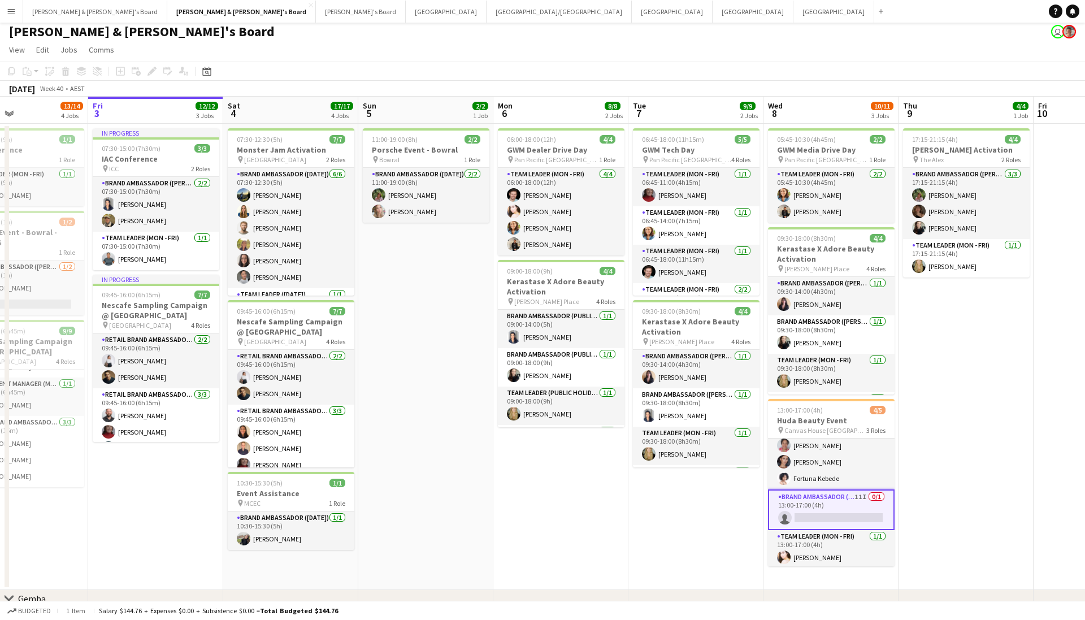
scroll to position [6, 0]
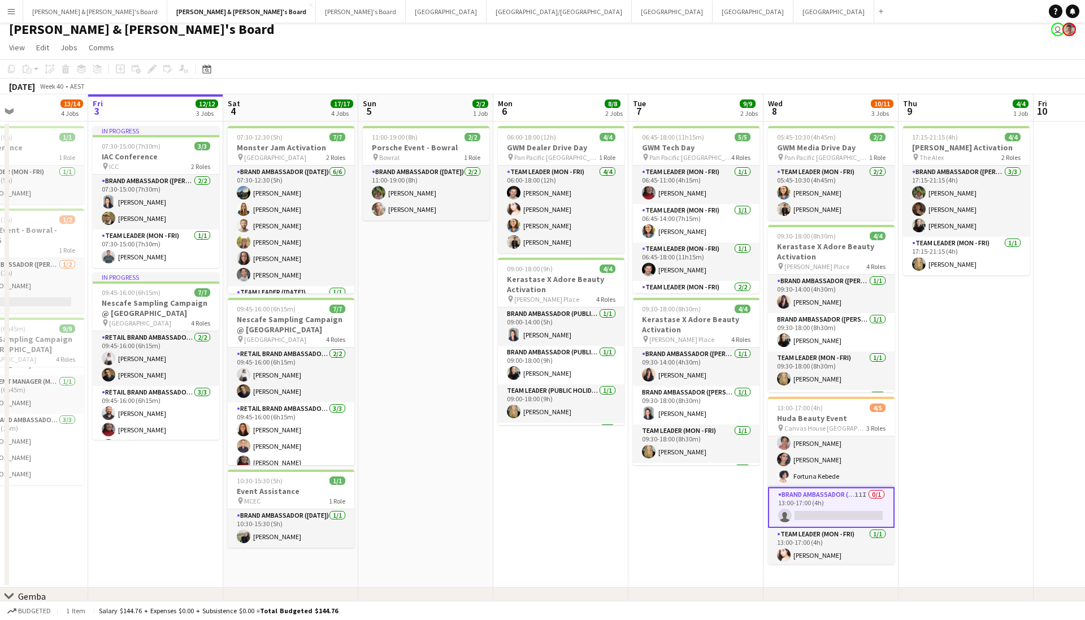
click at [747, 71] on app-toolbar "Copy Paste Paste Command V Paste with crew Command Shift V Paste linked Job [GE…" at bounding box center [542, 68] width 1085 height 19
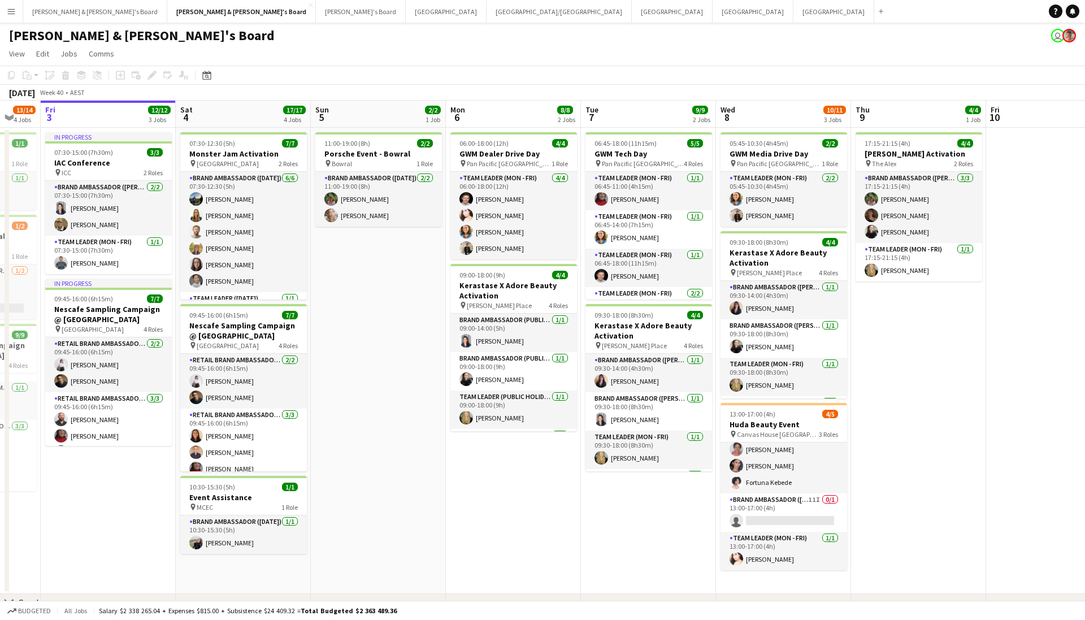
scroll to position [0, 0]
click at [406, 14] on button "Melbourne Close" at bounding box center [446, 12] width 81 height 22
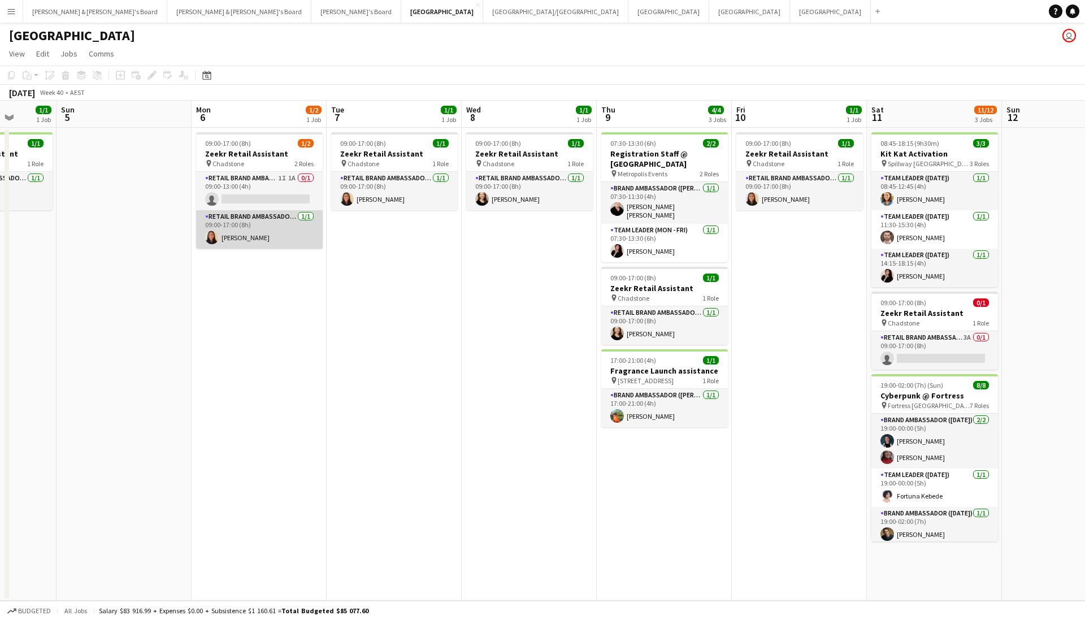
scroll to position [0, 386]
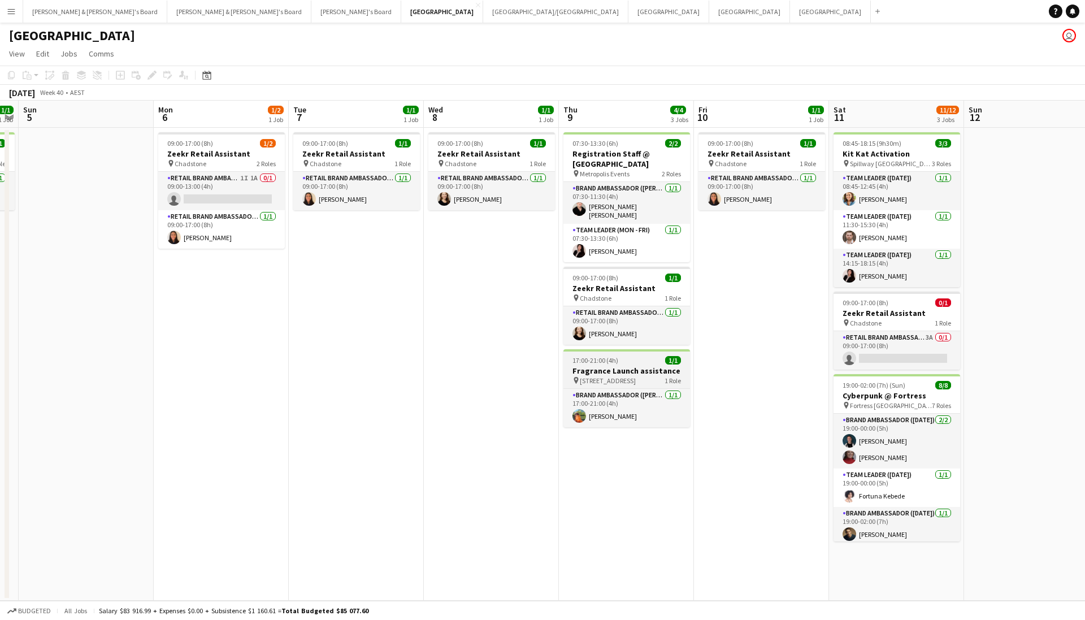
click at [636, 376] on span "[STREET_ADDRESS]" at bounding box center [608, 380] width 56 height 8
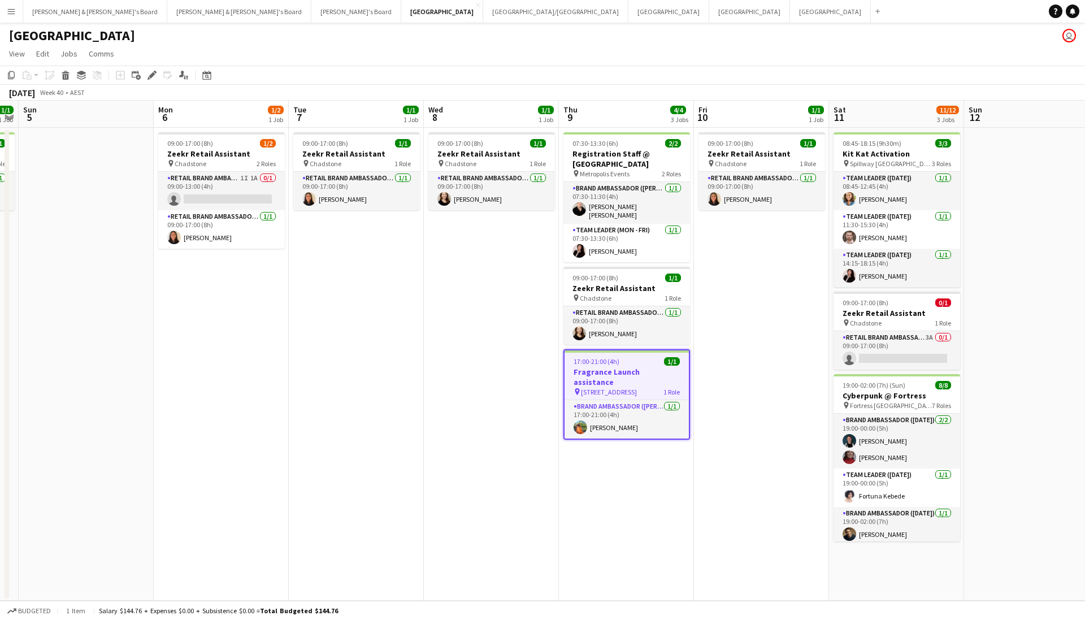
scroll to position [0, 387]
click at [152, 79] on icon "Edit" at bounding box center [151, 75] width 9 height 9
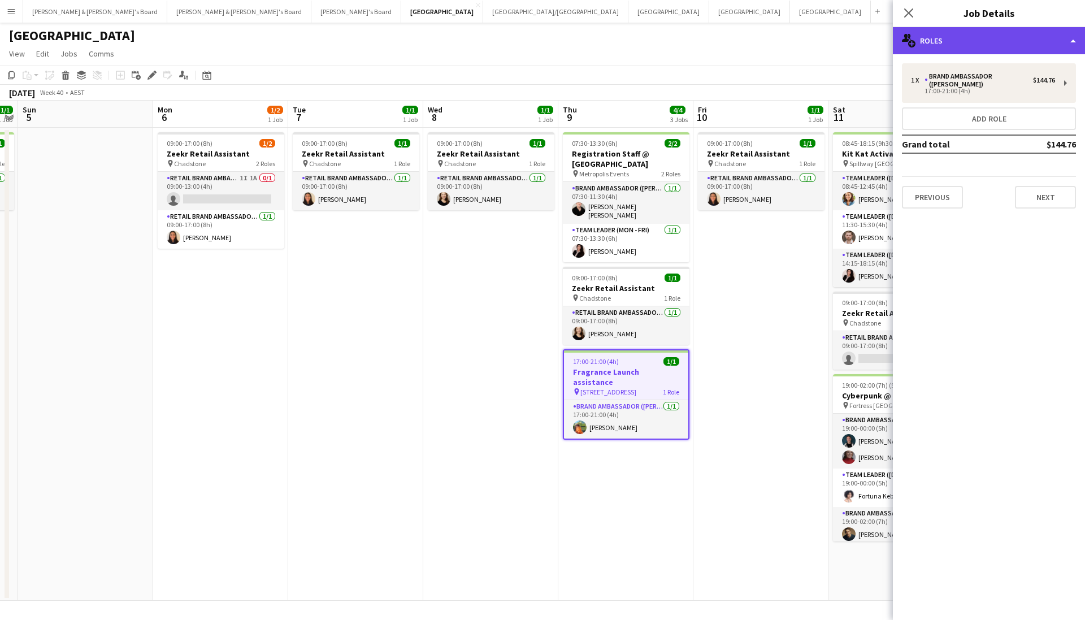
click at [747, 42] on div "multiple-users-add Roles" at bounding box center [989, 40] width 192 height 27
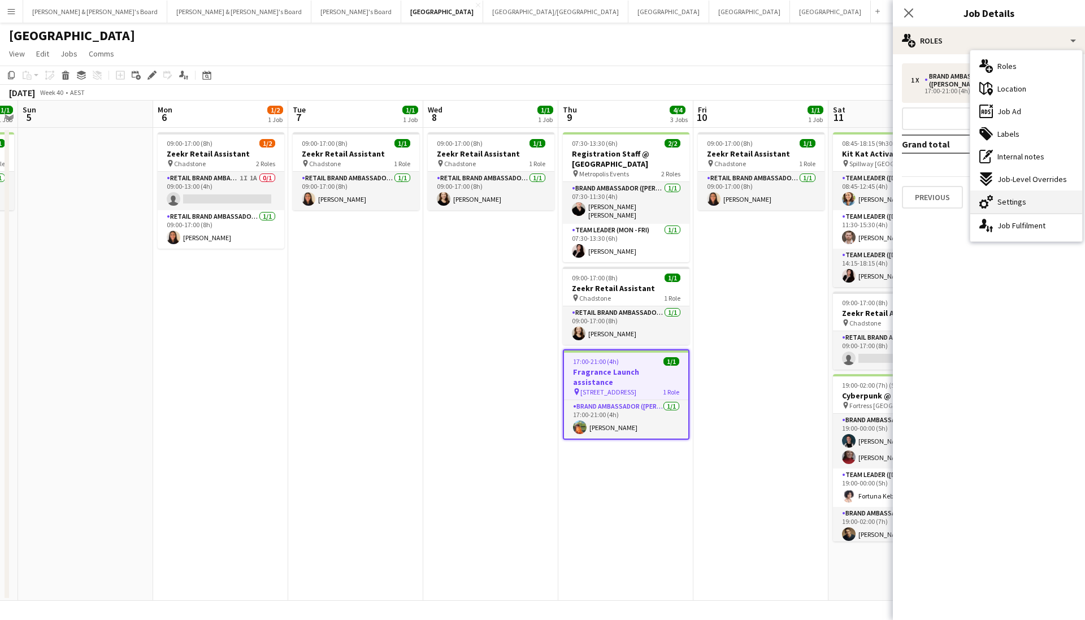
click at [747, 202] on span "Settings" at bounding box center [1011, 202] width 29 height 10
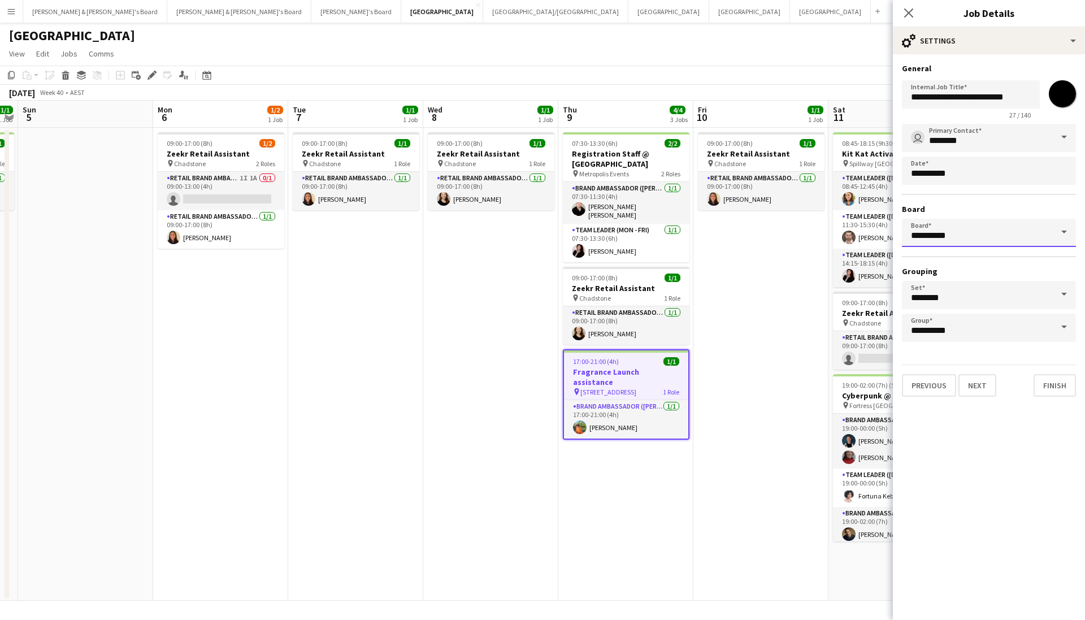
click at [747, 237] on input "*********" at bounding box center [989, 233] width 174 height 28
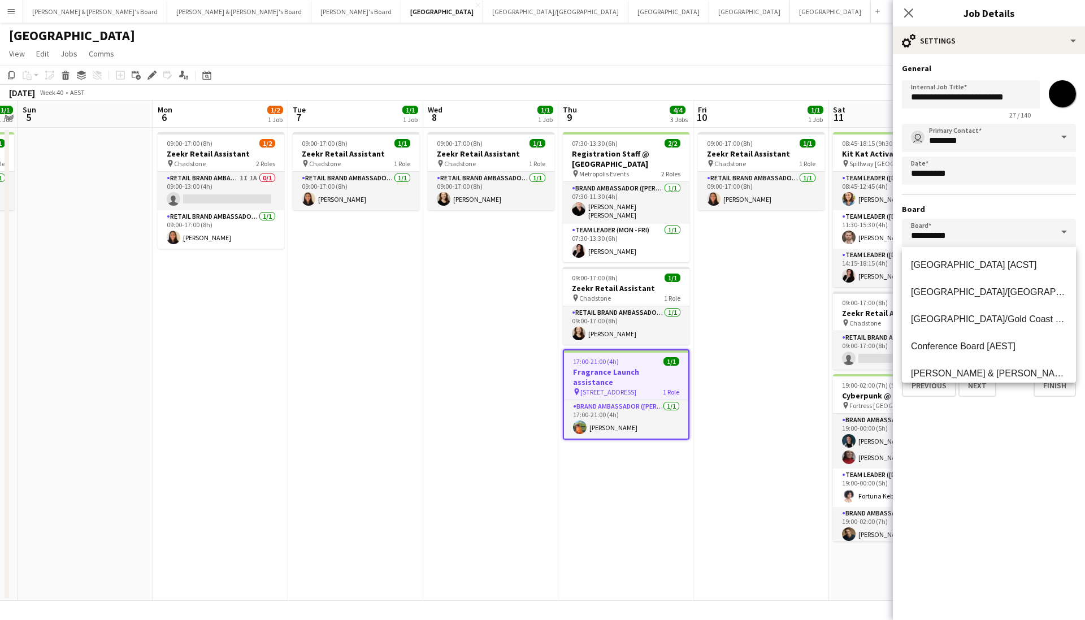
click at [747, 232] on span at bounding box center [1064, 232] width 24 height 27
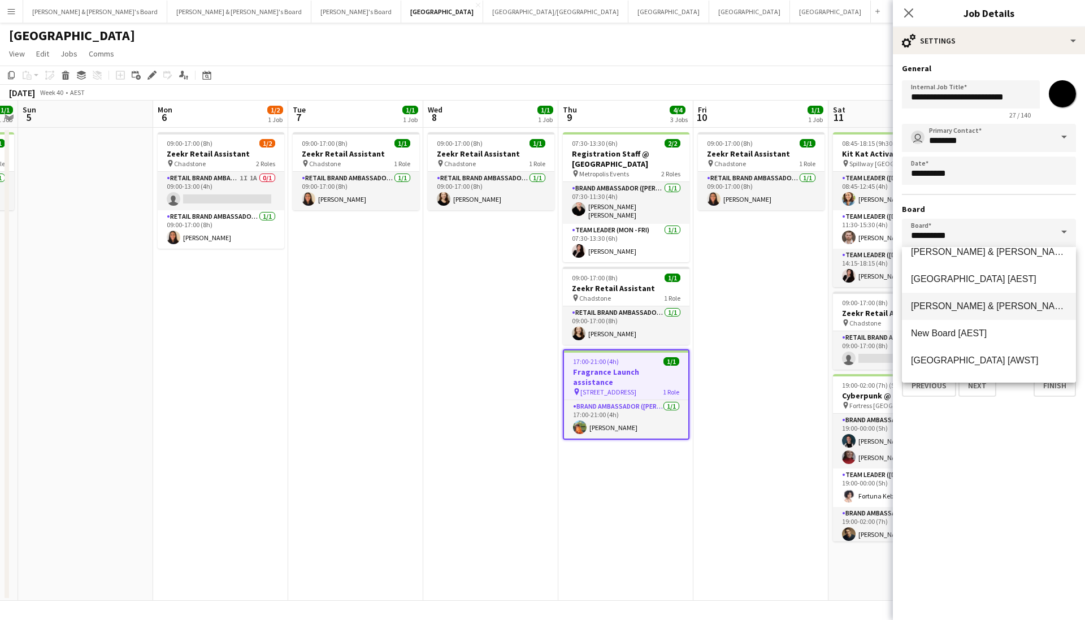
scroll to position [123, 0]
click at [747, 308] on span "[PERSON_NAME] & [PERSON_NAME]'s Board [AEST]" at bounding box center [1023, 305] width 224 height 10
type input "**********"
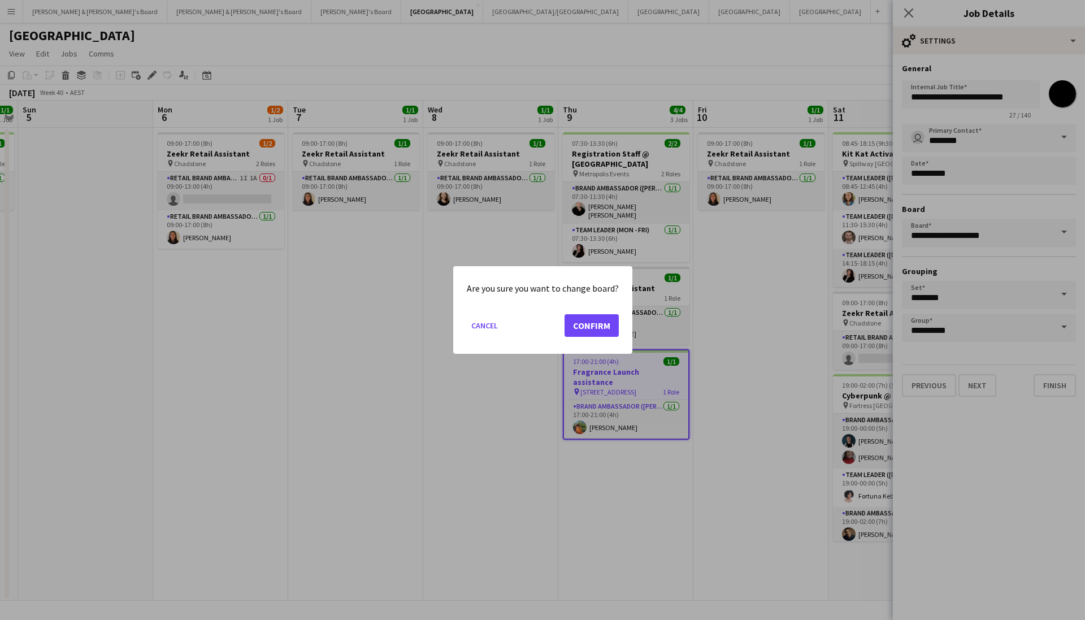
click at [588, 326] on button "Confirm" at bounding box center [591, 325] width 54 height 23
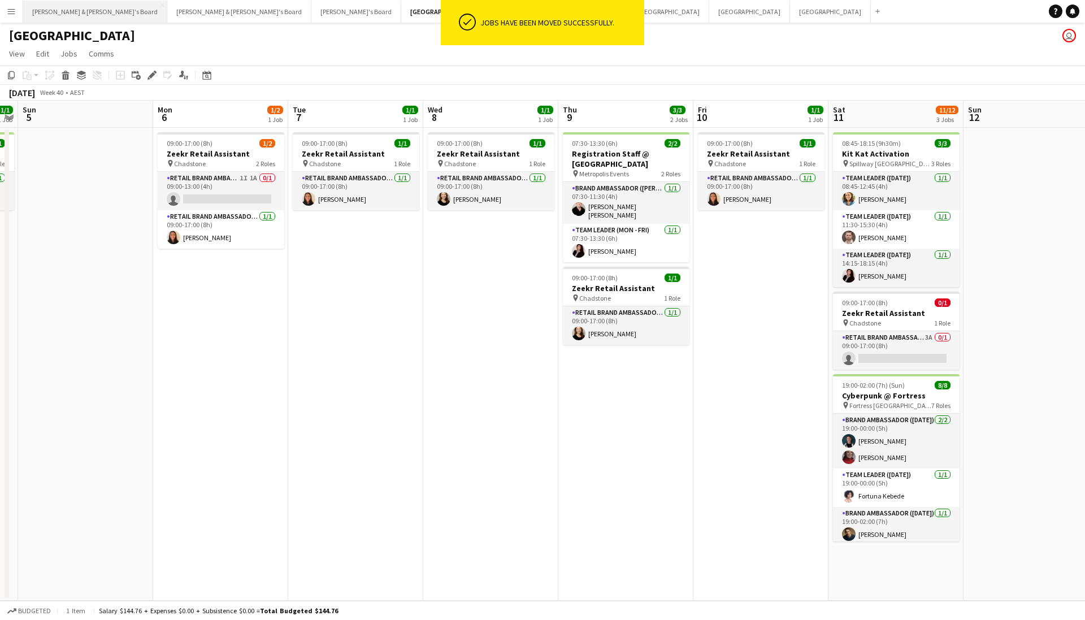
click at [72, 12] on button "[PERSON_NAME] & [PERSON_NAME]'s Board Close" at bounding box center [95, 12] width 144 height 22
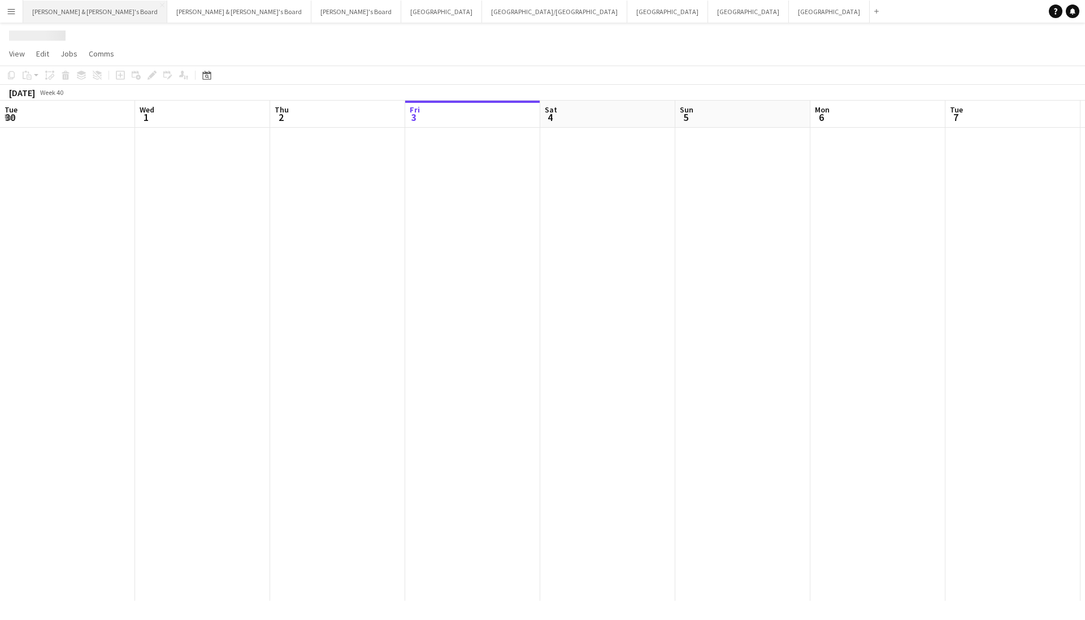
scroll to position [0, 270]
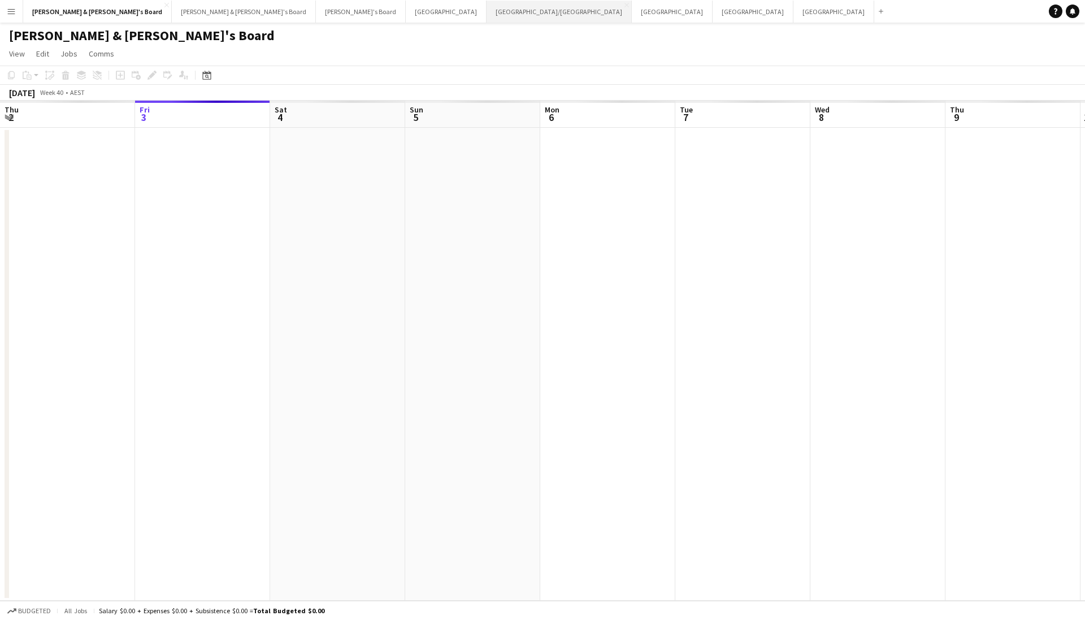
click at [486, 7] on button "[GEOGRAPHIC_DATA]/[GEOGRAPHIC_DATA] Close" at bounding box center [558, 12] width 145 height 22
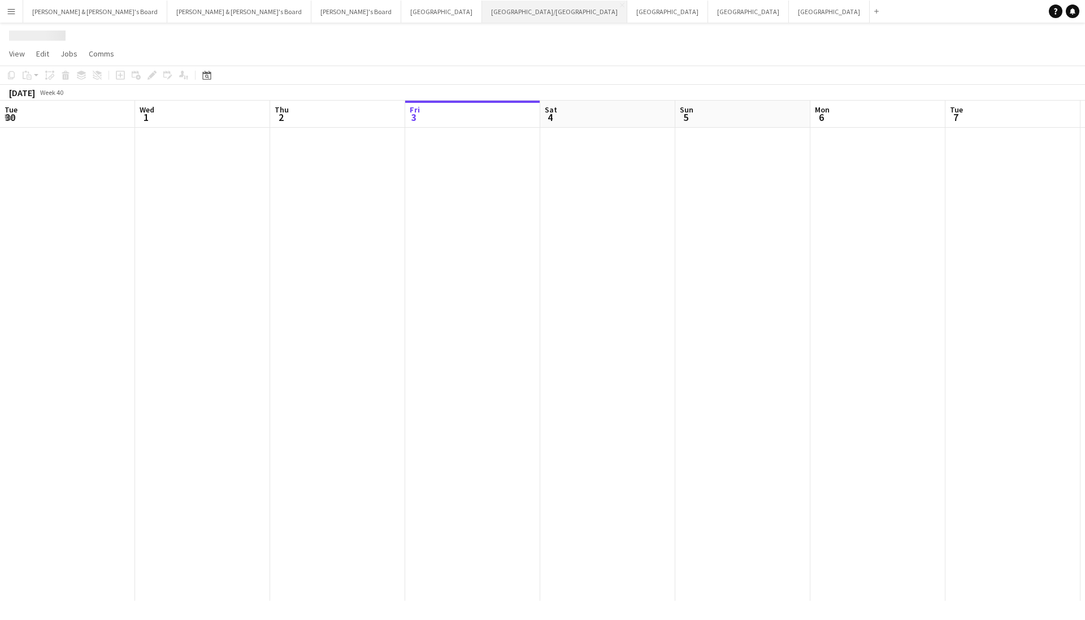
scroll to position [0, 270]
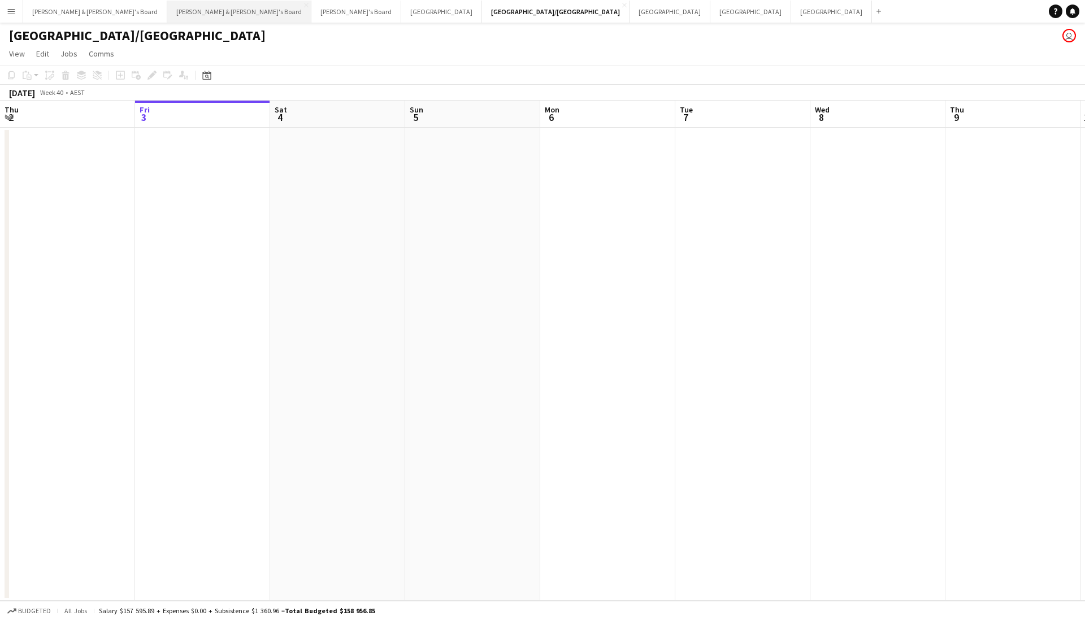
click at [167, 14] on button "[PERSON_NAME] & [PERSON_NAME]'s Board Close" at bounding box center [239, 12] width 144 height 22
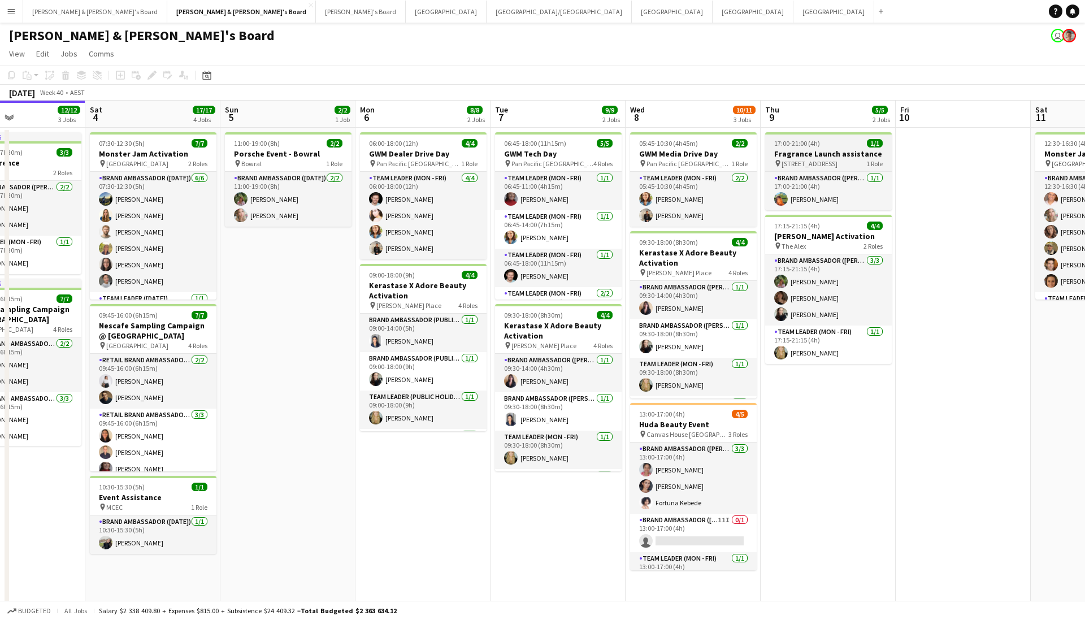
click at [747, 154] on h3 "Fragrance Launch assistance" at bounding box center [828, 154] width 127 height 10
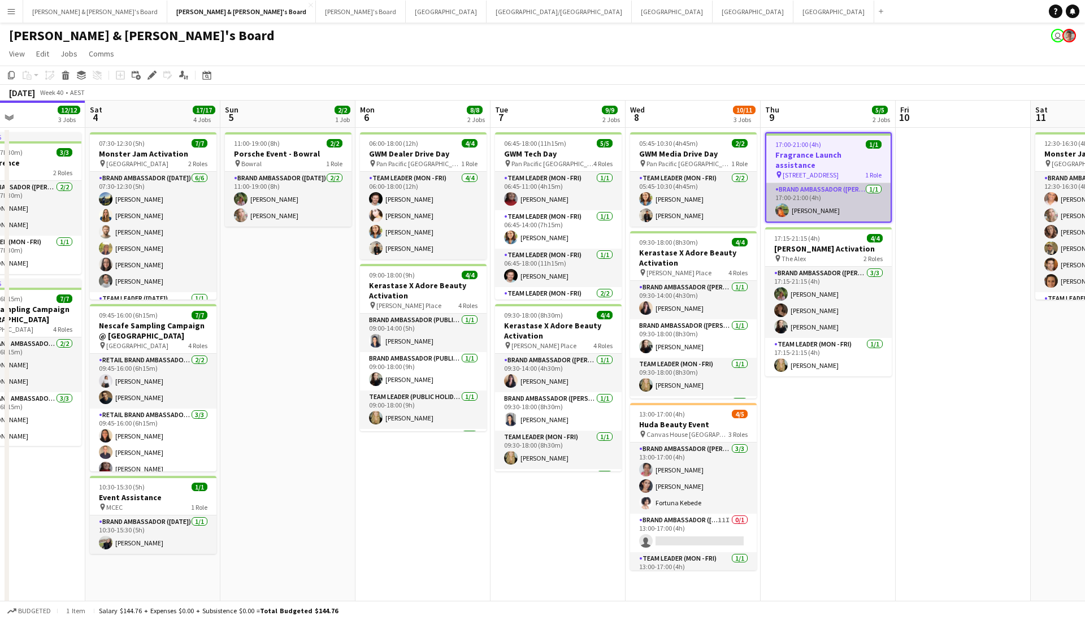
click at [747, 206] on app-user-avatar at bounding box center [782, 210] width 14 height 14
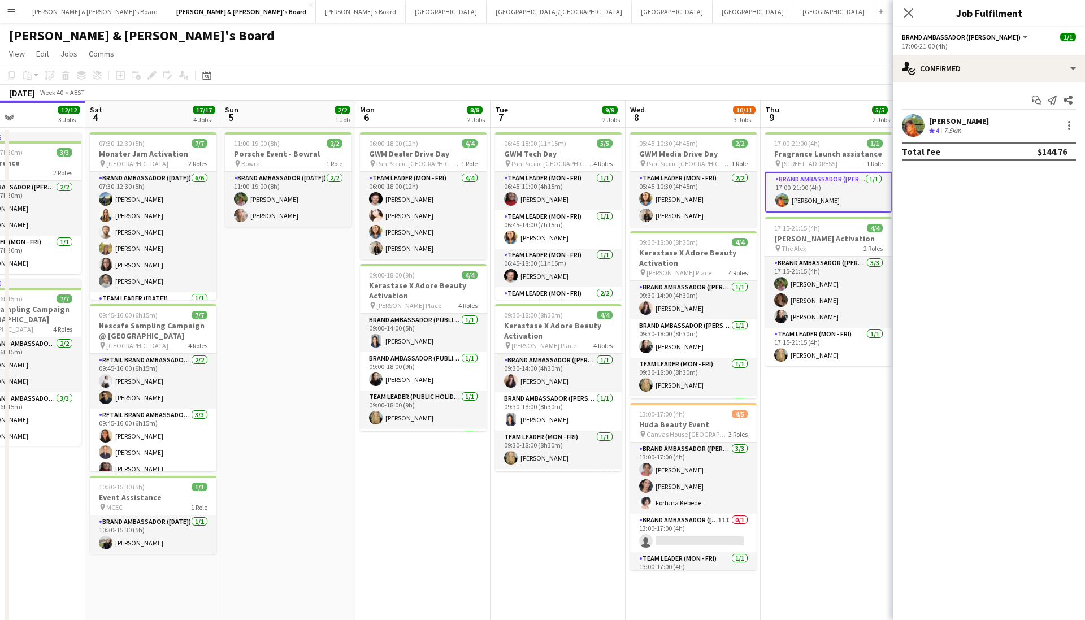
click at [747, 121] on app-user-avatar at bounding box center [913, 125] width 23 height 23
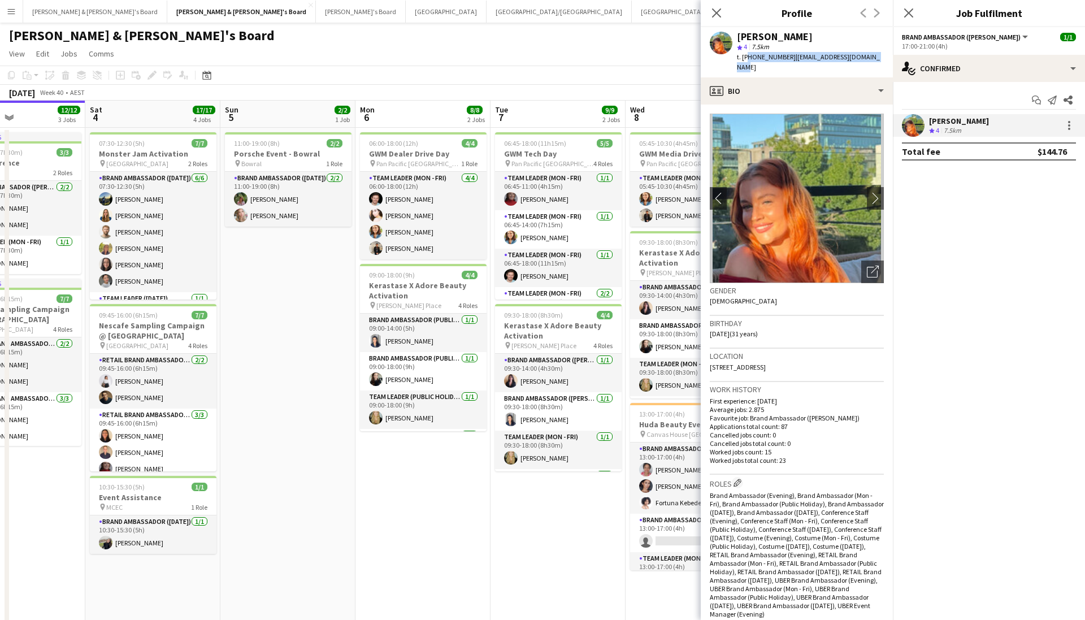
drag, startPoint x: 745, startPoint y: 56, endPoint x: 875, endPoint y: 56, distance: 130.5
click at [747, 56] on div "[PERSON_NAME] star 4 7.5km t. [PHONE_NUMBER] | [EMAIL_ADDRESS][DOMAIN_NAME]" at bounding box center [797, 52] width 192 height 50
copy div "61487951894 | [EMAIL_ADDRESS][DOMAIN_NAME]"
click at [747, 99] on icon "Share" at bounding box center [1067, 99] width 9 height 9
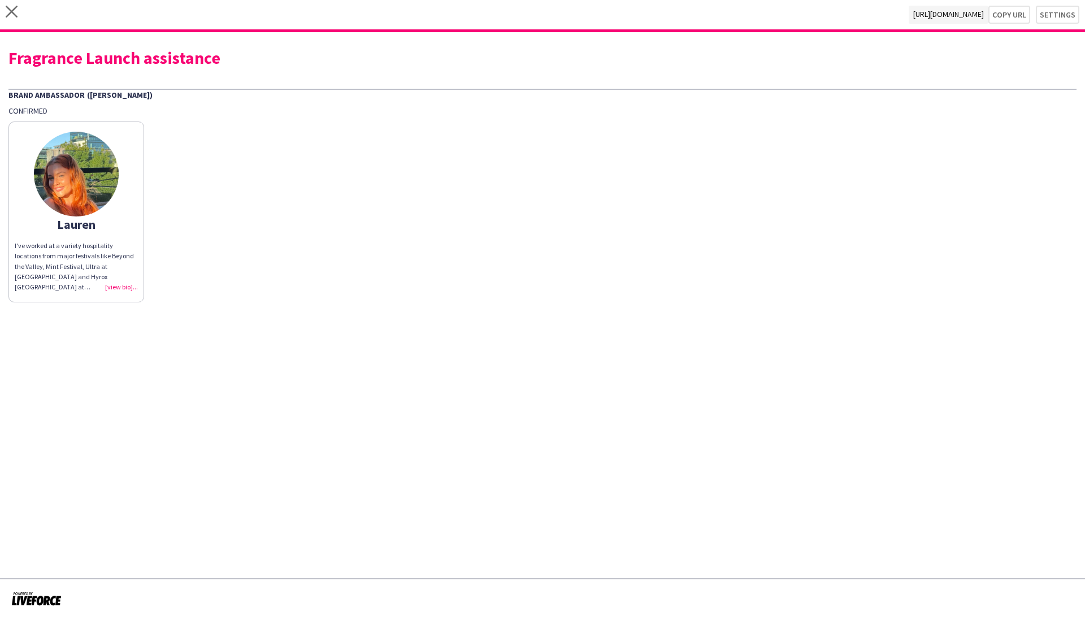
click at [120, 289] on div "I've worked at a variety hospitality locations from major festivals like Beyond…" at bounding box center [76, 266] width 123 height 51
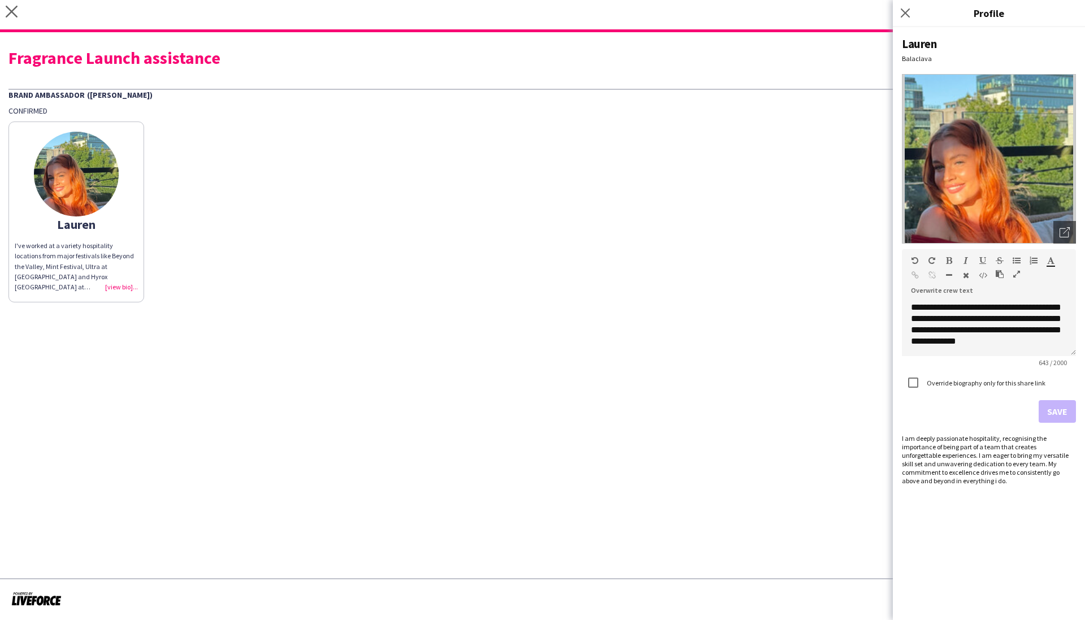
scroll to position [156, 0]
click at [747, 11] on icon "Close pop-in" at bounding box center [904, 12] width 11 height 11
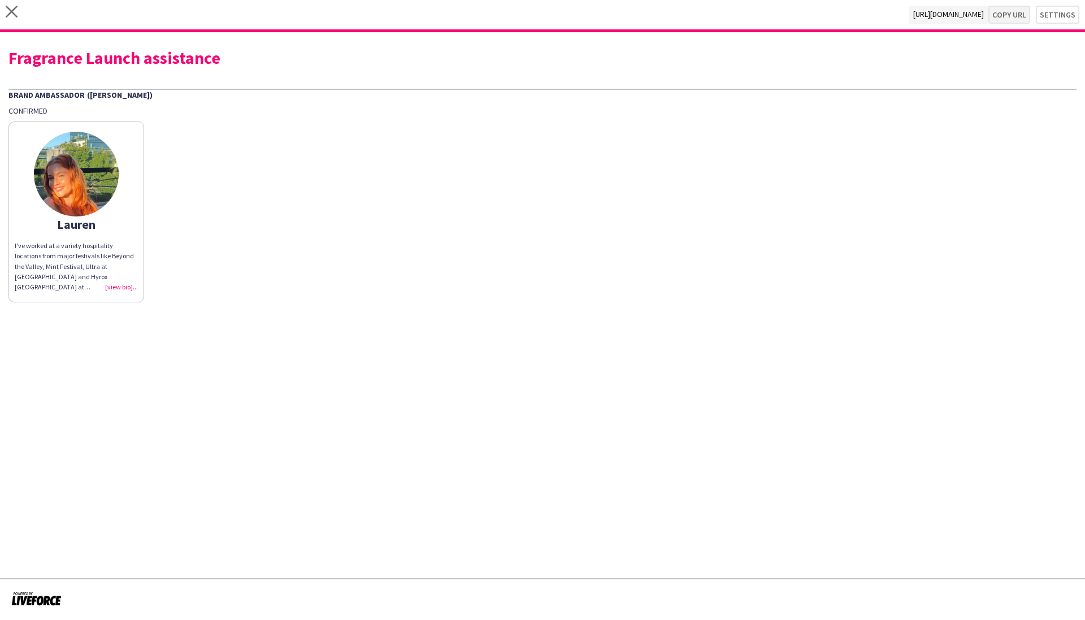
click at [747, 16] on button "Copy url" at bounding box center [1009, 15] width 42 height 18
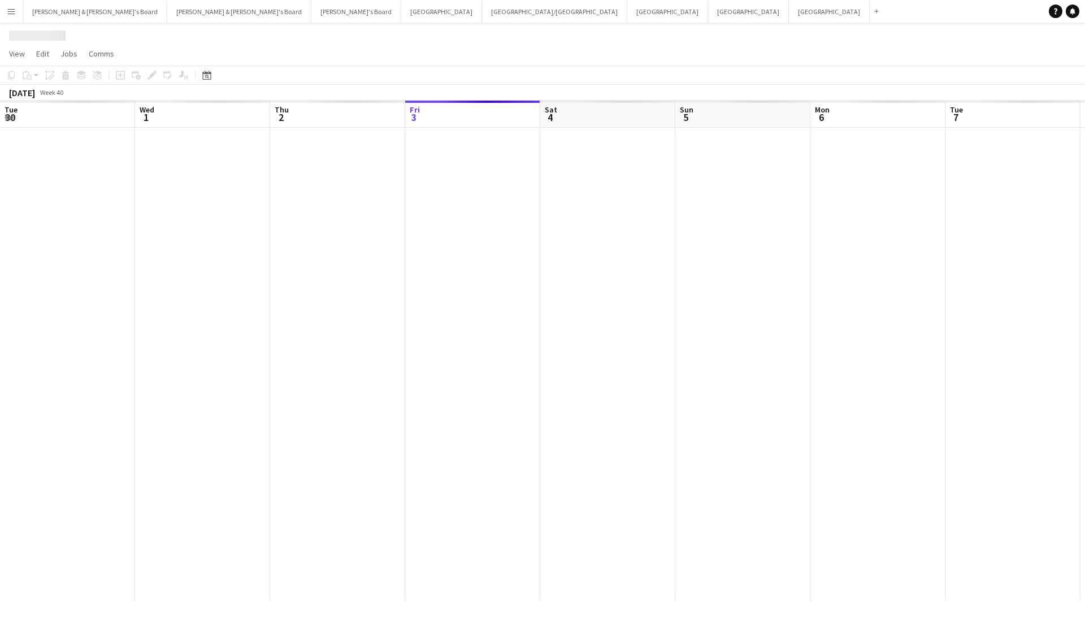
scroll to position [0, 270]
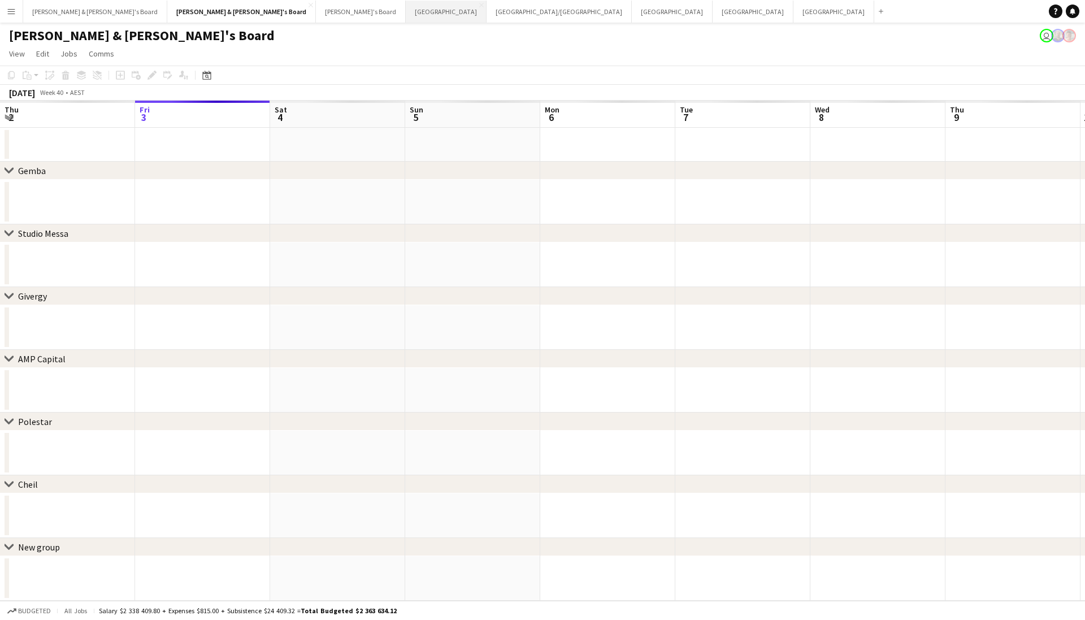
click at [406, 12] on button "Melbourne Close" at bounding box center [446, 12] width 81 height 22
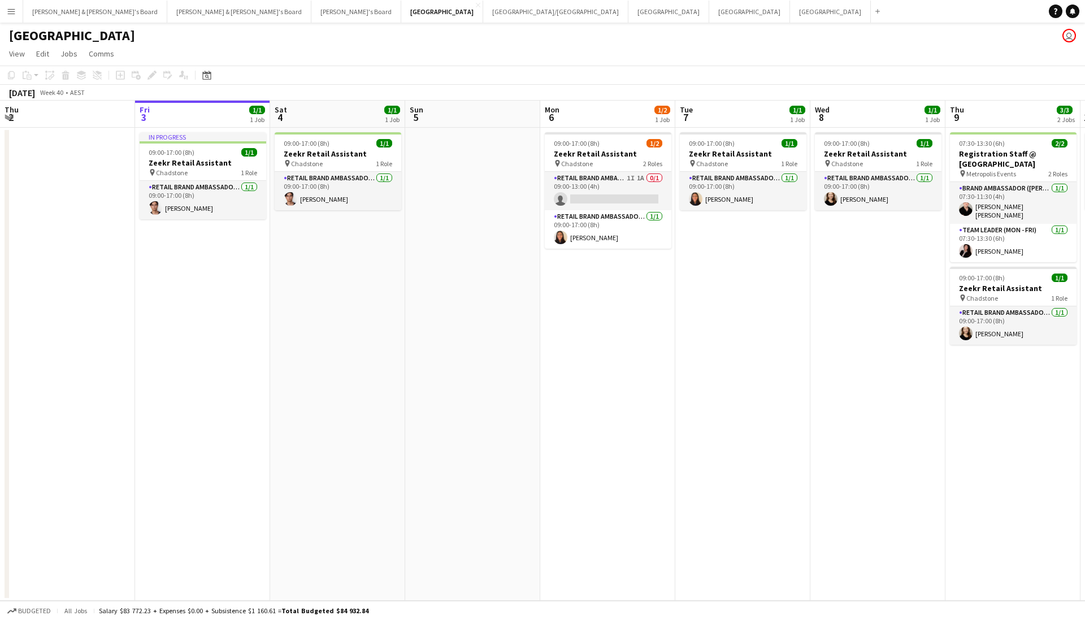
scroll to position [0, 285]
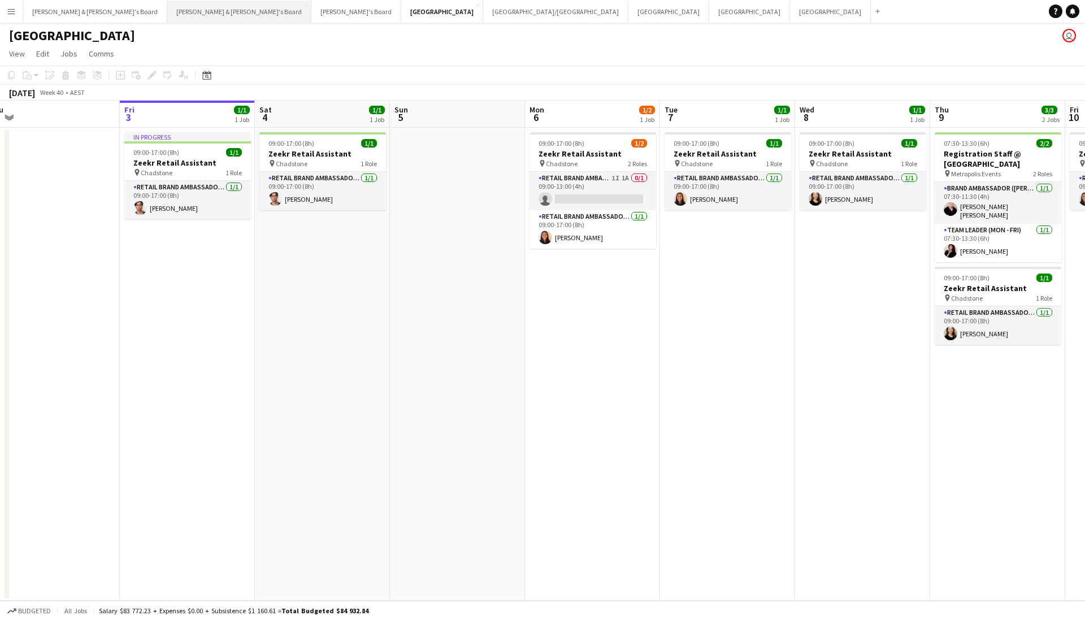
click at [167, 14] on button "[PERSON_NAME] & [PERSON_NAME]'s Board Close" at bounding box center [239, 12] width 144 height 22
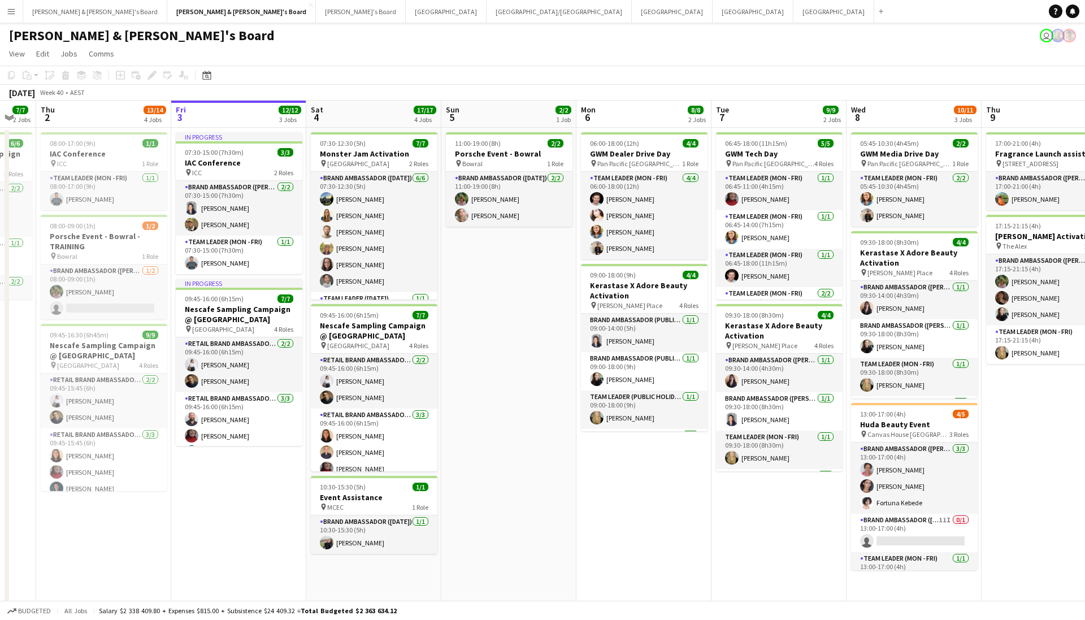
scroll to position [0, 505]
click at [880, 521] on app-card-role "Brand Ambassador (Mon - Fri) 11I 0/1 13:00-17:00 (4h) single-neutral-actions" at bounding box center [913, 533] width 127 height 38
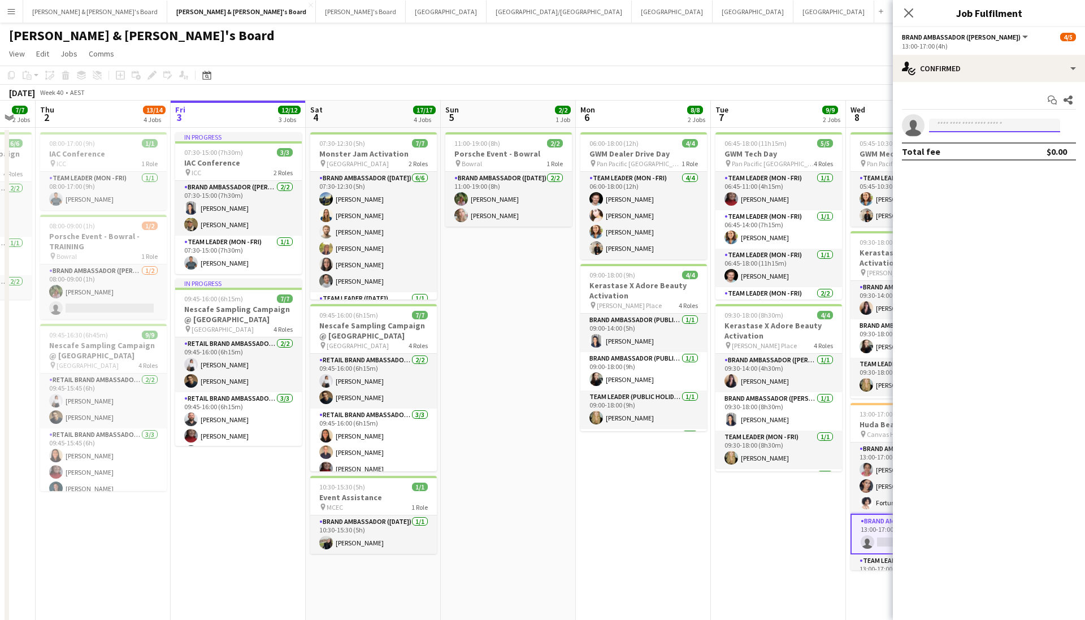
click at [951, 123] on input at bounding box center [994, 126] width 131 height 14
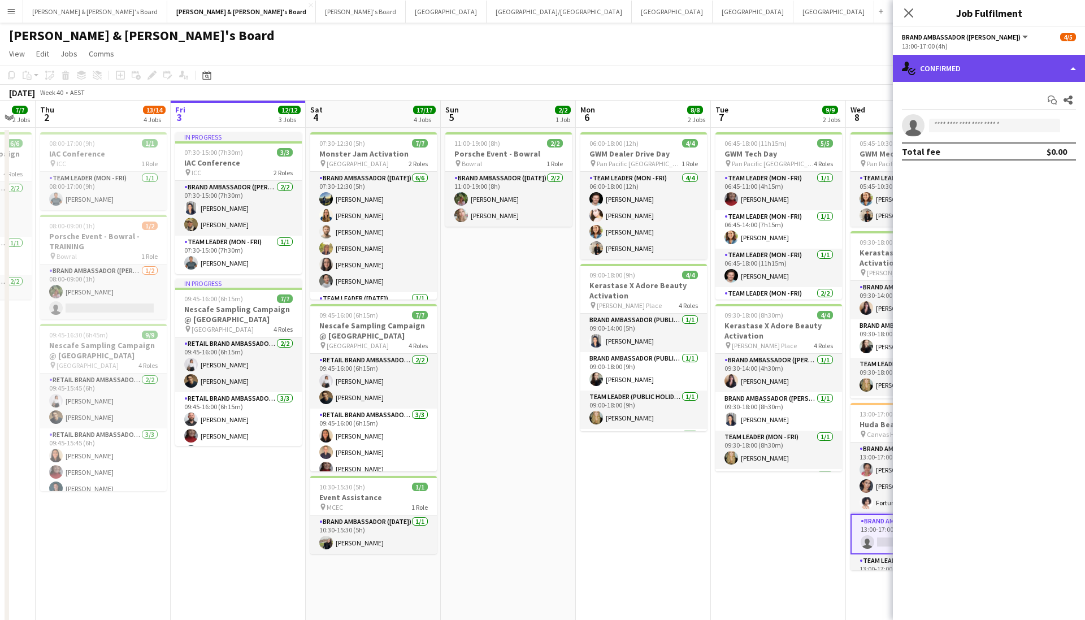
click at [945, 58] on div "single-neutral-actions-check-2 Confirmed" at bounding box center [989, 68] width 192 height 27
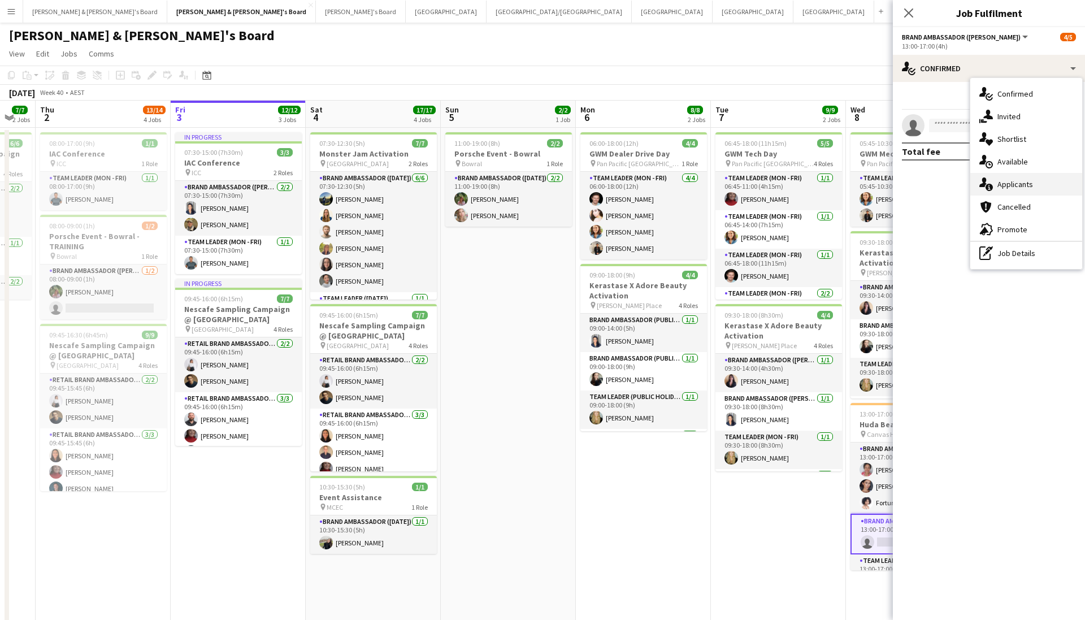
click at [1010, 179] on div "single-neutral-actions-information Applicants" at bounding box center [1026, 184] width 112 height 23
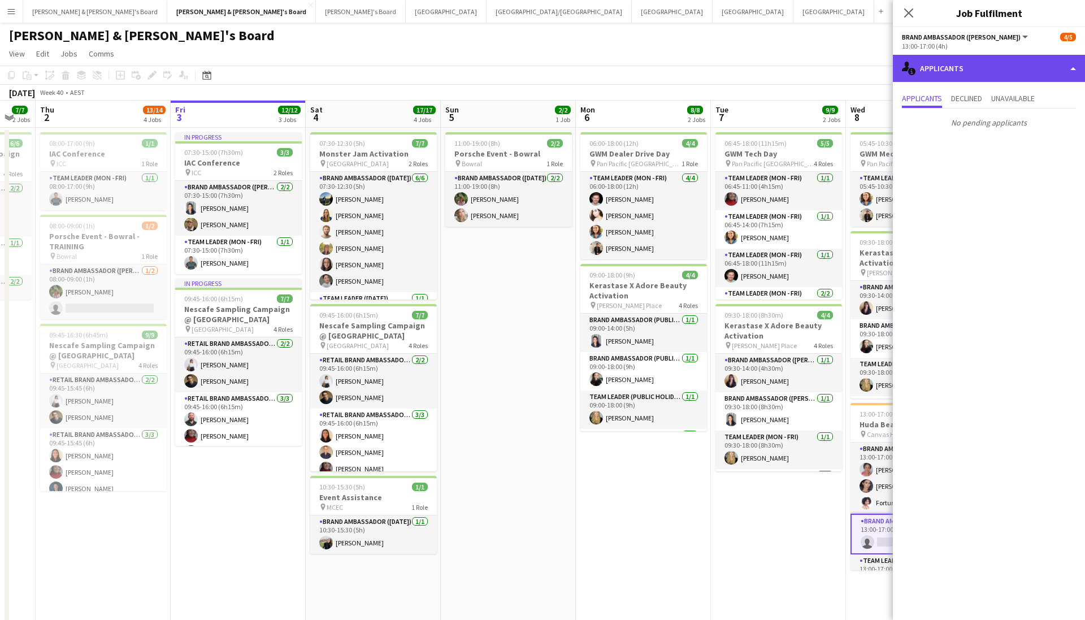
click at [962, 70] on div "single-neutral-actions-information Applicants" at bounding box center [989, 68] width 192 height 27
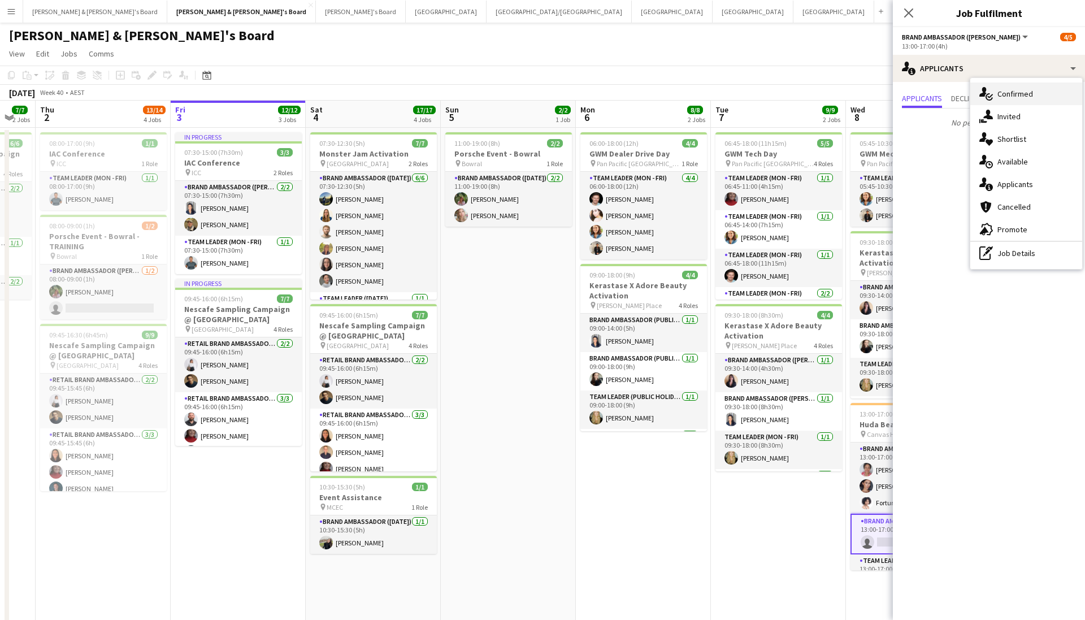
click at [1001, 94] on span "Confirmed" at bounding box center [1015, 94] width 36 height 10
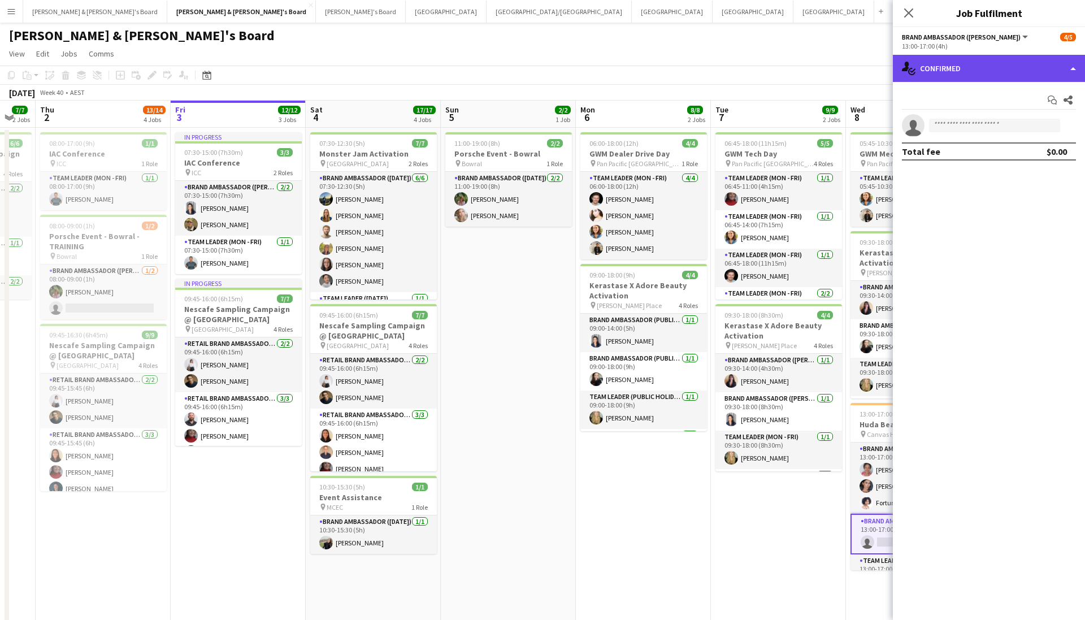
click at [964, 68] on div "single-neutral-actions-check-2 Confirmed" at bounding box center [989, 68] width 192 height 27
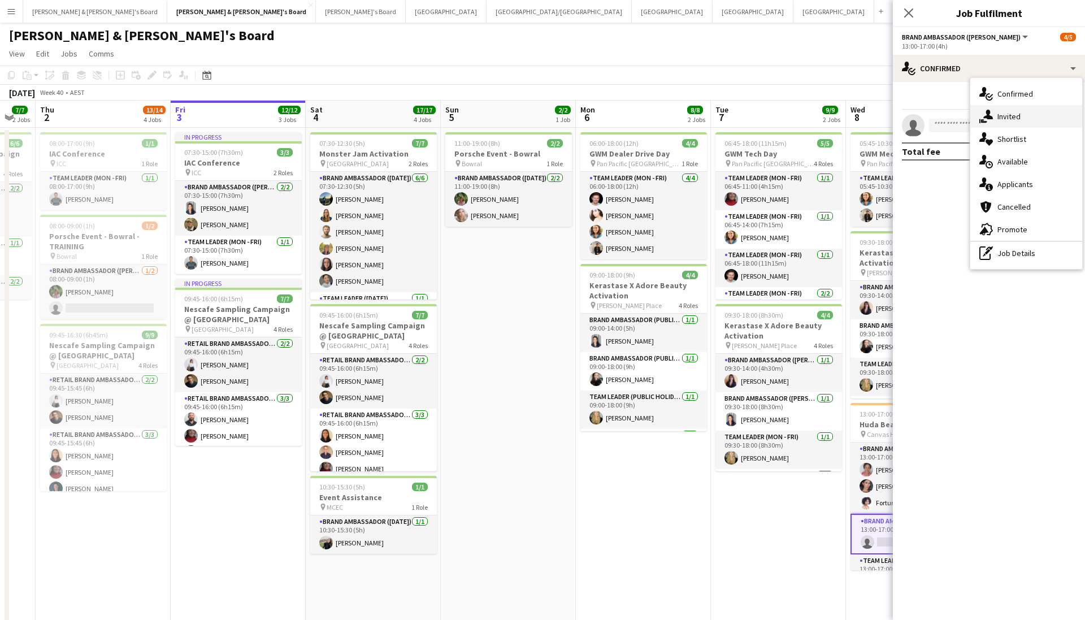
click at [997, 119] on div "single-neutral-actions-share-1 Invited" at bounding box center [1026, 116] width 112 height 23
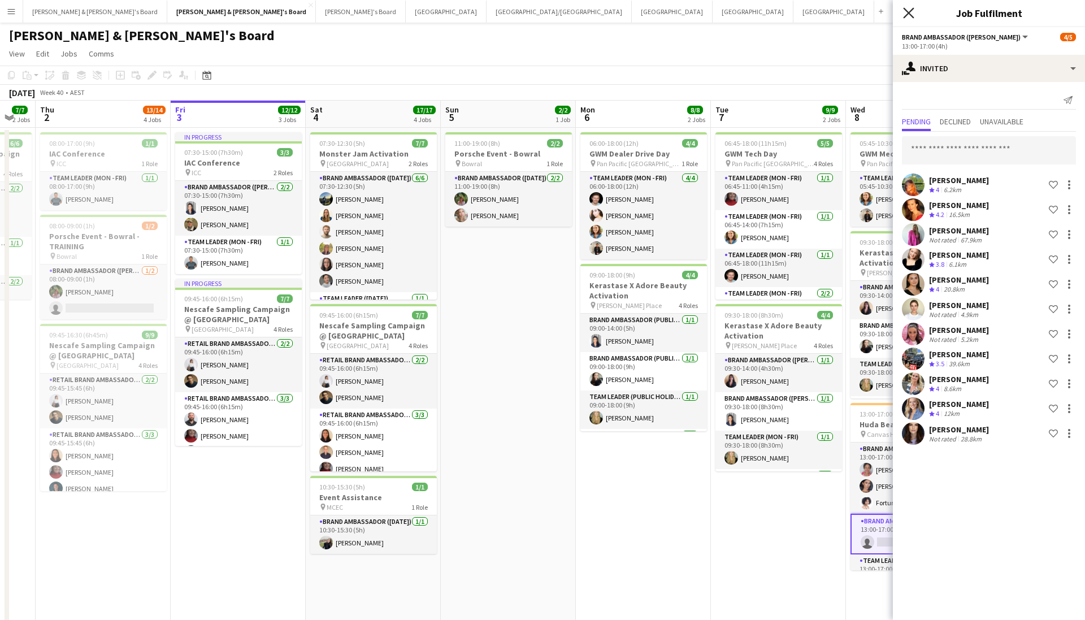
click at [903, 16] on icon "Close pop-in" at bounding box center [908, 12] width 11 height 11
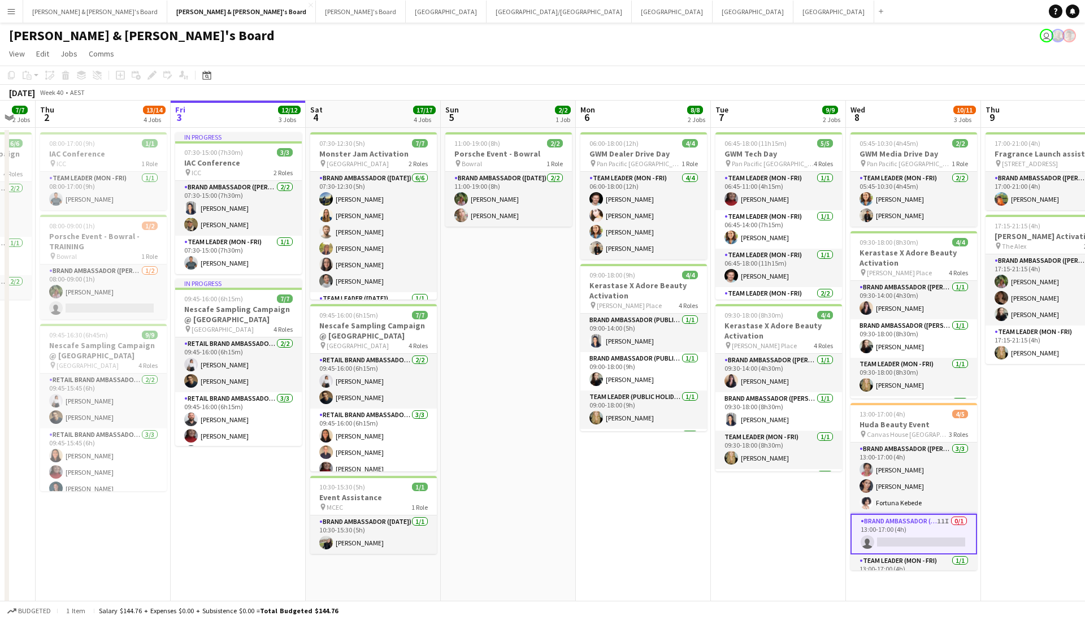
click at [834, 48] on app-page-menu "View Day view expanded Day view collapsed Month view Date picker Jump to today …" at bounding box center [542, 54] width 1085 height 21
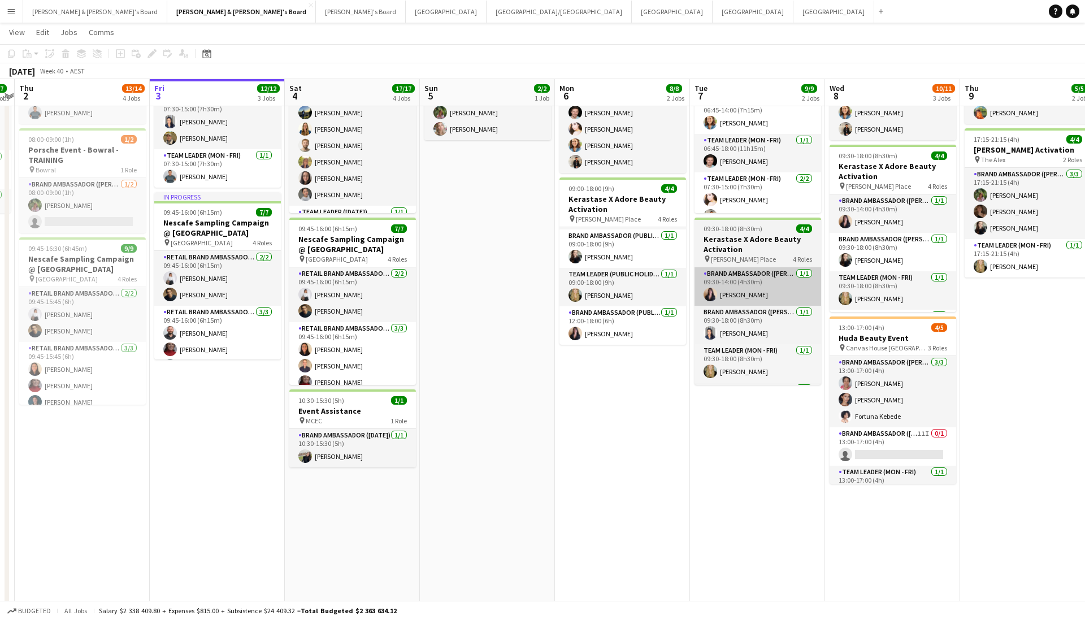
scroll to position [0, 0]
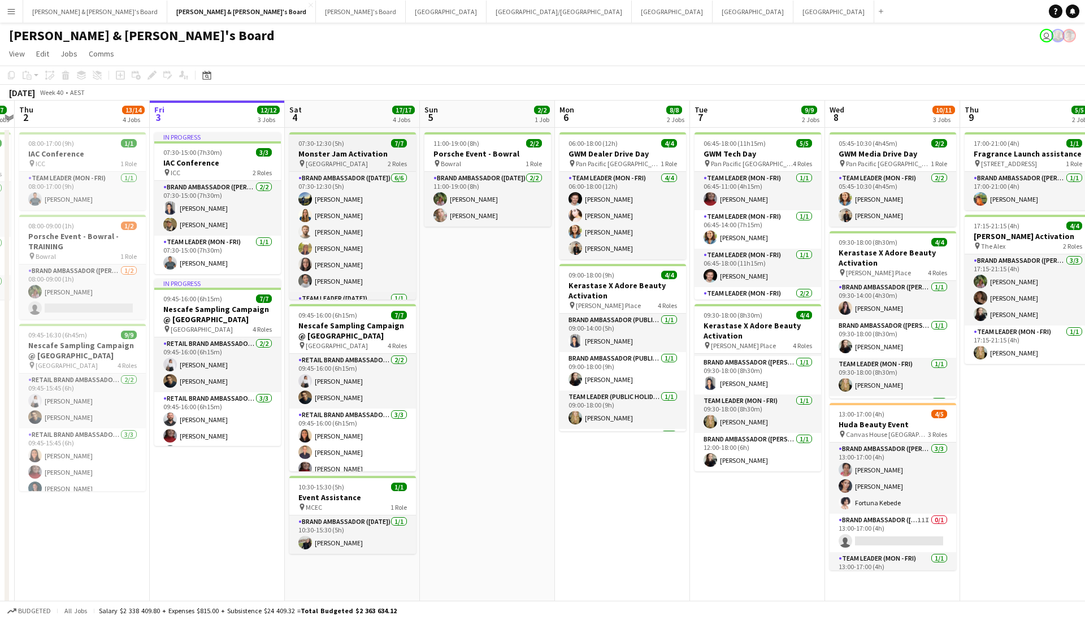
click at [353, 150] on h3 "Monster Jam Activation" at bounding box center [352, 154] width 127 height 10
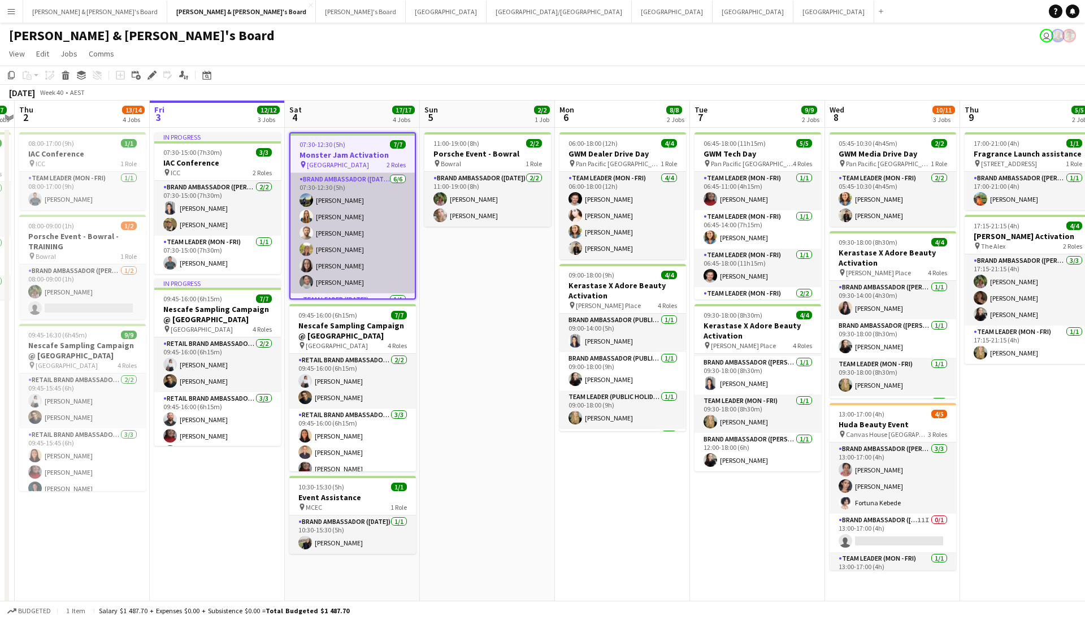
click at [366, 198] on app-card-role "Brand Ambassador (Saturday) 6/6 07:30-12:30 (5h) Louis Campbell-Reid Agnes Szen…" at bounding box center [352, 233] width 124 height 120
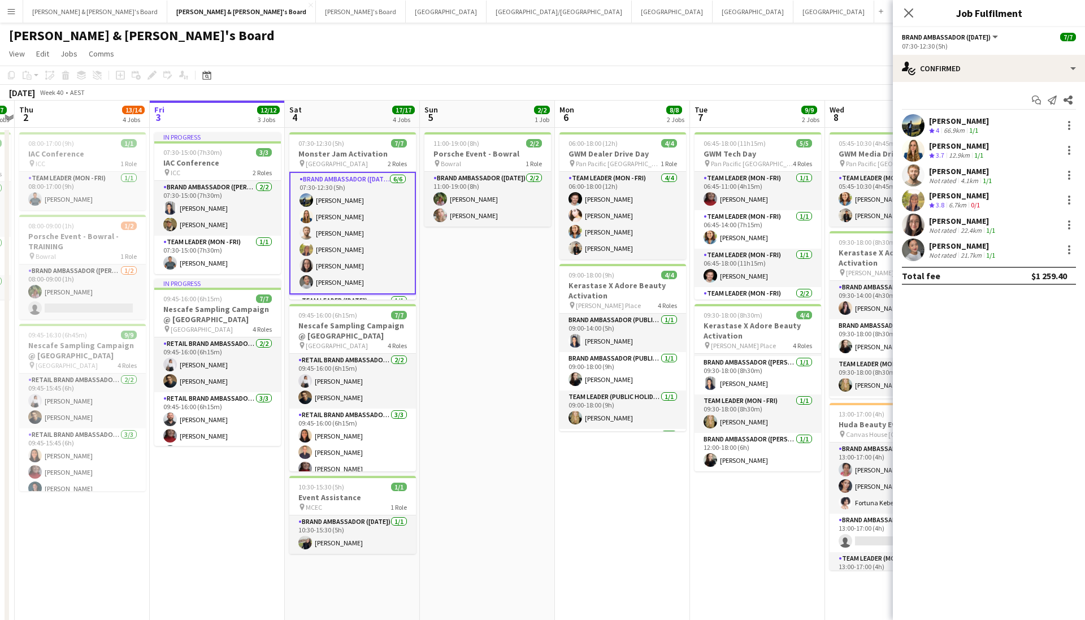
click at [976, 209] on div "0/1" at bounding box center [975, 206] width 14 height 10
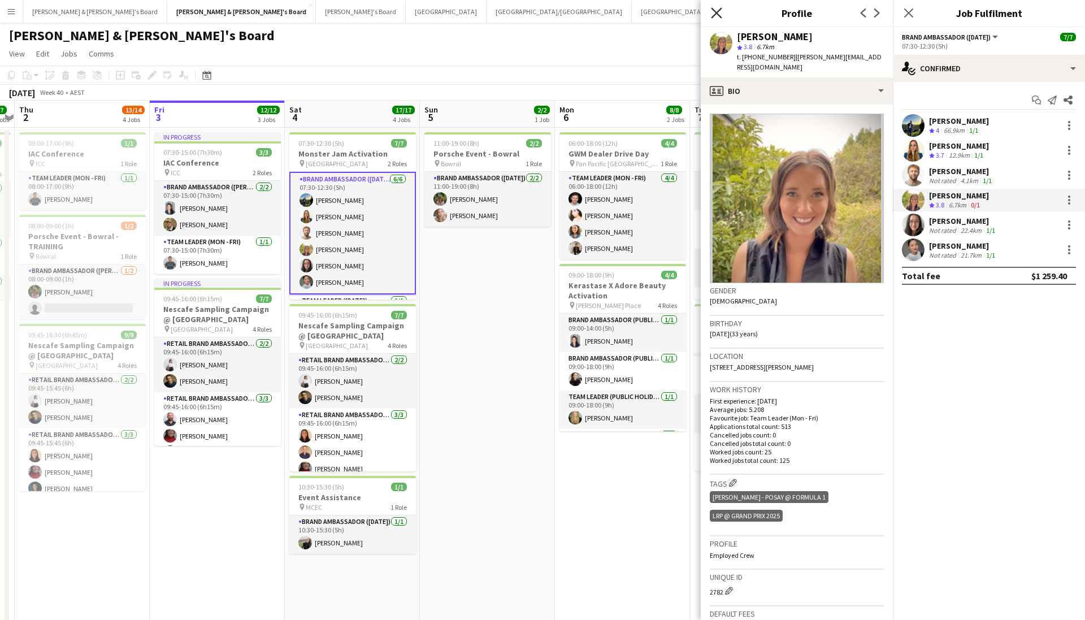
click at [719, 15] on icon at bounding box center [716, 12] width 11 height 11
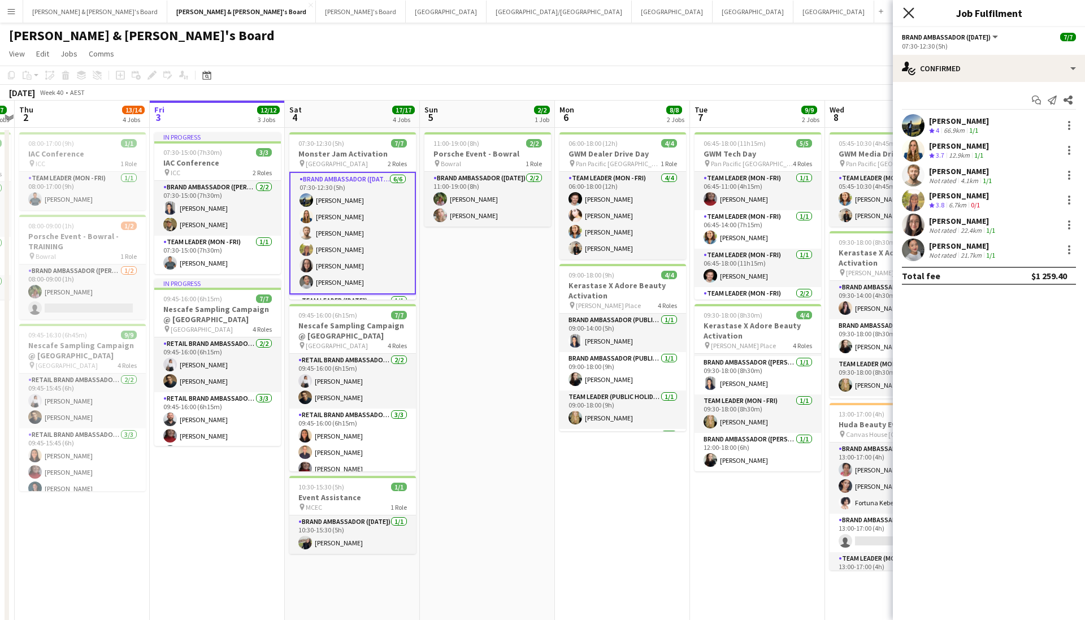
click at [910, 17] on icon "Close pop-in" at bounding box center [908, 12] width 11 height 11
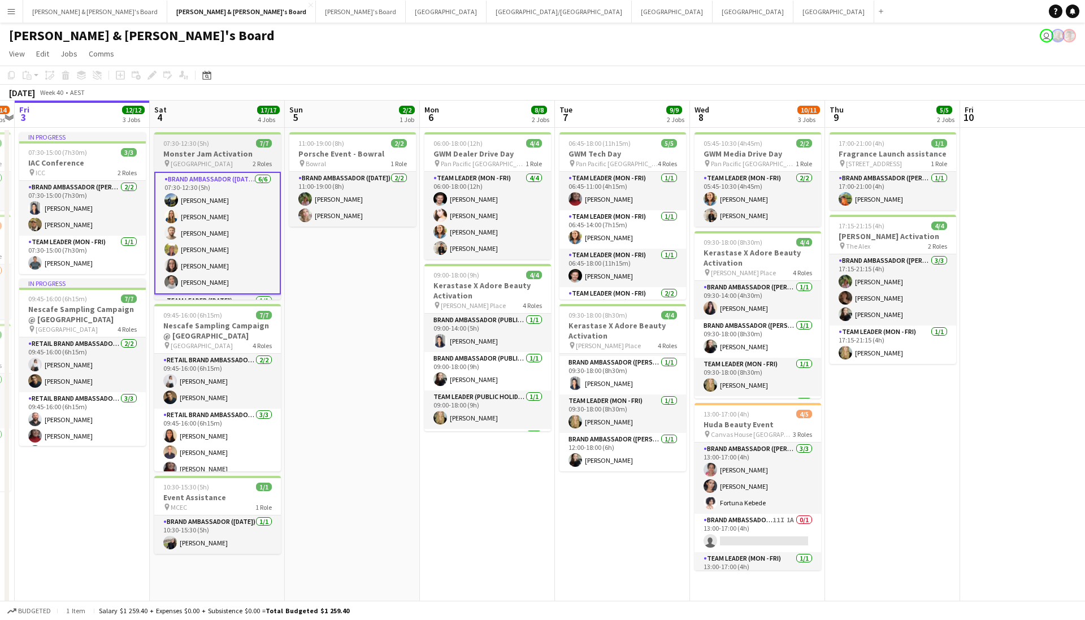
click at [217, 162] on div "pin AAMI Park 2 Roles" at bounding box center [217, 163] width 127 height 9
